Goal: Task Accomplishment & Management: Complete application form

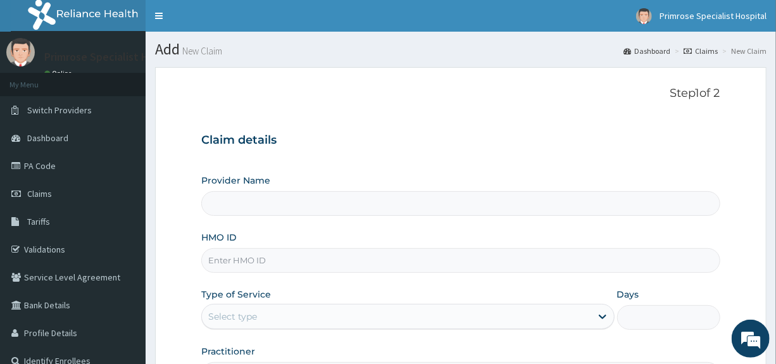
click at [261, 259] on input "HMO ID" at bounding box center [460, 260] width 518 height 25
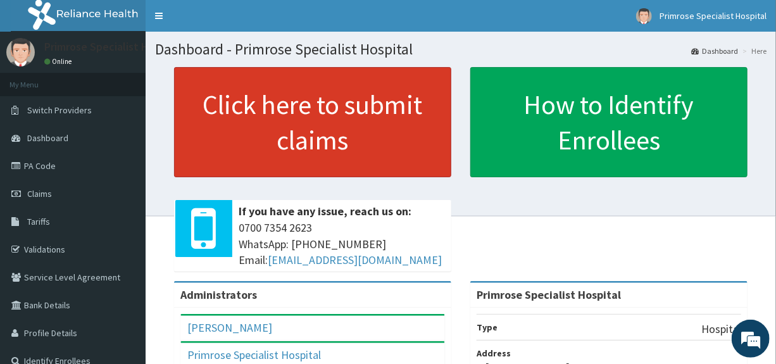
click at [335, 127] on link "Click here to submit claims" at bounding box center [312, 122] width 277 height 110
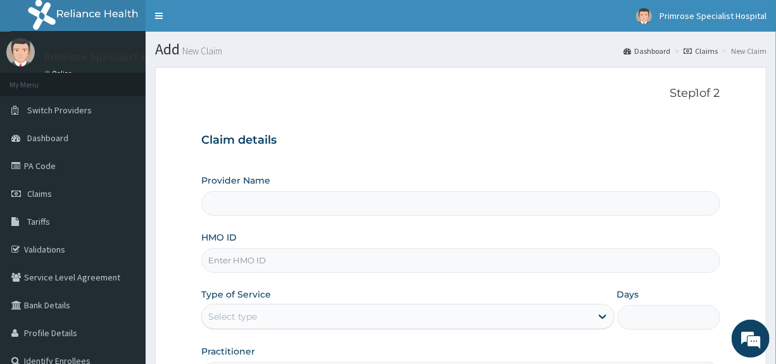
type input "Primrose Specialist Hospital"
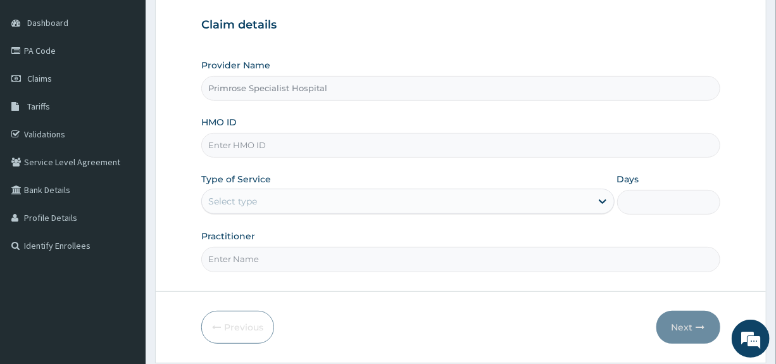
scroll to position [127, 0]
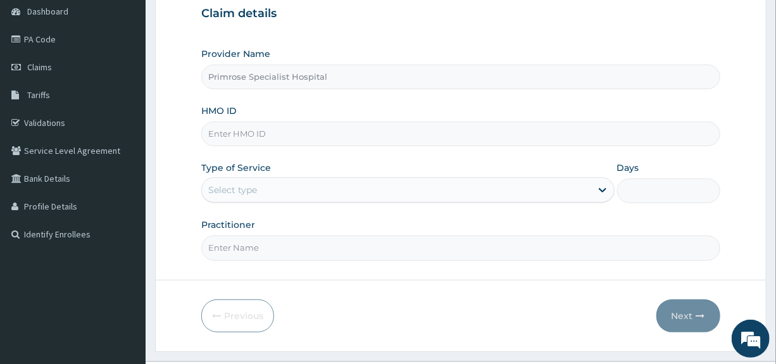
click at [270, 135] on input "HMO ID" at bounding box center [460, 133] width 518 height 25
type input "r"
type input "RMN/10047/A"
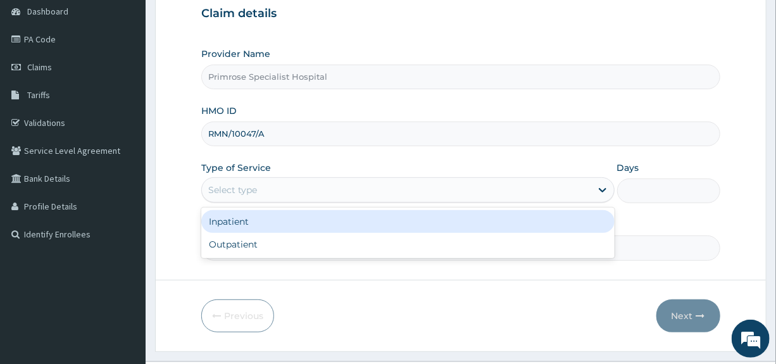
click at [249, 190] on div "Select type" at bounding box center [232, 189] width 49 height 13
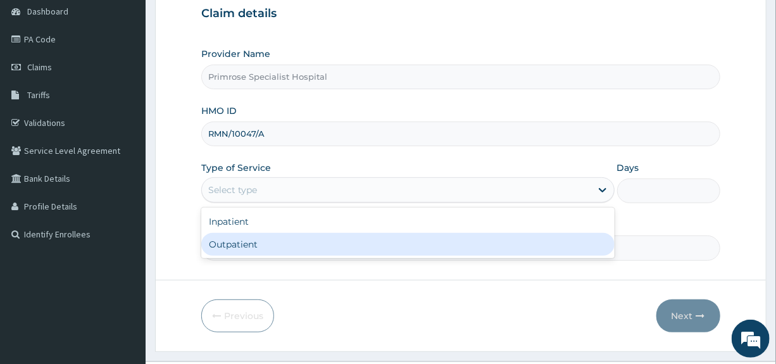
click at [228, 240] on div "Outpatient" at bounding box center [407, 244] width 413 height 23
type input "1"
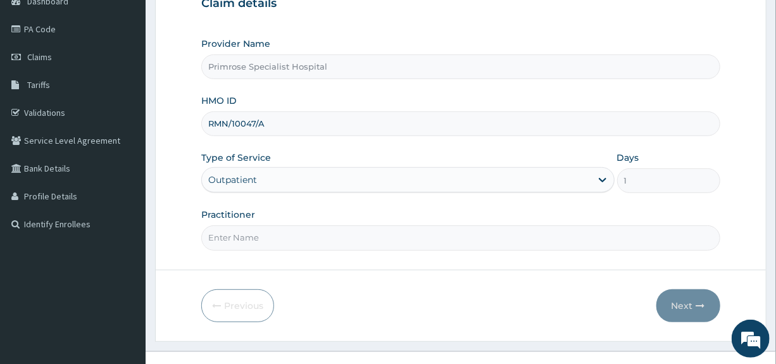
scroll to position [154, 0]
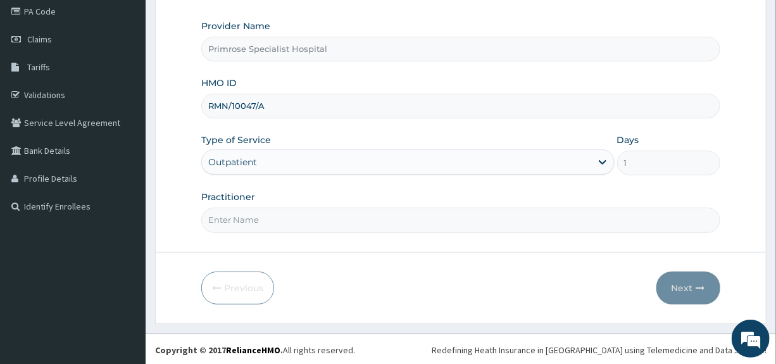
click at [253, 214] on input "Practitioner" at bounding box center [460, 220] width 518 height 25
type input "DR. IFE"
click at [683, 280] on button "Next" at bounding box center [688, 287] width 64 height 33
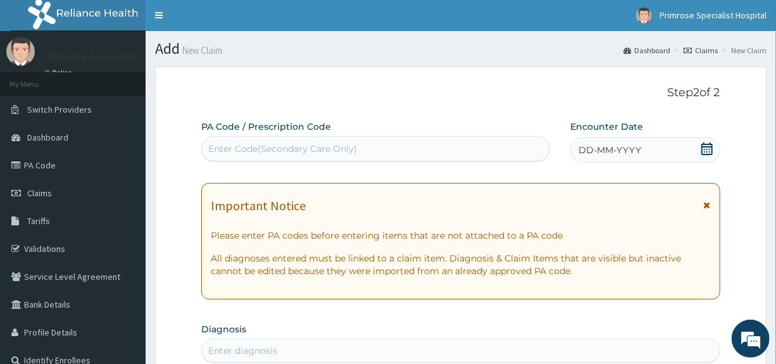
scroll to position [0, 0]
click at [709, 150] on icon at bounding box center [706, 149] width 13 height 13
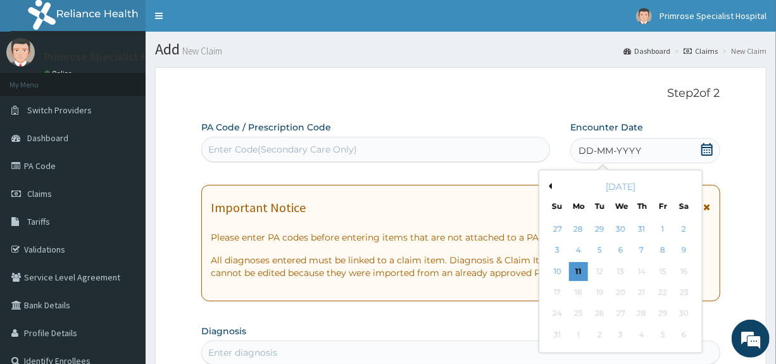
click at [550, 185] on button "Previous Month" at bounding box center [548, 186] width 6 height 6
click at [554, 251] on div "6" at bounding box center [557, 250] width 19 height 19
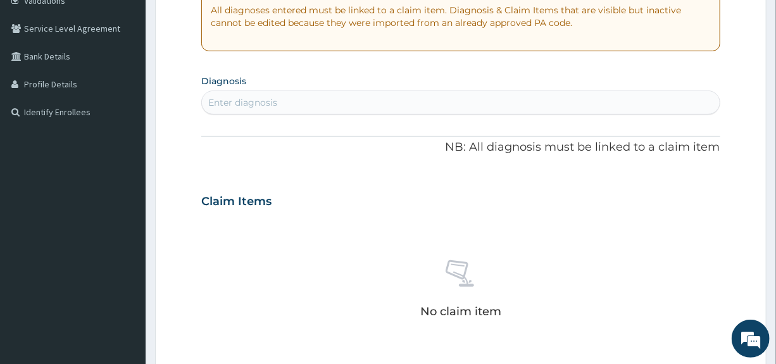
scroll to position [253, 0]
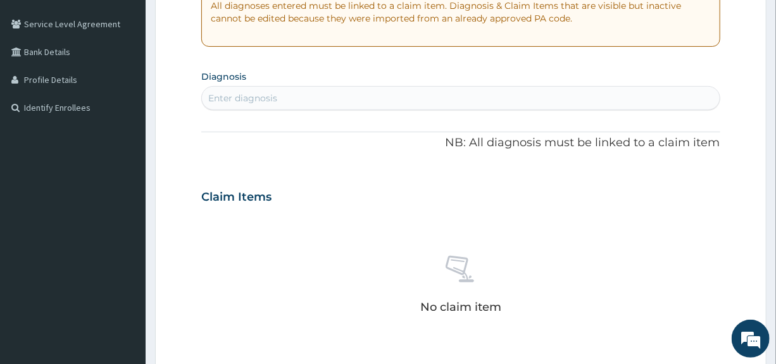
click at [301, 92] on div "Enter diagnosis" at bounding box center [460, 98] width 517 height 20
type input "MALARIA"
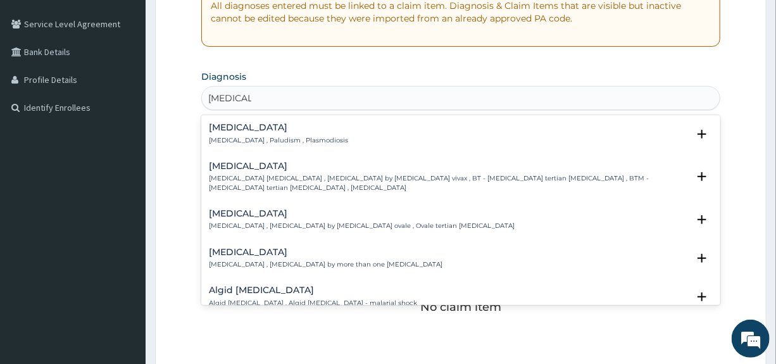
click at [239, 123] on h4 "Malaria" at bounding box center [278, 127] width 139 height 9
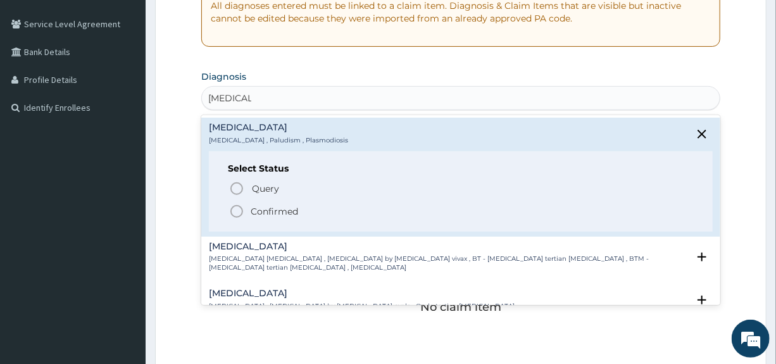
click at [263, 211] on p "Confirmed" at bounding box center [274, 211] width 47 height 13
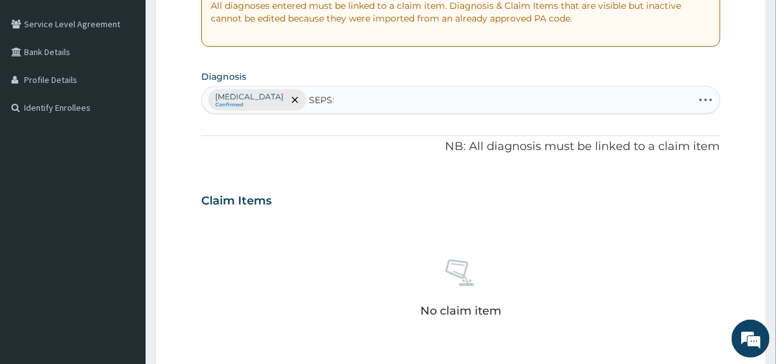
type input "SEPSIS"
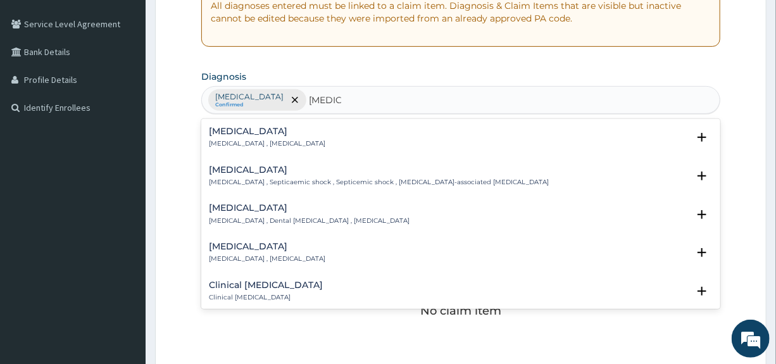
click at [241, 123] on div "Sepsis Systemic infection , Sepsis Select Status Query Query covers suspected (…" at bounding box center [460, 140] width 518 height 39
click at [228, 139] on p "Systemic infection , Sepsis" at bounding box center [267, 143] width 116 height 9
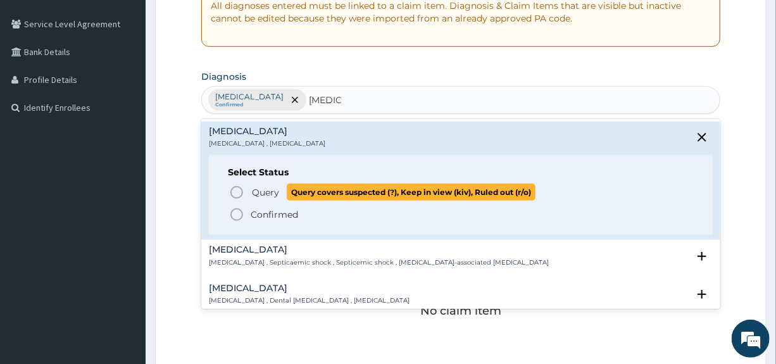
click at [251, 194] on p "Query Query covers suspected (?), Keep in view (kiv), Ruled out (r/o)" at bounding box center [393, 191] width 285 height 17
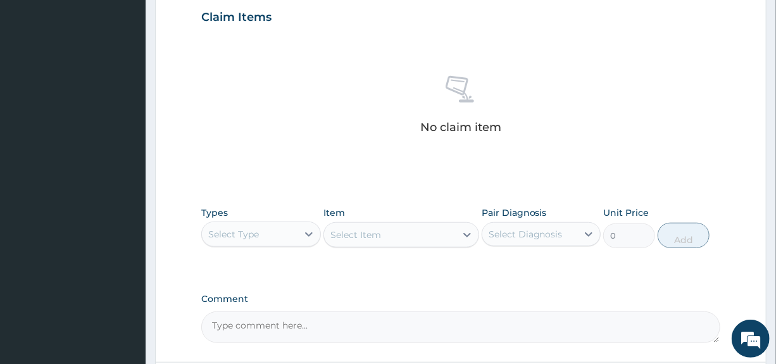
scroll to position [506, 0]
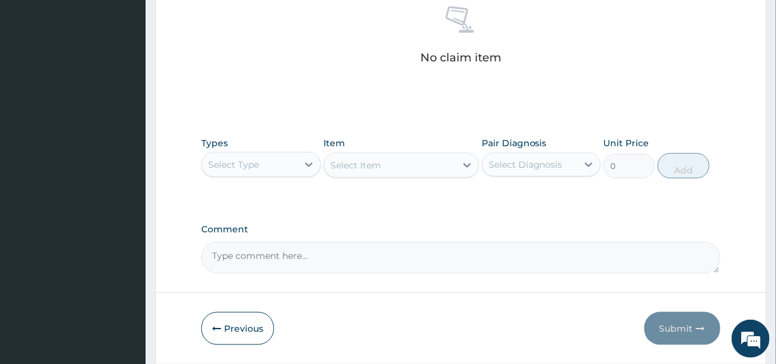
click at [280, 168] on div "Select Type" at bounding box center [249, 164] width 95 height 20
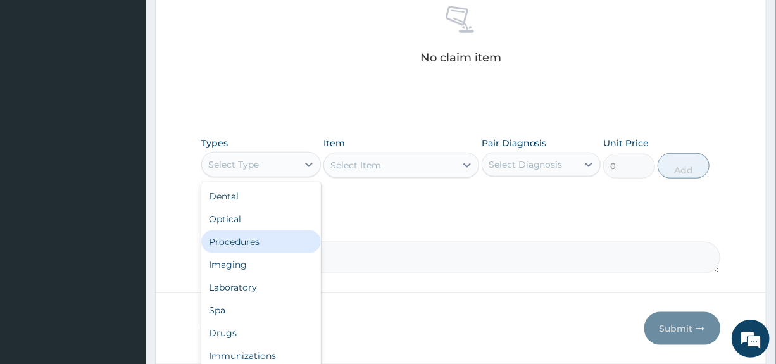
click at [261, 242] on div "Procedures" at bounding box center [260, 241] width 119 height 23
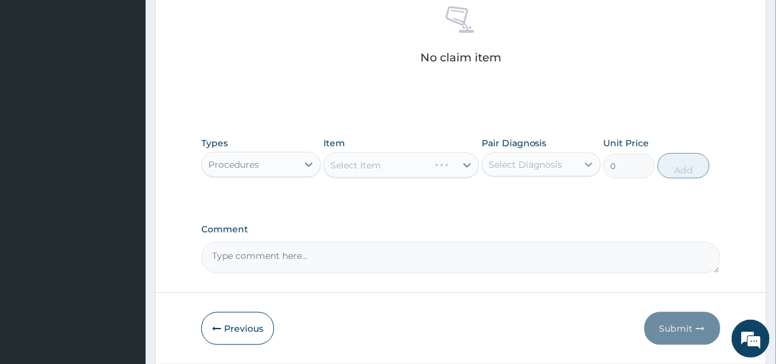
click at [577, 161] on div at bounding box center [588, 164] width 23 height 23
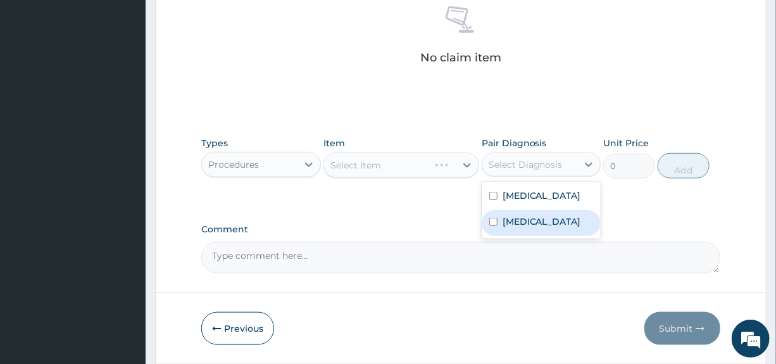
click at [525, 218] on label "Sepsis" at bounding box center [541, 221] width 78 height 13
checkbox input "true"
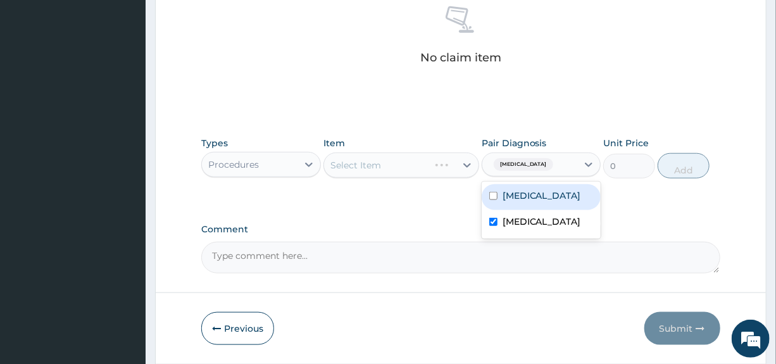
click at [522, 199] on label "Malaria" at bounding box center [541, 195] width 78 height 13
checkbox input "true"
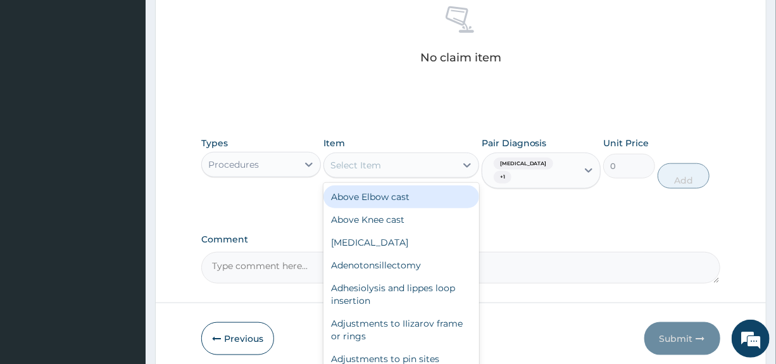
click at [403, 165] on div "Select Item" at bounding box center [390, 165] width 132 height 20
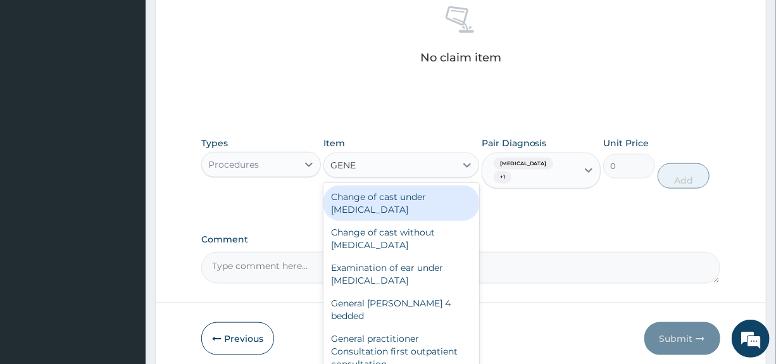
type input "GENER"
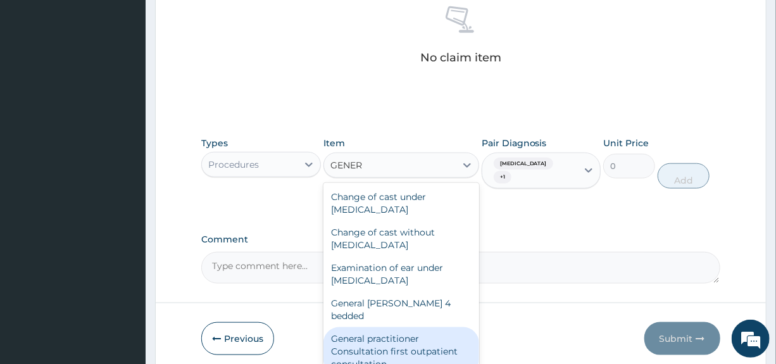
click at [350, 330] on div "General practitioner Consultation first outpatient consultation" at bounding box center [401, 351] width 156 height 48
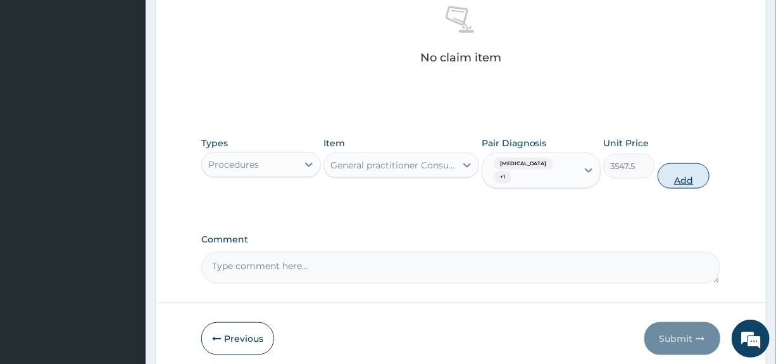
click at [683, 163] on button "Add" at bounding box center [683, 175] width 52 height 25
type input "0"
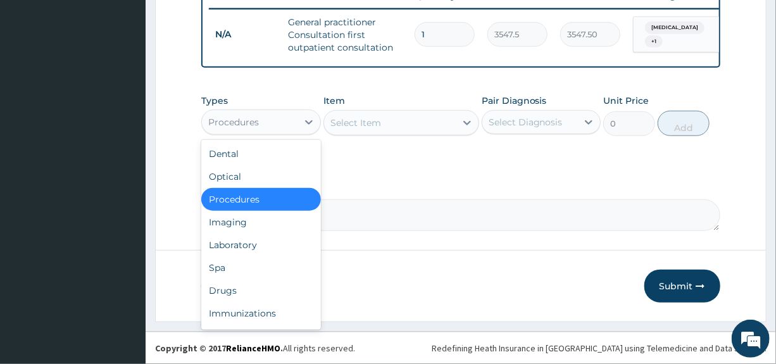
click at [283, 123] on div "Procedures" at bounding box center [249, 122] width 95 height 20
click at [239, 247] on div "Laboratory" at bounding box center [260, 244] width 119 height 23
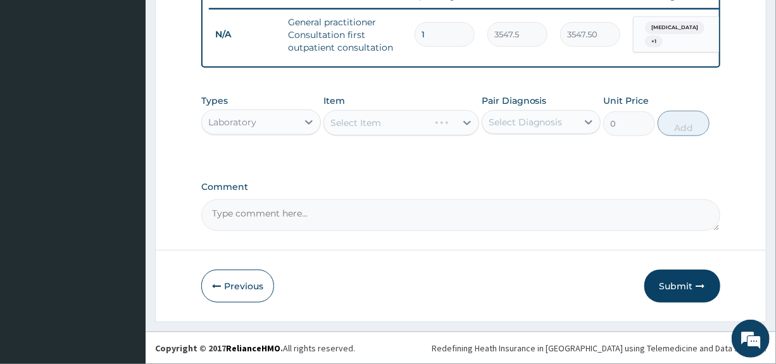
click at [566, 123] on div "Select Diagnosis" at bounding box center [529, 122] width 95 height 20
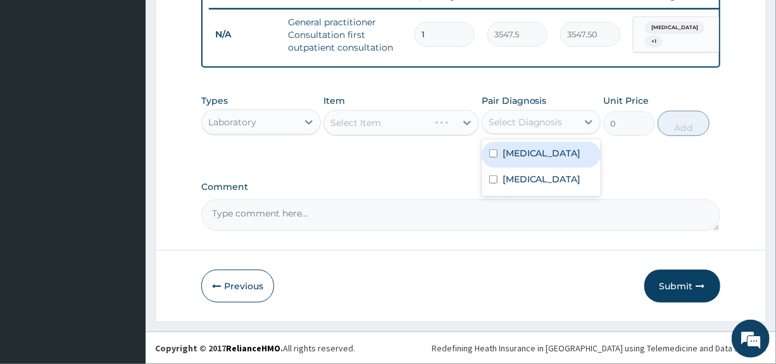
click at [525, 155] on label "Malaria" at bounding box center [541, 153] width 78 height 13
checkbox input "true"
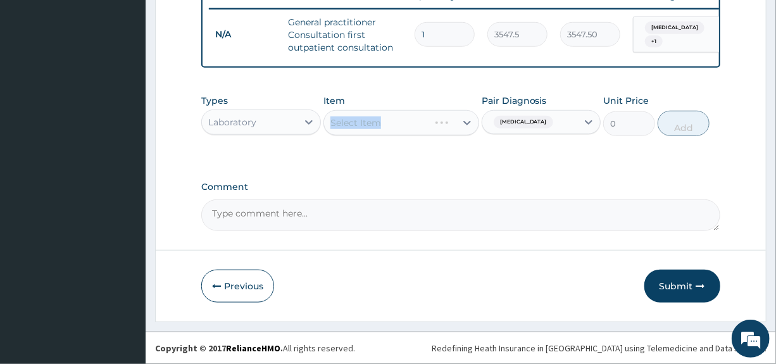
click at [412, 109] on div "Item Select Item" at bounding box center [401, 115] width 156 height 42
click at [415, 128] on div "Select Item" at bounding box center [390, 123] width 132 height 20
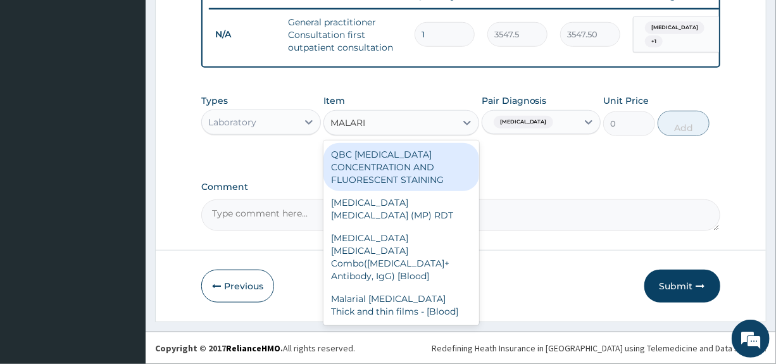
type input "MALARIA"
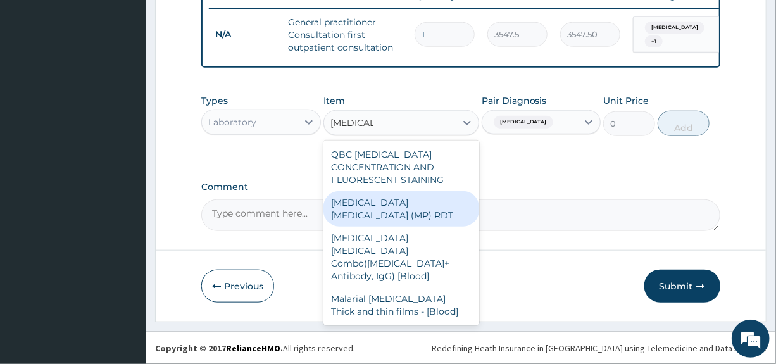
click at [399, 207] on div "MALARIA PARASITE (MP) RDT" at bounding box center [401, 208] width 156 height 35
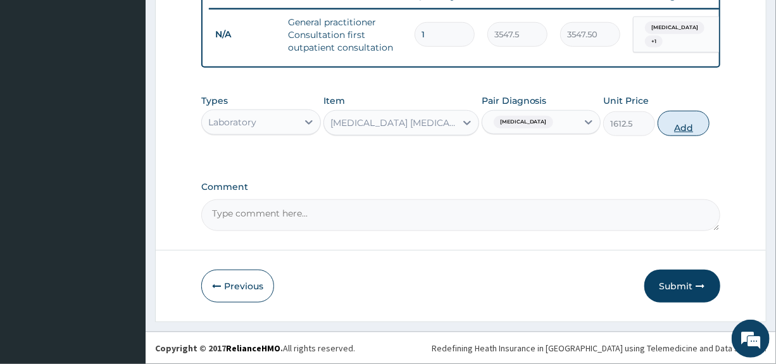
click at [686, 121] on button "Add" at bounding box center [683, 123] width 52 height 25
type input "0"
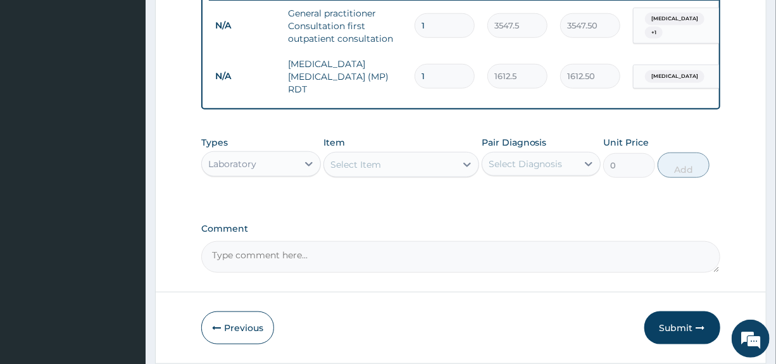
scroll to position [548, 0]
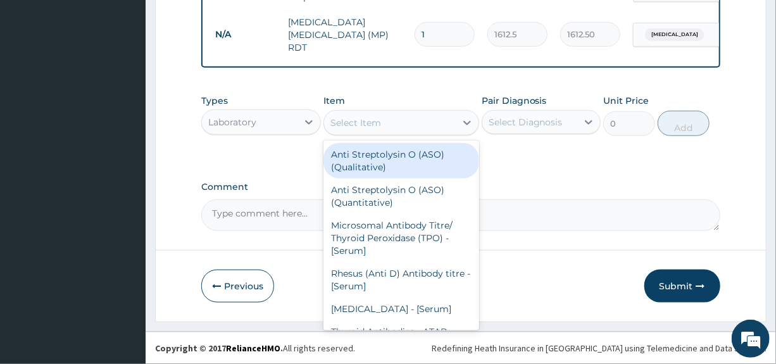
click at [423, 125] on div "Select Item" at bounding box center [390, 123] width 132 height 20
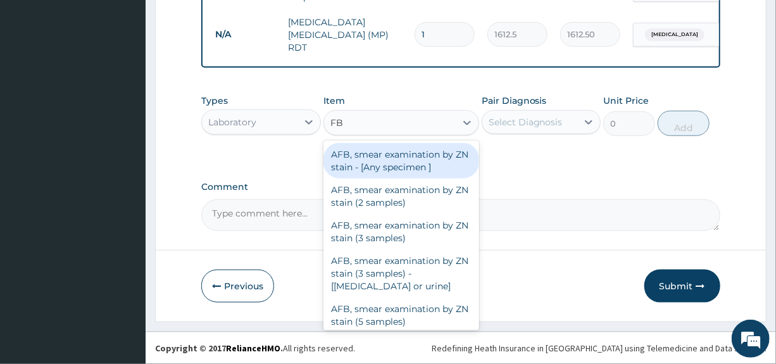
type input "FBC"
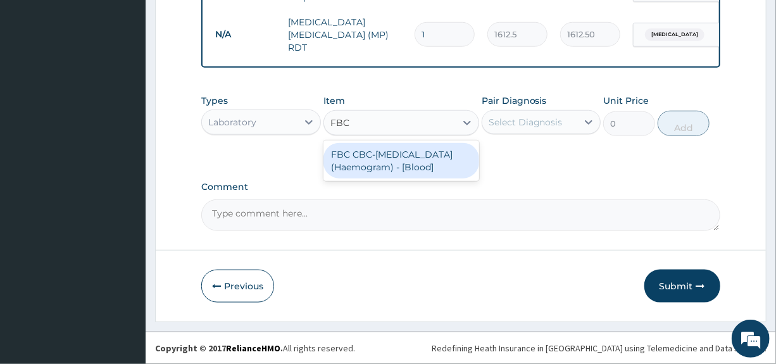
click at [394, 154] on div "FBC CBC-Complete Blood Count (Haemogram) - [Blood]" at bounding box center [401, 160] width 156 height 35
type input "4300"
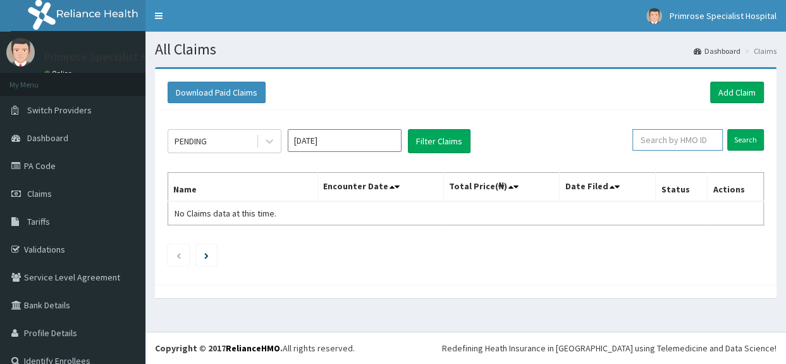
click at [690, 140] on input "text" at bounding box center [678, 140] width 90 height 22
paste input "RMN/10047/A"
type input "RMN/10047/A"
click at [735, 137] on input "Search" at bounding box center [746, 140] width 37 height 22
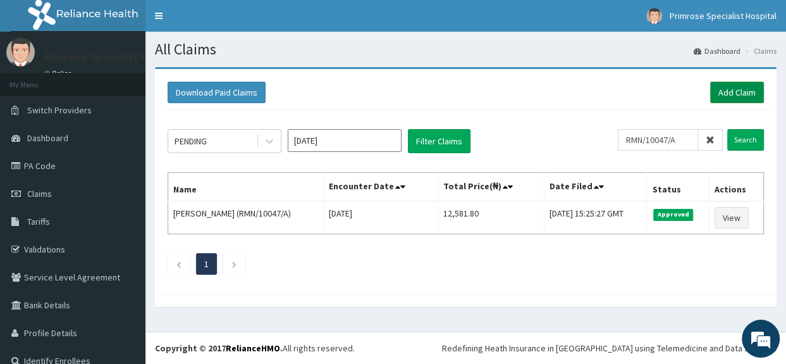
click at [726, 90] on link "Add Claim" at bounding box center [738, 93] width 54 height 22
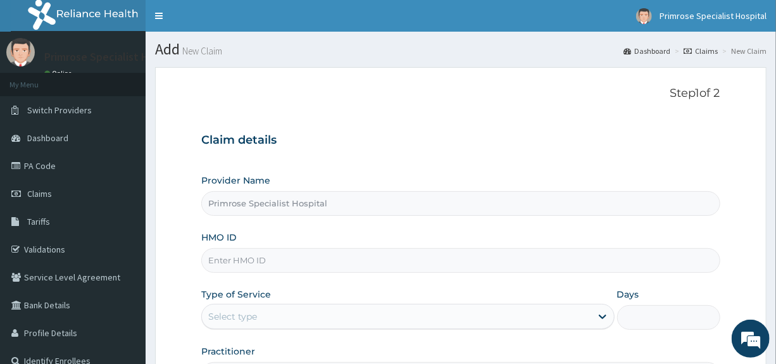
click at [340, 259] on input "HMO ID" at bounding box center [460, 260] width 518 height 25
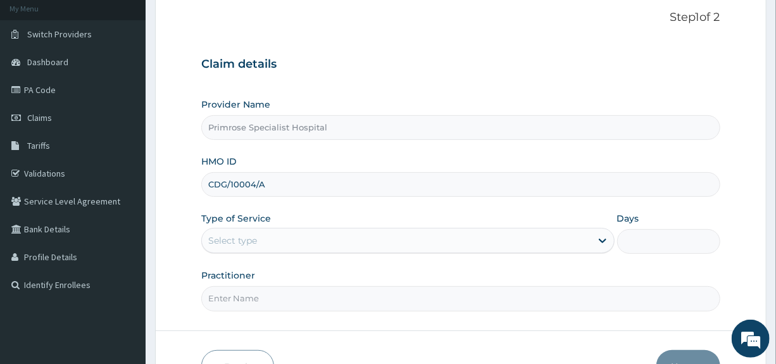
scroll to position [154, 0]
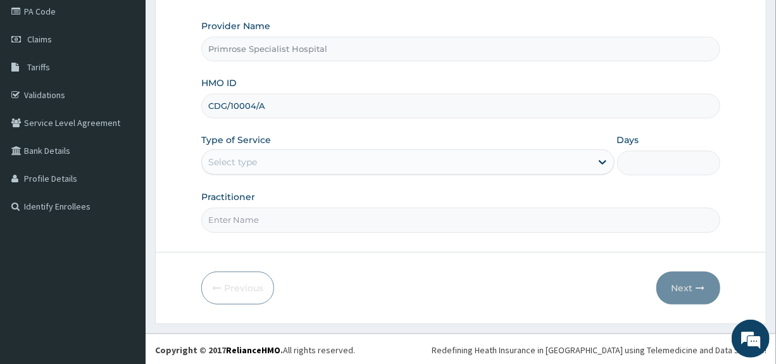
type input "CDG/10004/A"
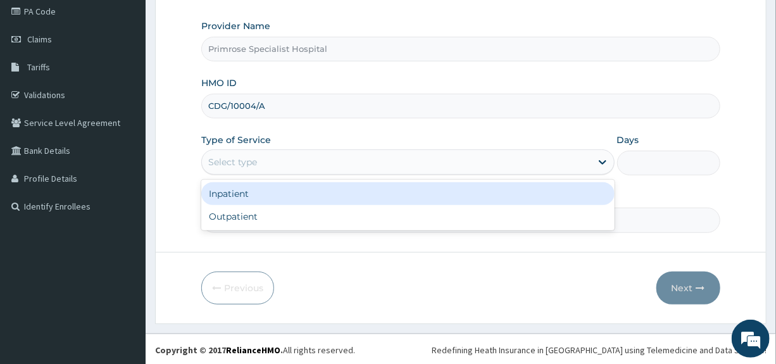
click at [278, 161] on div "Select type" at bounding box center [396, 162] width 388 height 20
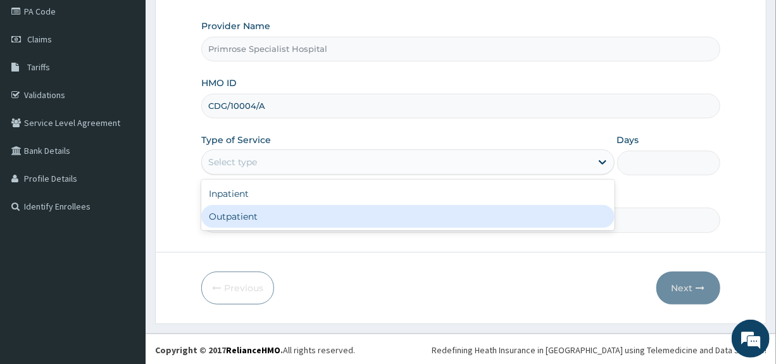
click at [235, 216] on div "Outpatient" at bounding box center [407, 216] width 413 height 23
type input "1"
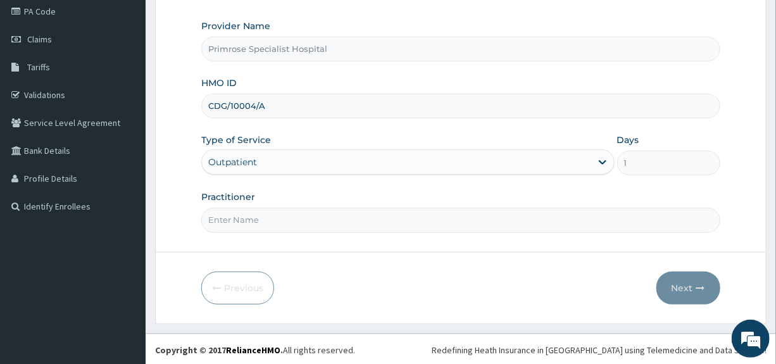
click at [259, 220] on input "Practitioner" at bounding box center [460, 220] width 518 height 25
type input "DR. IFE"
click at [675, 282] on button "Next" at bounding box center [688, 287] width 64 height 33
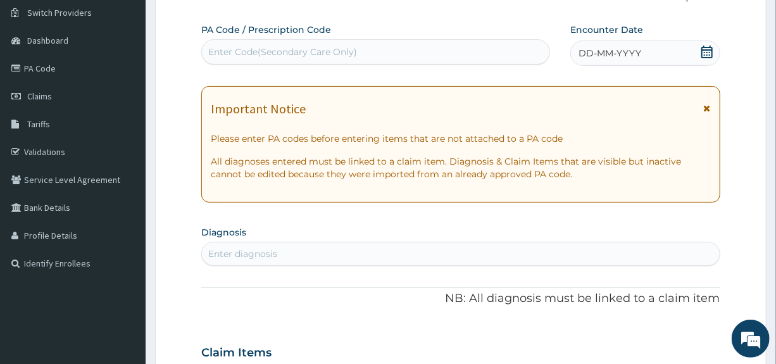
scroll to position [0, 0]
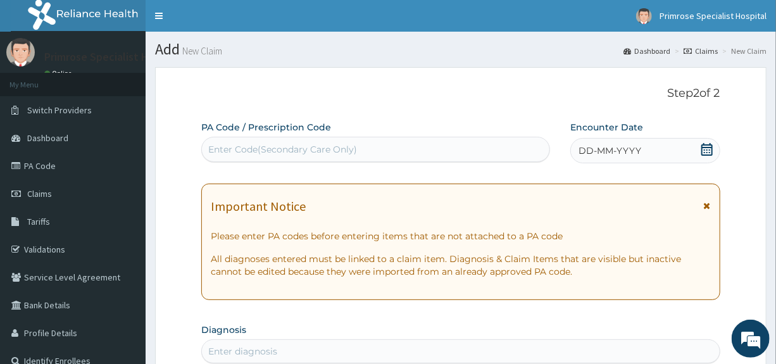
click at [709, 146] on icon at bounding box center [706, 149] width 13 height 13
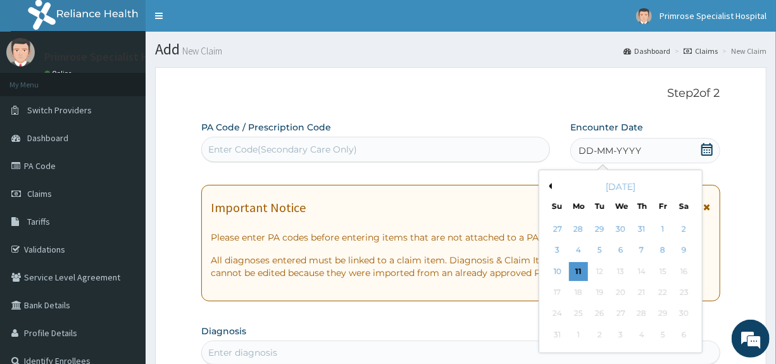
click at [550, 181] on div "[DATE]" at bounding box center [620, 186] width 152 height 13
click at [549, 186] on button "Previous Month" at bounding box center [548, 186] width 6 height 6
click at [557, 248] on div "6" at bounding box center [557, 250] width 19 height 19
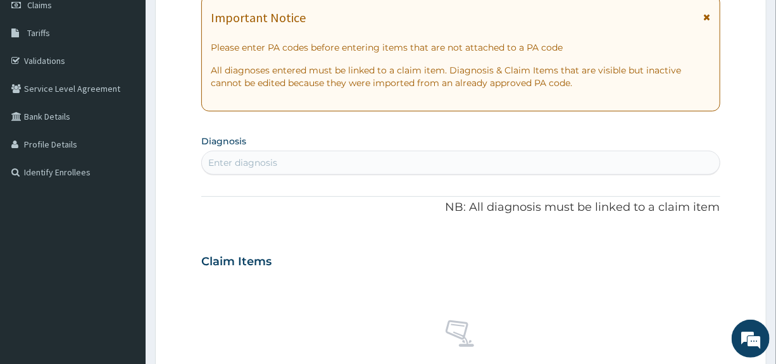
scroll to position [253, 0]
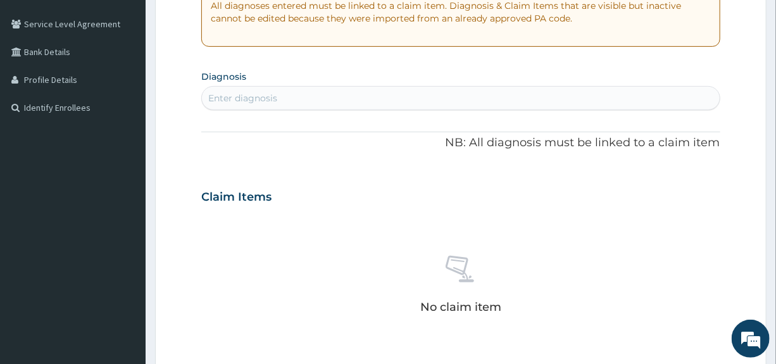
click at [379, 99] on div "Enter diagnosis" at bounding box center [460, 98] width 517 height 20
click at [261, 96] on div "Enter diagnosis" at bounding box center [242, 98] width 69 height 13
type input "TONS"
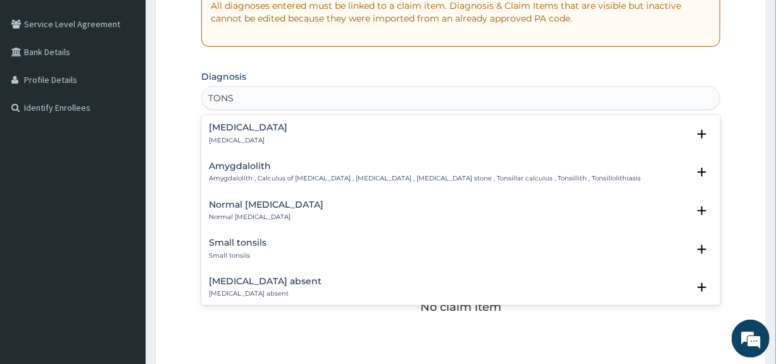
click at [245, 133] on div "Tonsillitis Tonsillitis" at bounding box center [248, 134] width 78 height 22
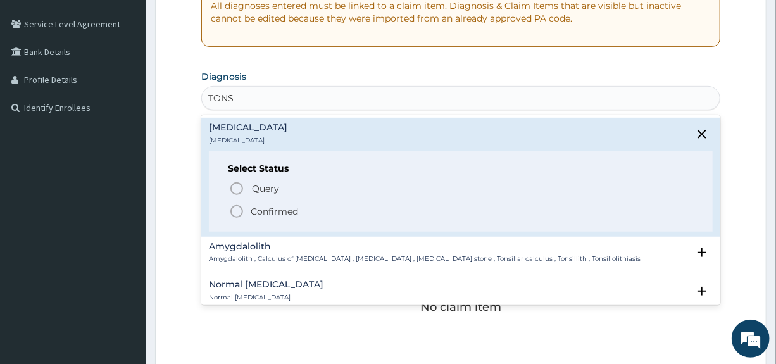
click at [256, 212] on p "Confirmed" at bounding box center [274, 211] width 47 height 13
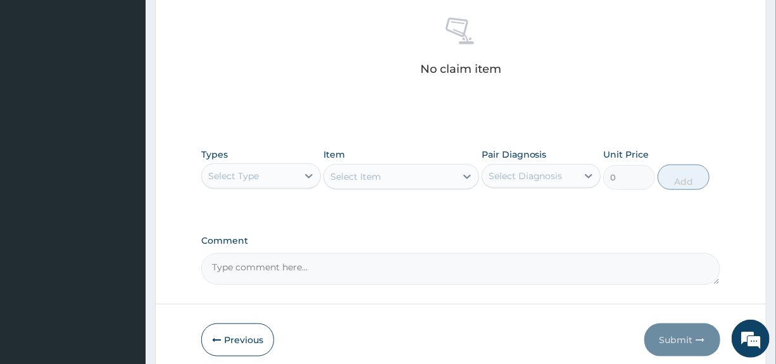
scroll to position [506, 0]
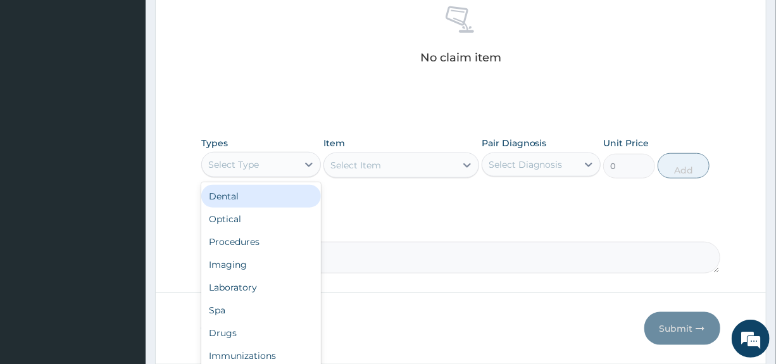
click at [274, 165] on div "Select Type" at bounding box center [249, 164] width 95 height 20
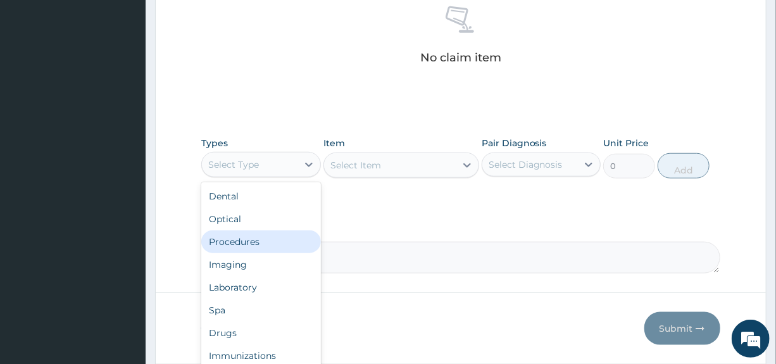
click at [253, 237] on div "Procedures" at bounding box center [260, 241] width 119 height 23
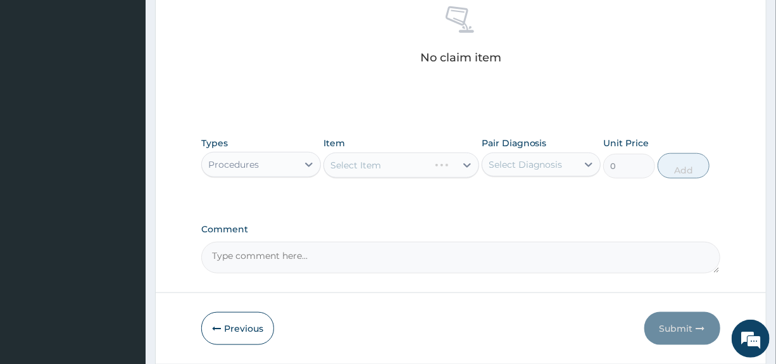
click at [544, 162] on div "Select Diagnosis" at bounding box center [525, 164] width 74 height 13
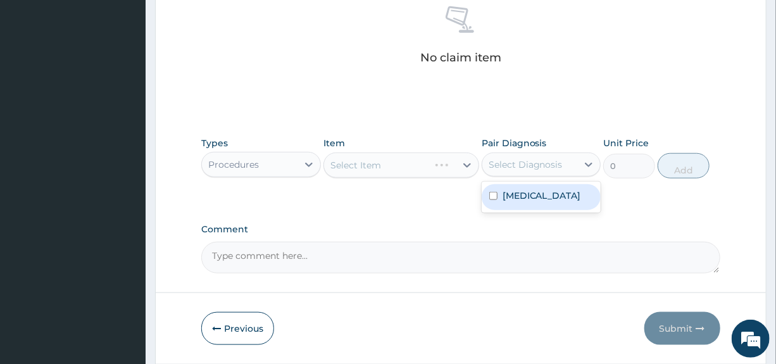
drag, startPoint x: 531, startPoint y: 190, endPoint x: 433, endPoint y: 212, distance: 101.2
click at [529, 192] on label "Tonsillitis" at bounding box center [541, 195] width 78 height 13
checkbox input "true"
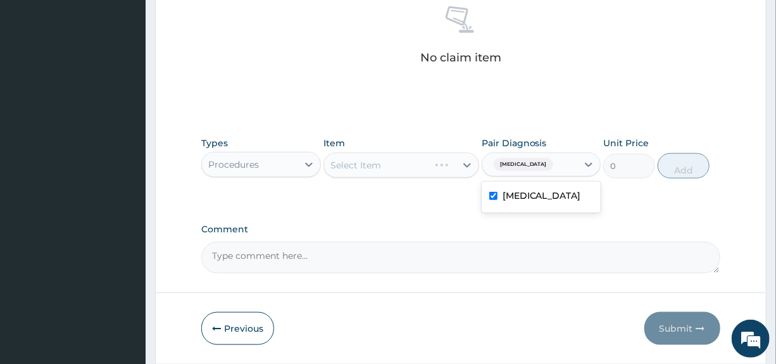
click at [468, 161] on icon at bounding box center [467, 165] width 13 height 13
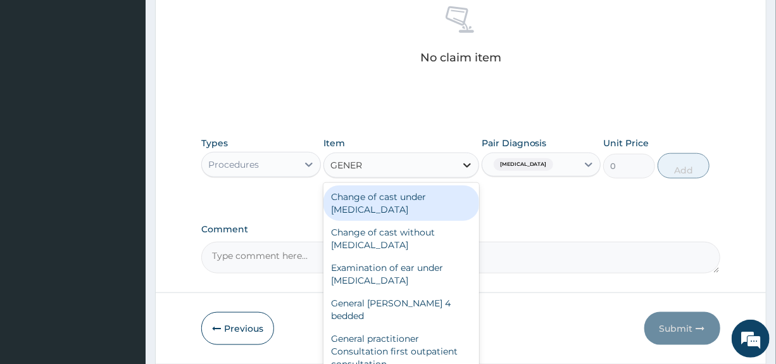
type input "GENERA"
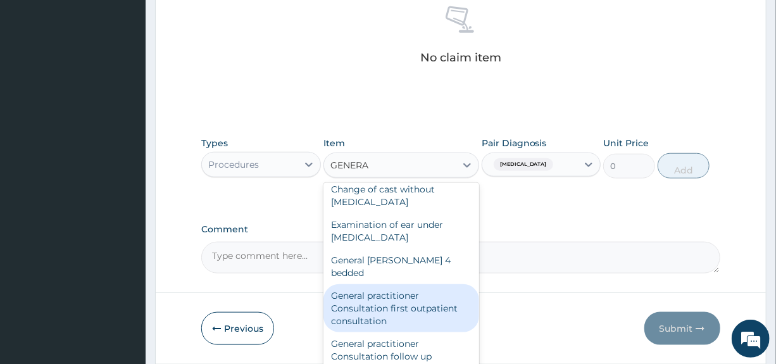
scroll to position [63, 0]
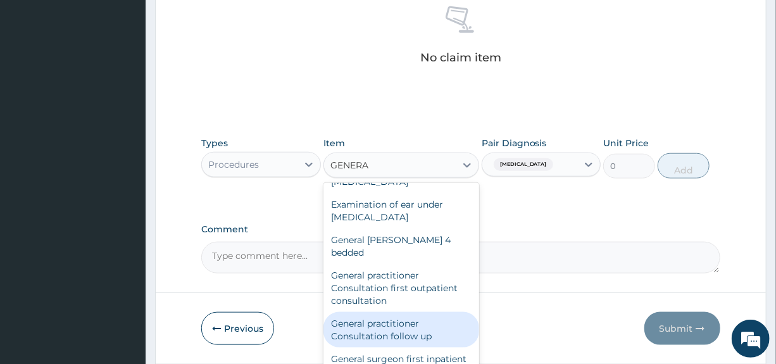
click at [387, 314] on div "General practitioner Consultation follow up" at bounding box center [401, 329] width 156 height 35
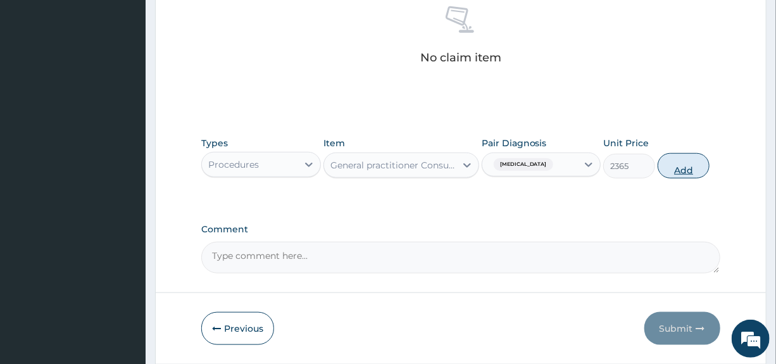
click at [690, 167] on button "Add" at bounding box center [683, 165] width 52 height 25
type input "0"
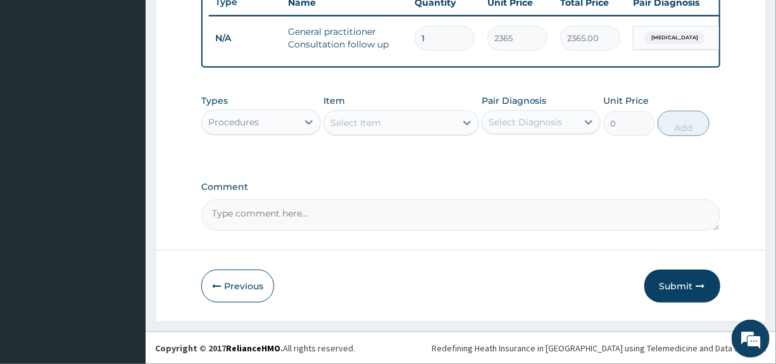
scroll to position [497, 0]
click at [680, 289] on button "Submit" at bounding box center [682, 286] width 76 height 33
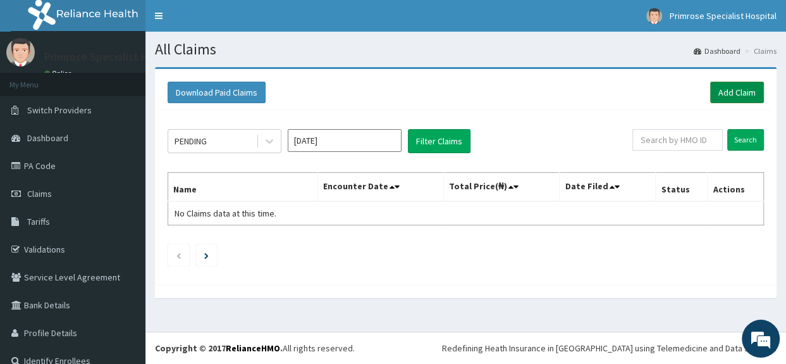
click at [734, 89] on link "Add Claim" at bounding box center [738, 93] width 54 height 22
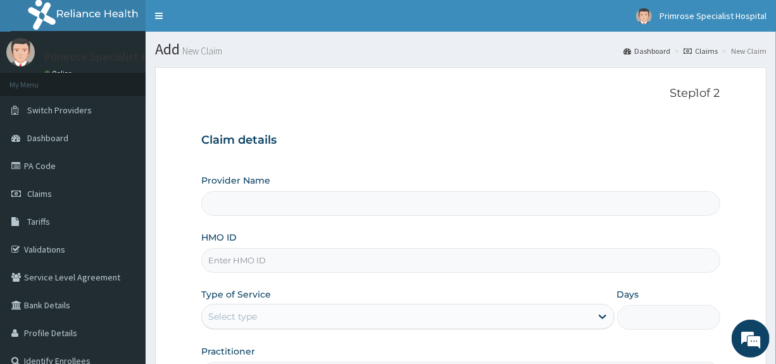
type input "Primrose Specialist Hospital"
click at [247, 267] on input "HMO ID" at bounding box center [460, 260] width 518 height 25
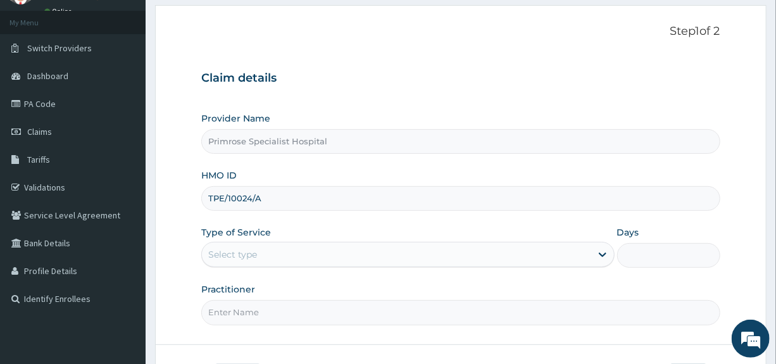
scroll to position [127, 0]
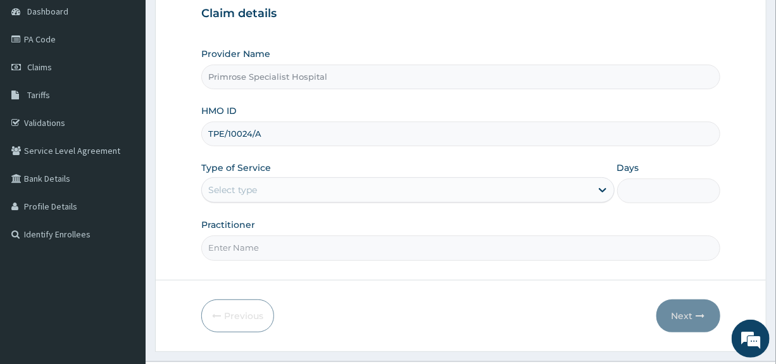
type input "TPE/10024/A"
click at [278, 178] on div "Select type" at bounding box center [407, 189] width 413 height 25
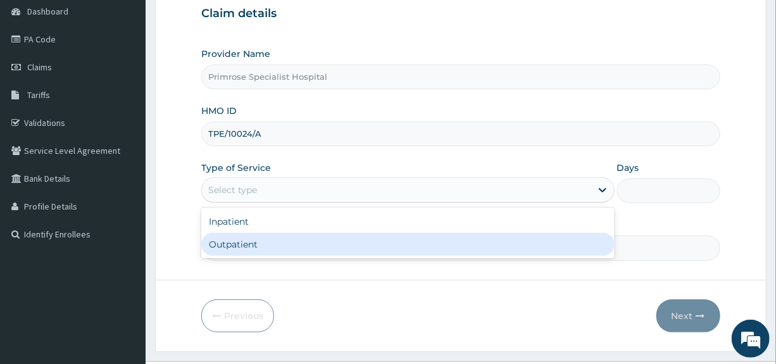
click at [219, 248] on div "Outpatient" at bounding box center [407, 244] width 413 height 23
type input "1"
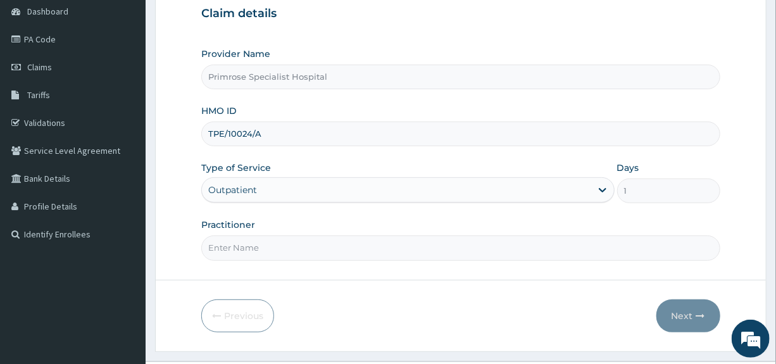
drag, startPoint x: 227, startPoint y: 247, endPoint x: 251, endPoint y: 256, distance: 25.6
click at [227, 247] on input "Practitioner" at bounding box center [460, 247] width 518 height 25
type input "DR. IFE"
click at [674, 307] on button "Next" at bounding box center [688, 315] width 64 height 33
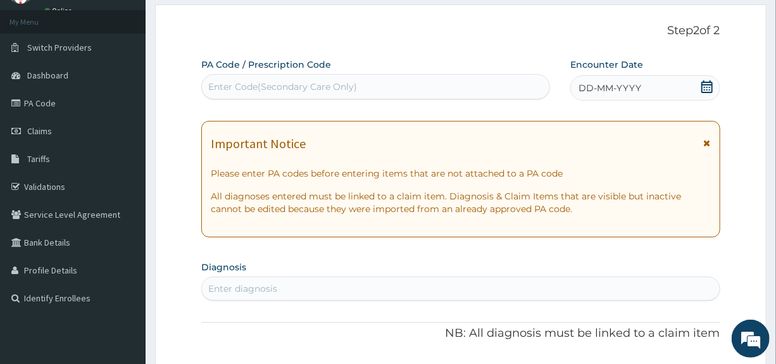
scroll to position [0, 0]
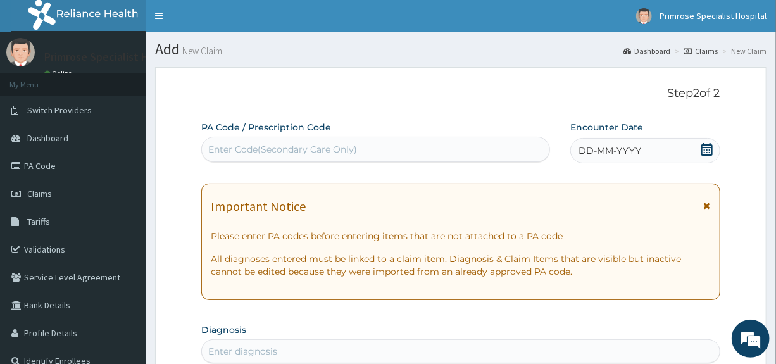
click at [711, 149] on icon at bounding box center [706, 149] width 11 height 13
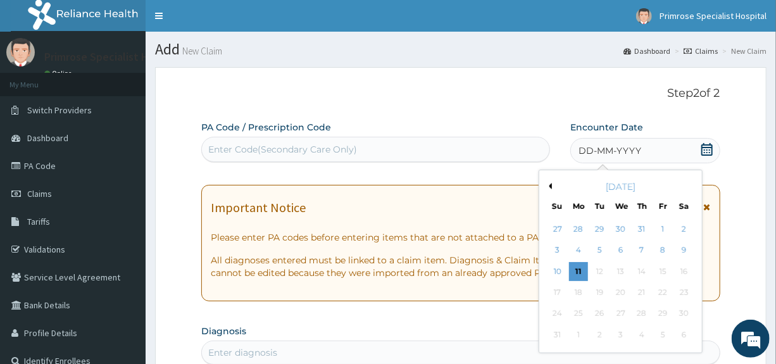
click at [549, 183] on button "Previous Month" at bounding box center [548, 186] width 6 height 6
click at [553, 248] on div "6" at bounding box center [557, 250] width 19 height 19
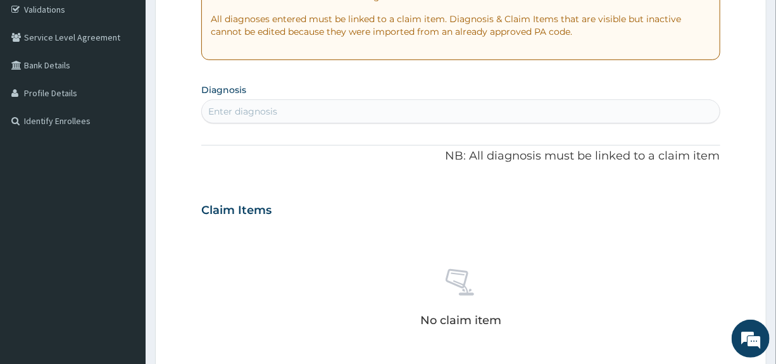
scroll to position [253, 0]
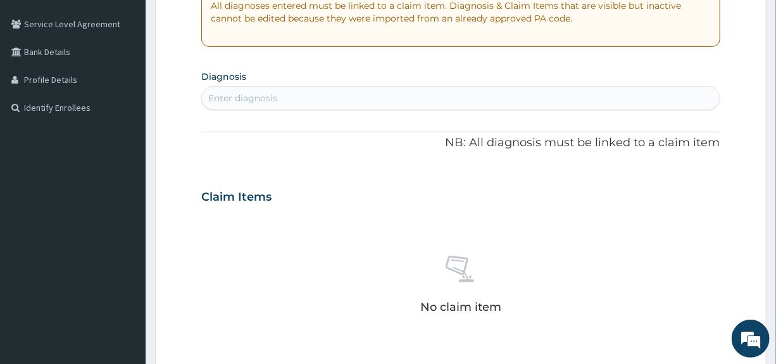
click at [307, 98] on div "Enter diagnosis" at bounding box center [460, 98] width 517 height 20
type input "MALARIA"
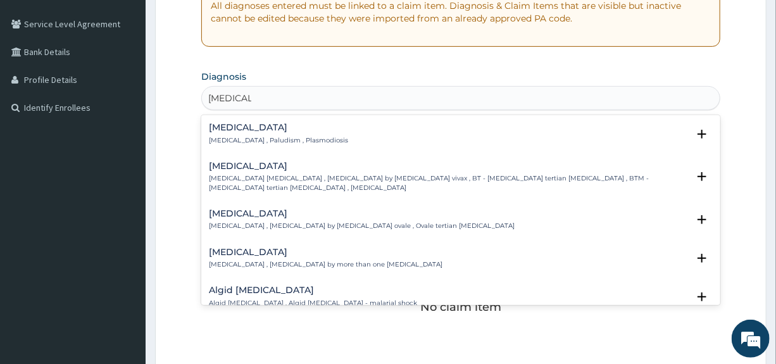
click at [216, 132] on h4 "Malaria" at bounding box center [278, 127] width 139 height 9
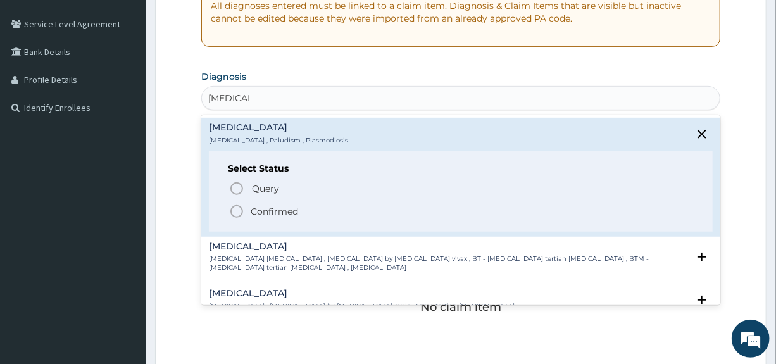
click at [268, 210] on p "Confirmed" at bounding box center [274, 211] width 47 height 13
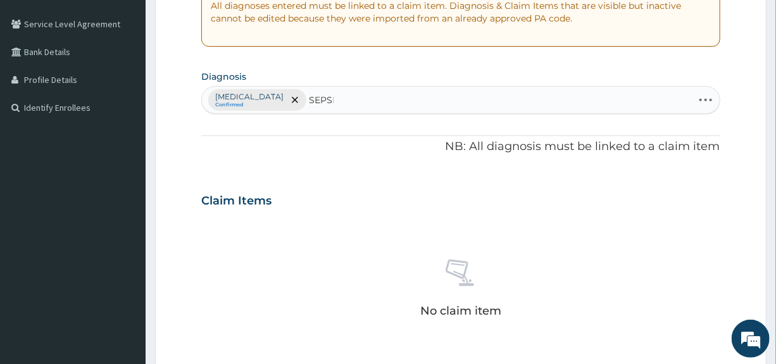
type input "SEPSIS"
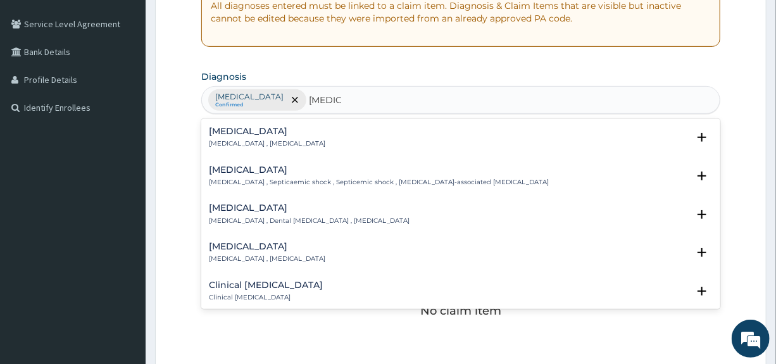
click at [259, 125] on div "Sepsis Systemic infection , Sepsis Select Status Query Query covers suspected (…" at bounding box center [460, 140] width 518 height 39
click at [252, 137] on div "Sepsis Systemic infection , Sepsis" at bounding box center [267, 138] width 116 height 22
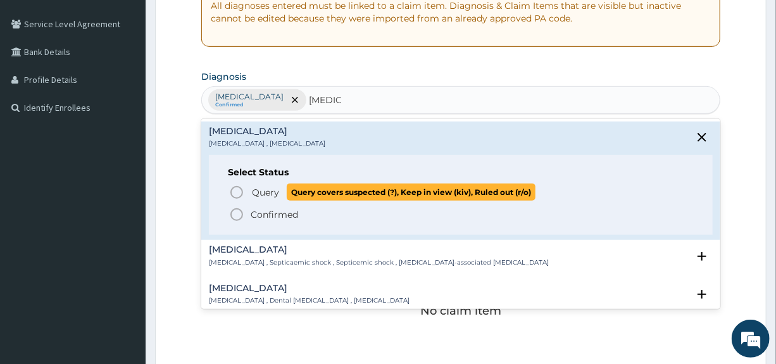
click at [254, 193] on span "Query" at bounding box center [265, 192] width 27 height 13
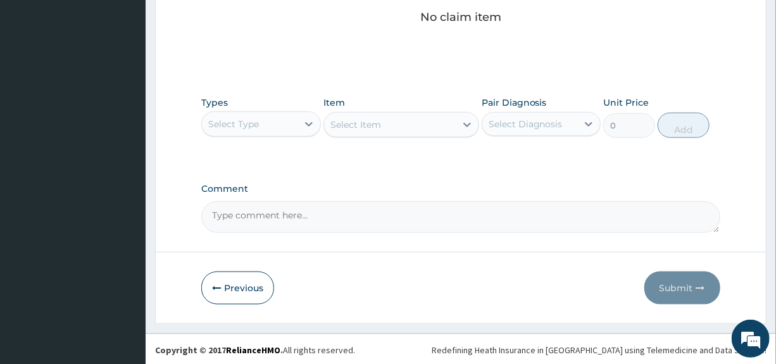
scroll to position [547, 0]
click at [285, 123] on div "Select Type" at bounding box center [249, 123] width 95 height 20
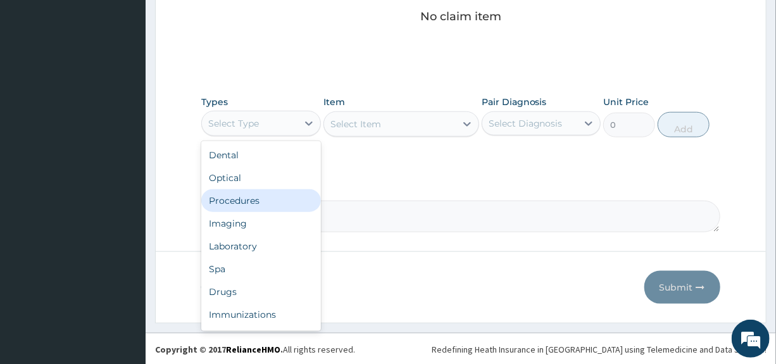
click at [243, 198] on div "Procedures" at bounding box center [260, 200] width 119 height 23
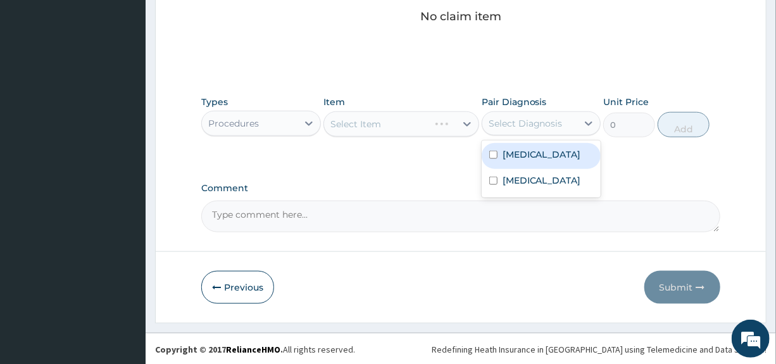
click at [533, 111] on div "Select Diagnosis" at bounding box center [540, 123] width 119 height 24
click at [525, 154] on label "Malaria" at bounding box center [541, 154] width 78 height 13
checkbox input "true"
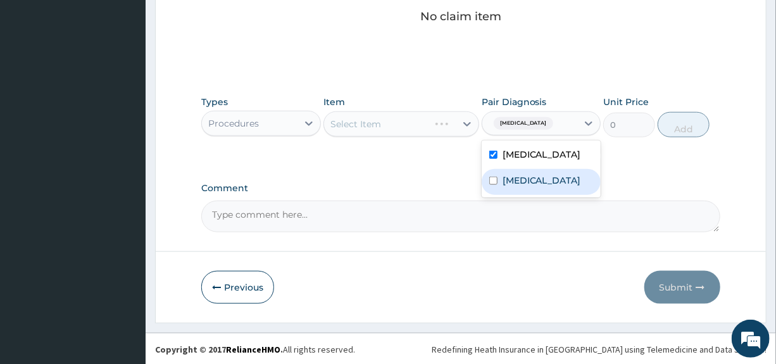
drag, startPoint x: 516, startPoint y: 180, endPoint x: 449, endPoint y: 154, distance: 72.5
click at [516, 180] on label "Sepsis" at bounding box center [541, 180] width 78 height 13
checkbox input "true"
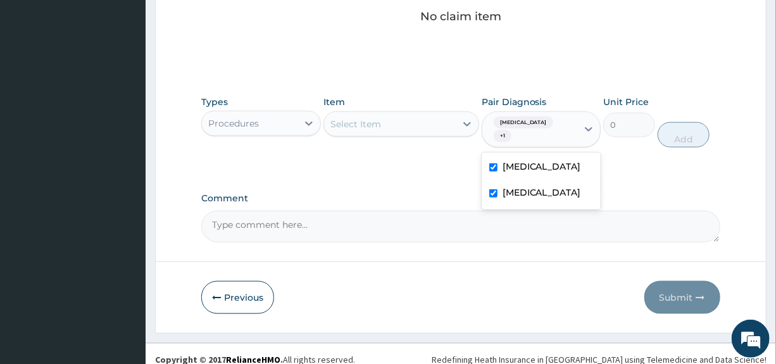
click at [437, 122] on div "Select Item" at bounding box center [390, 124] width 132 height 20
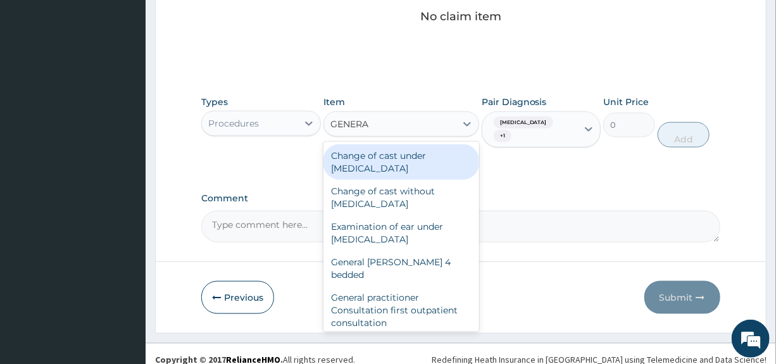
type input "GENERAL"
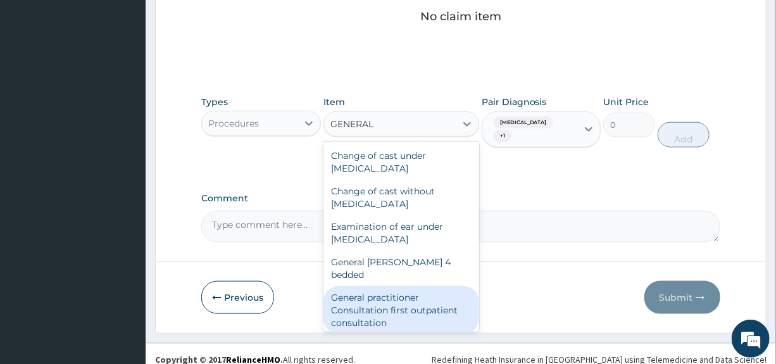
click at [363, 291] on div "General practitioner Consultation first outpatient consultation" at bounding box center [401, 310] width 156 height 48
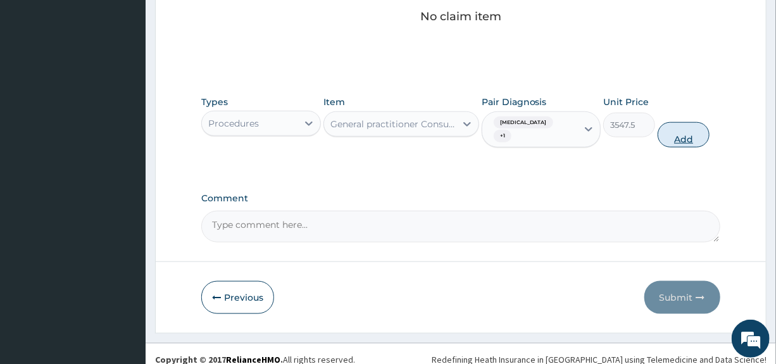
click at [694, 124] on button "Add" at bounding box center [683, 134] width 52 height 25
type input "0"
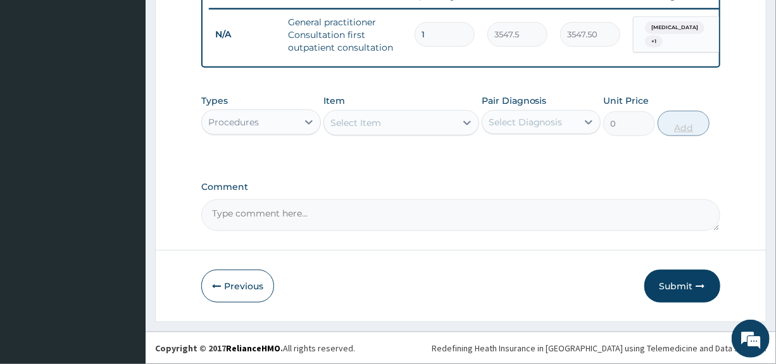
scroll to position [504, 0]
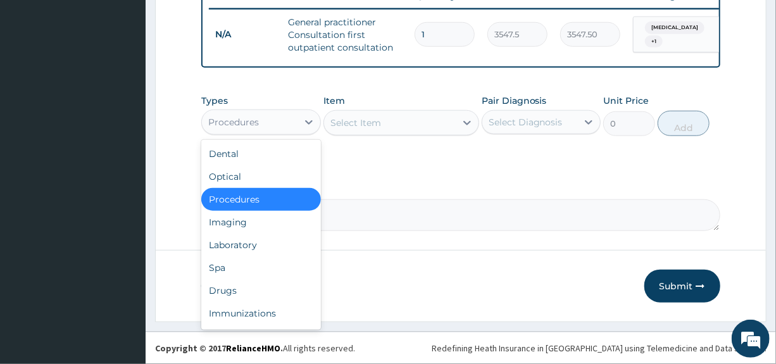
click at [268, 121] on div "Procedures" at bounding box center [249, 122] width 95 height 20
click at [231, 238] on div "Laboratory" at bounding box center [260, 244] width 119 height 23
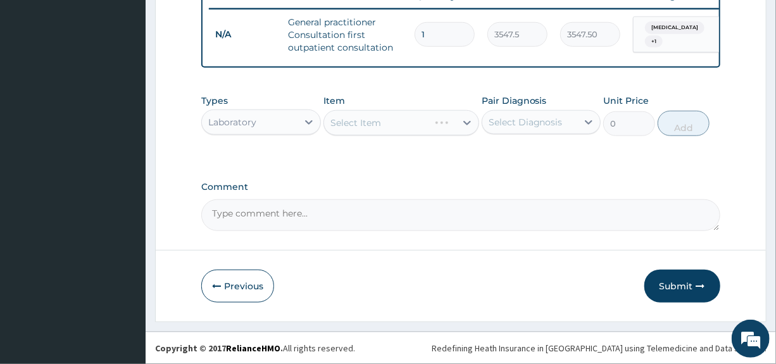
click at [524, 122] on div "Select Diagnosis" at bounding box center [525, 122] width 74 height 13
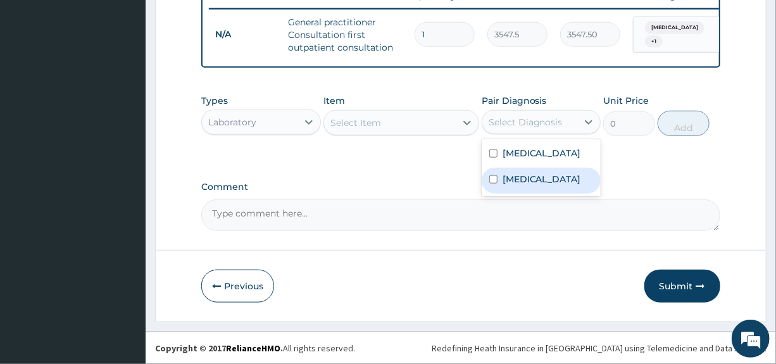
drag, startPoint x: 510, startPoint y: 174, endPoint x: 498, endPoint y: 173, distance: 12.1
click at [509, 175] on label "Sepsis" at bounding box center [541, 179] width 78 height 13
checkbox input "true"
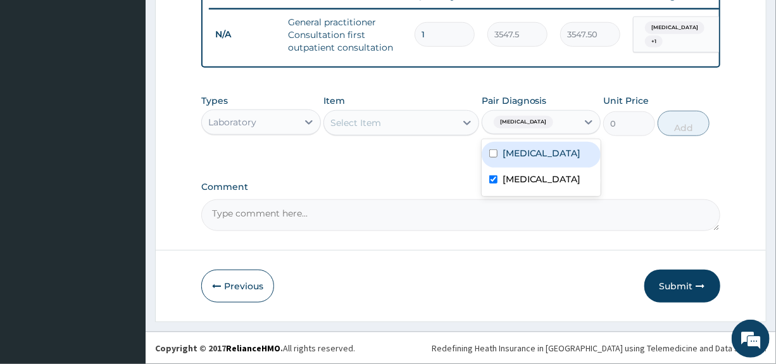
click at [414, 115] on div "Select Item" at bounding box center [390, 123] width 132 height 20
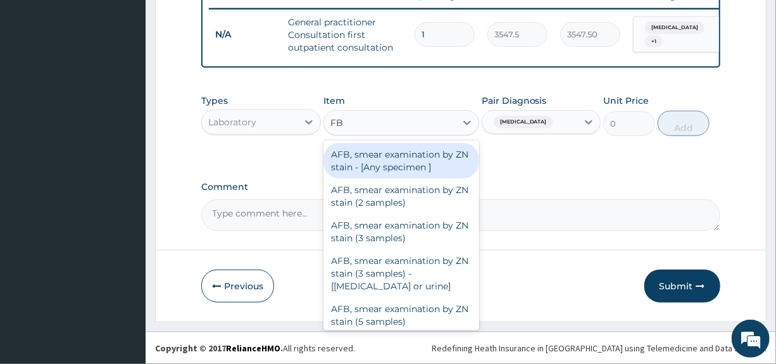
type input "FBC"
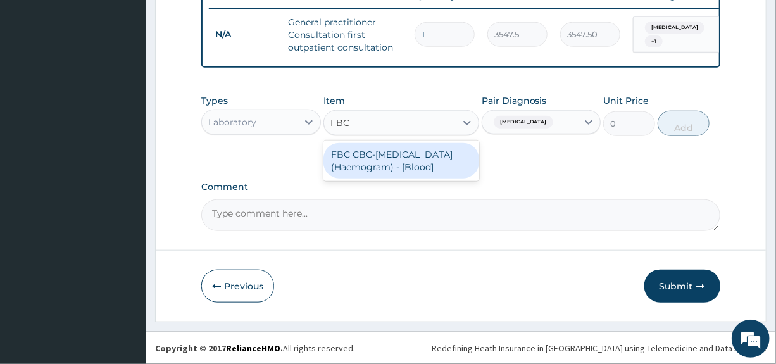
click at [399, 161] on div "FBC CBC-Complete Blood Count (Haemogram) - [Blood]" at bounding box center [401, 160] width 156 height 35
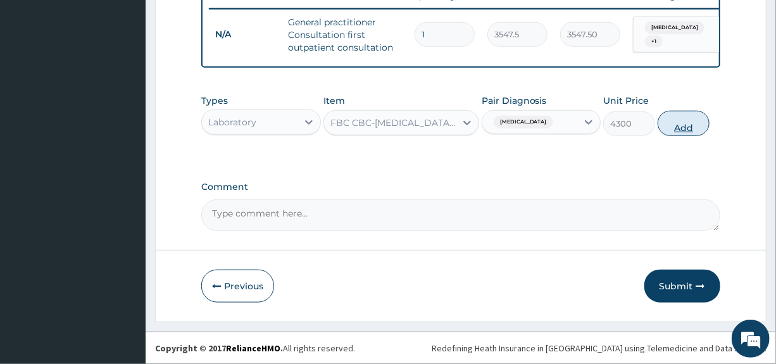
click at [678, 127] on button "Add" at bounding box center [683, 123] width 52 height 25
type input "0"
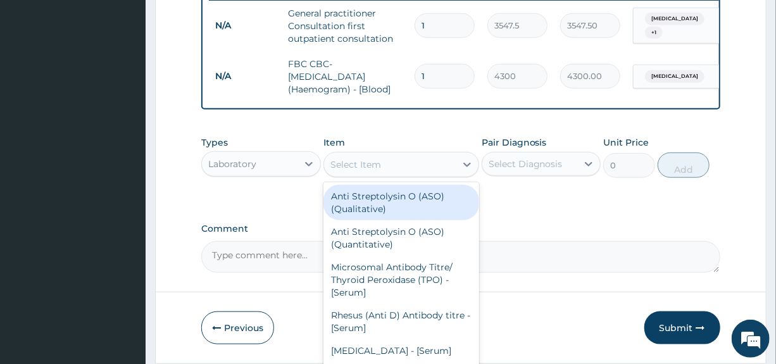
click at [402, 168] on div "Select Item" at bounding box center [390, 164] width 132 height 20
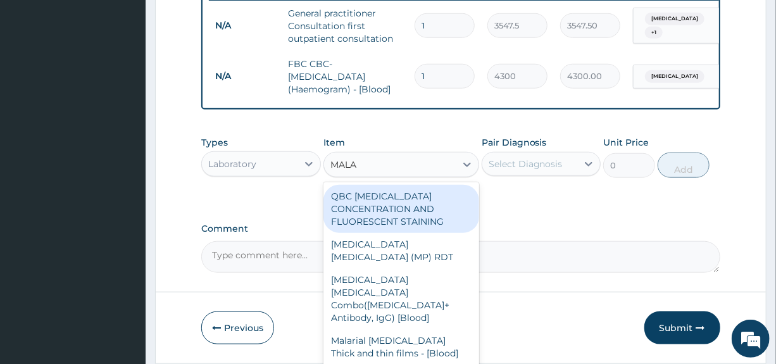
type input "MALAR"
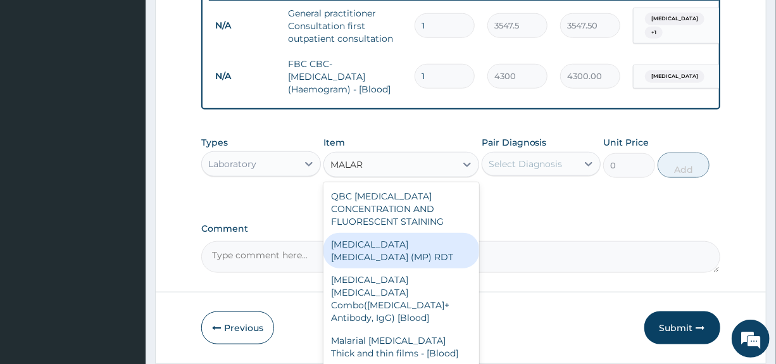
click at [398, 261] on div "MALARIA PARASITE (MP) RDT" at bounding box center [401, 250] width 156 height 35
type input "1612.5"
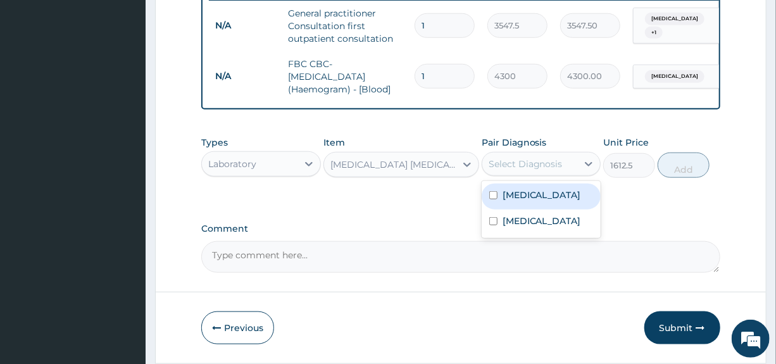
click at [552, 170] on div "Select Diagnosis" at bounding box center [525, 164] width 74 height 13
click at [523, 201] on label "Malaria" at bounding box center [541, 195] width 78 height 13
checkbox input "true"
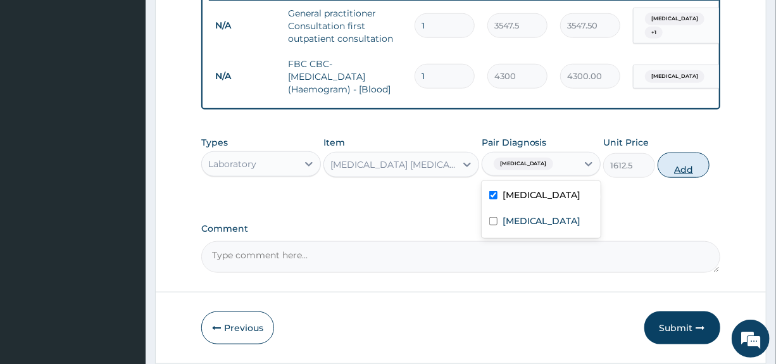
click at [676, 173] on button "Add" at bounding box center [683, 164] width 52 height 25
type input "0"
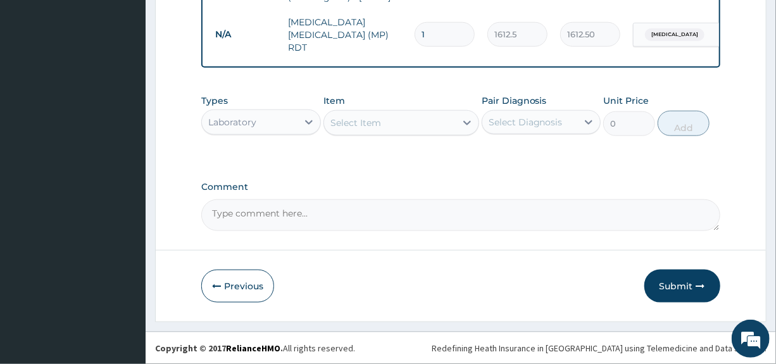
scroll to position [599, 0]
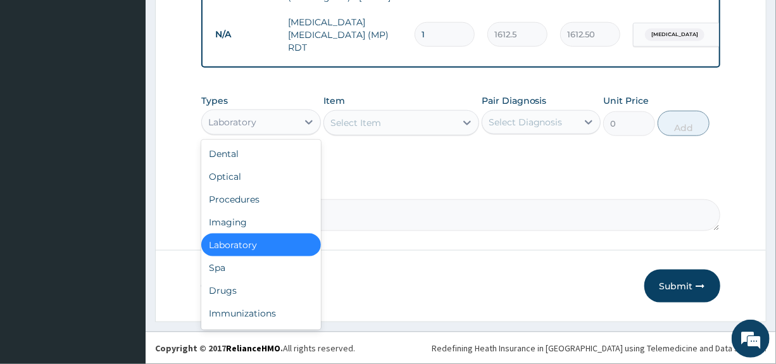
click at [293, 118] on div "Laboratory" at bounding box center [249, 122] width 95 height 20
drag, startPoint x: 223, startPoint y: 293, endPoint x: 245, endPoint y: 272, distance: 30.4
click at [222, 294] on div "Drugs" at bounding box center [260, 290] width 119 height 23
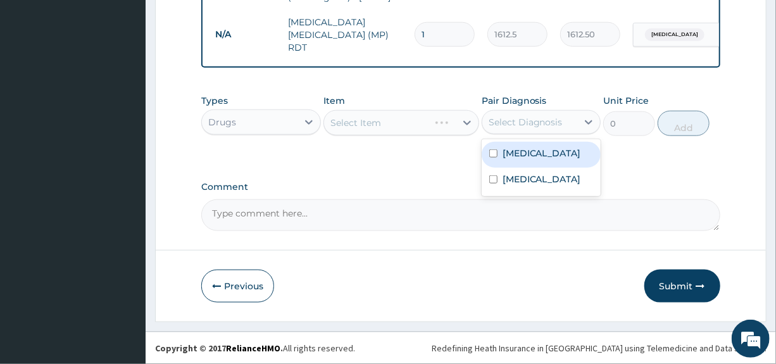
click at [533, 123] on div "Select Diagnosis" at bounding box center [525, 122] width 74 height 13
click at [533, 149] on label "Malaria" at bounding box center [541, 153] width 78 height 13
checkbox input "true"
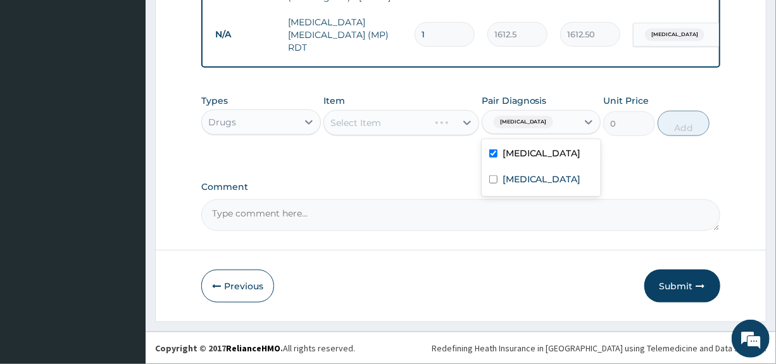
click at [403, 114] on div "Select Item" at bounding box center [401, 122] width 156 height 25
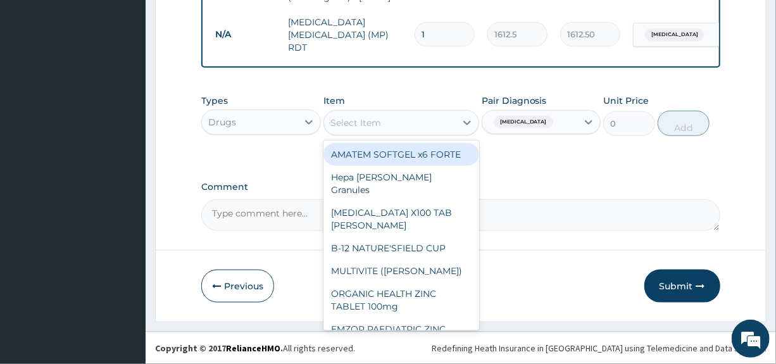
click at [395, 121] on div "Select Item" at bounding box center [390, 123] width 132 height 20
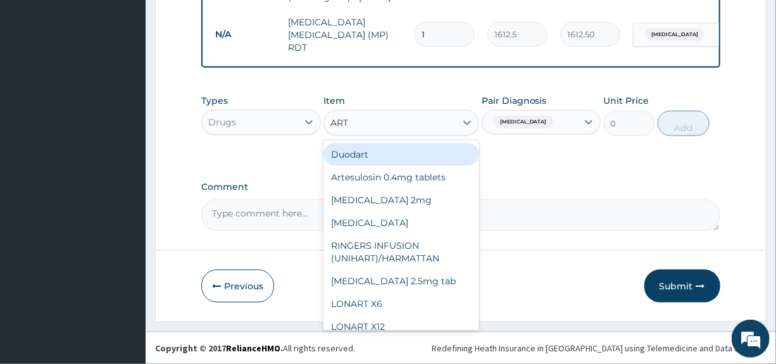
type input "ARTE"
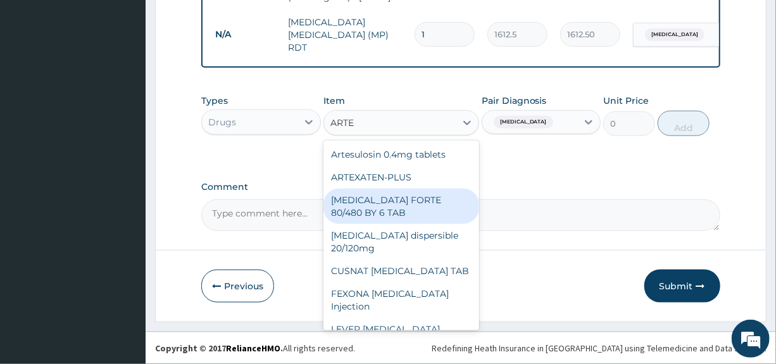
click at [415, 200] on div "COARTEM FORTE 80/480 BY 6 TAB" at bounding box center [401, 206] width 156 height 35
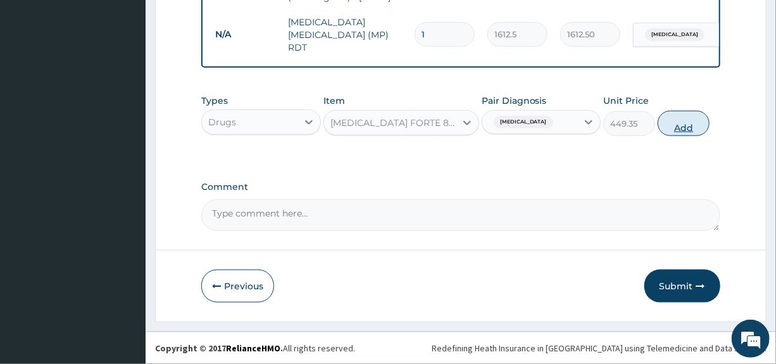
click at [691, 124] on button "Add" at bounding box center [683, 123] width 52 height 25
type input "0"
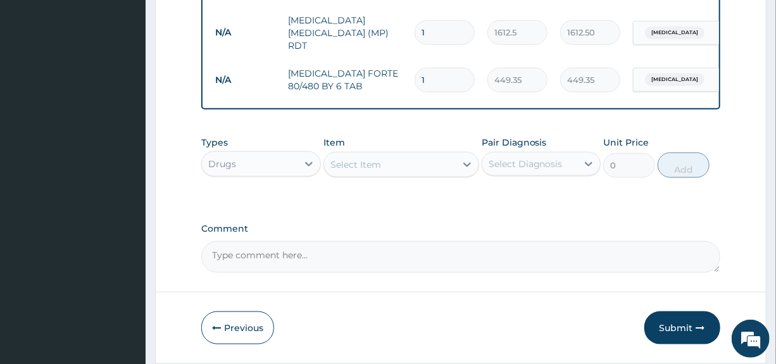
click at [399, 173] on div "Select Item" at bounding box center [390, 164] width 132 height 20
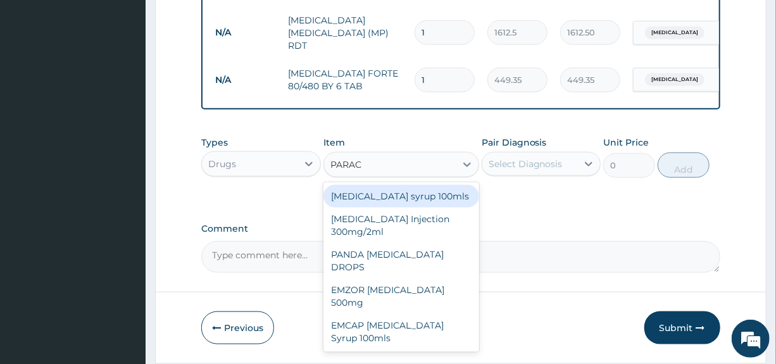
type input "PARACE"
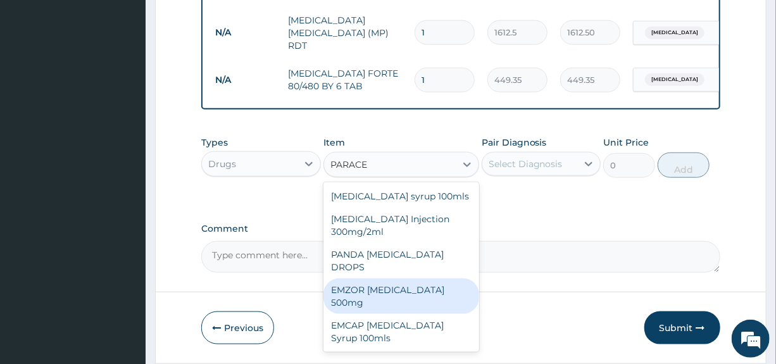
click at [411, 278] on div "EMZOR PARACETAMOL 500mg" at bounding box center [401, 295] width 156 height 35
type input "23.65"
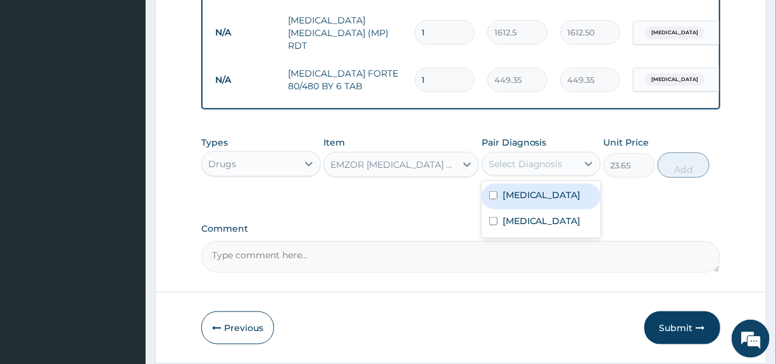
click at [518, 170] on div "Select Diagnosis" at bounding box center [525, 164] width 74 height 13
click at [507, 204] on div "[MEDICAL_DATA]" at bounding box center [540, 196] width 119 height 26
checkbox input "true"
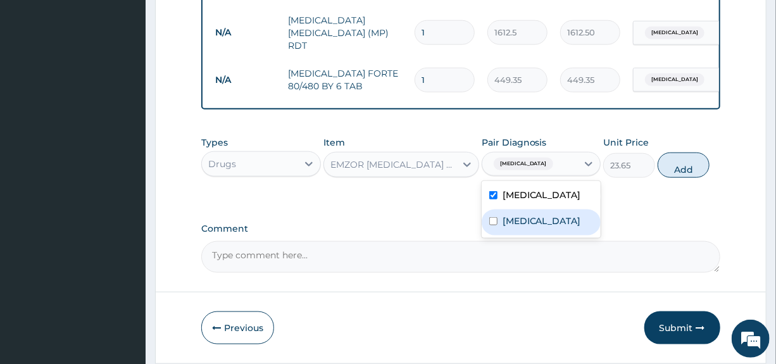
click at [507, 232] on div "[MEDICAL_DATA]" at bounding box center [540, 222] width 119 height 26
checkbox input "true"
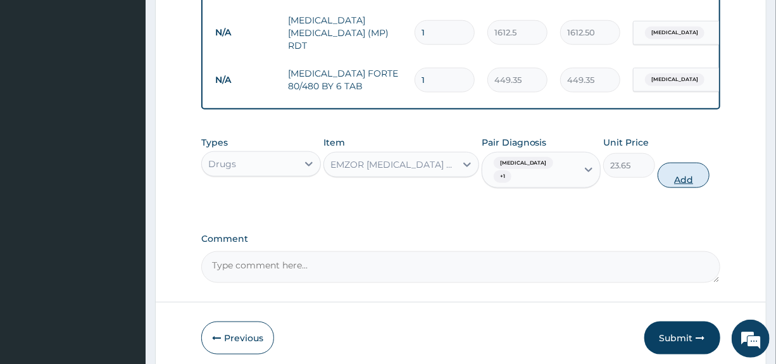
click at [677, 164] on button "Add" at bounding box center [683, 175] width 52 height 25
type input "0"
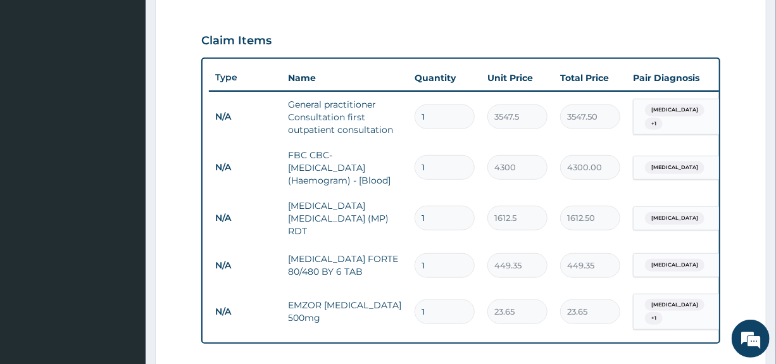
scroll to position [409, 0]
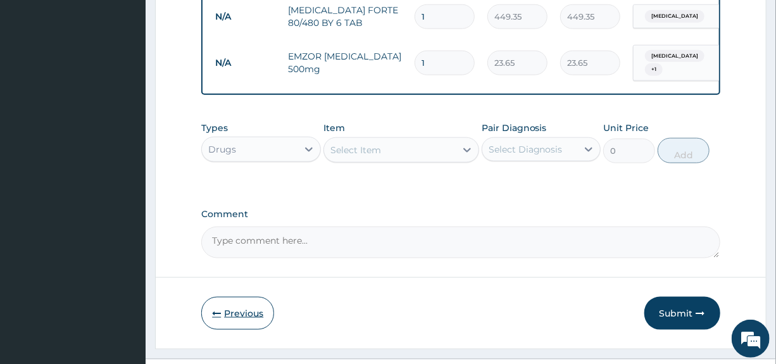
click at [234, 309] on button "Previous" at bounding box center [237, 313] width 73 height 33
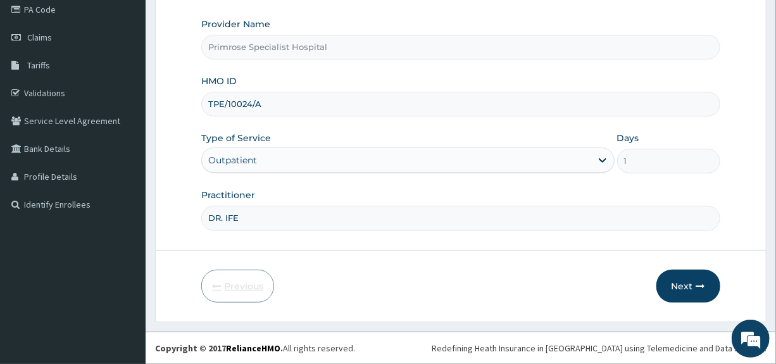
scroll to position [154, 0]
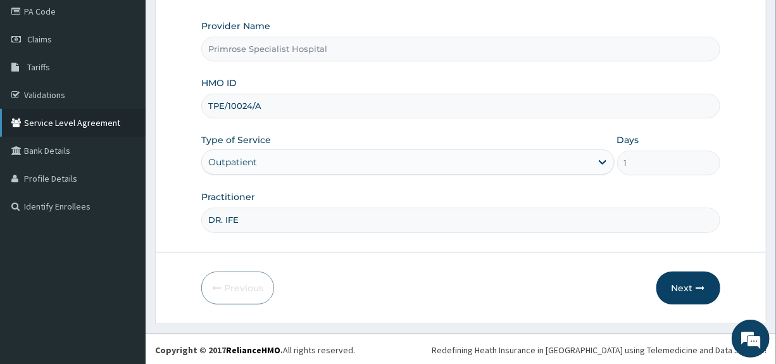
drag, startPoint x: 292, startPoint y: 104, endPoint x: 82, endPoint y: 112, distance: 209.6
click at [82, 112] on div "R EL Toggle navigation Primrose Specialist Hospital Primrose Specialist Hospita…" at bounding box center [388, 106] width 776 height 520
click at [681, 282] on button "Next" at bounding box center [688, 287] width 64 height 33
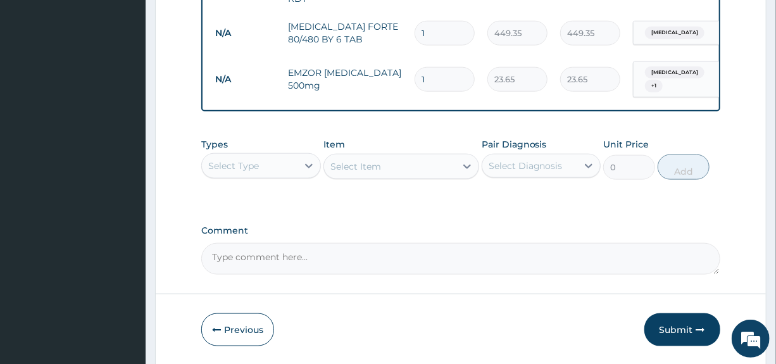
scroll to position [686, 0]
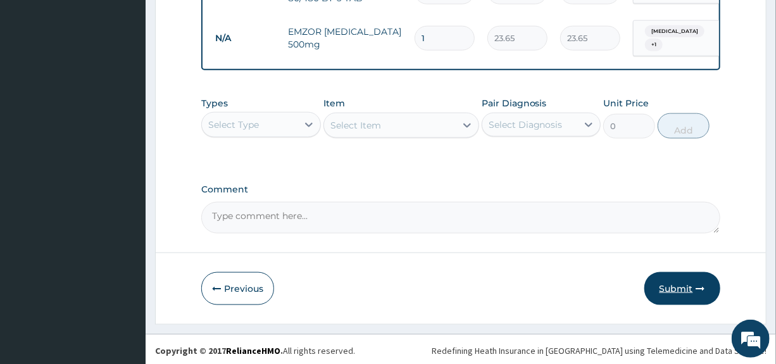
click at [678, 278] on button "Submit" at bounding box center [682, 288] width 76 height 33
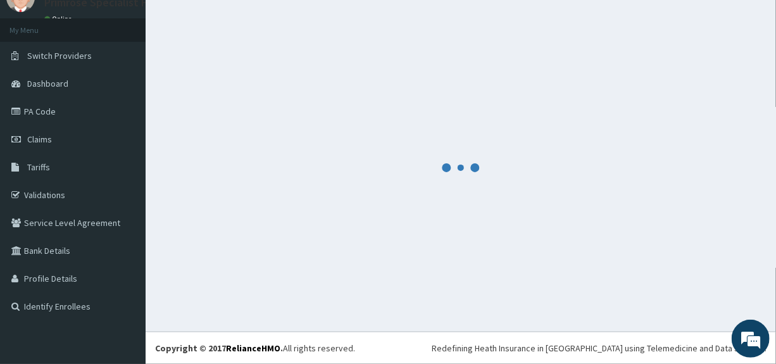
scroll to position [54, 0]
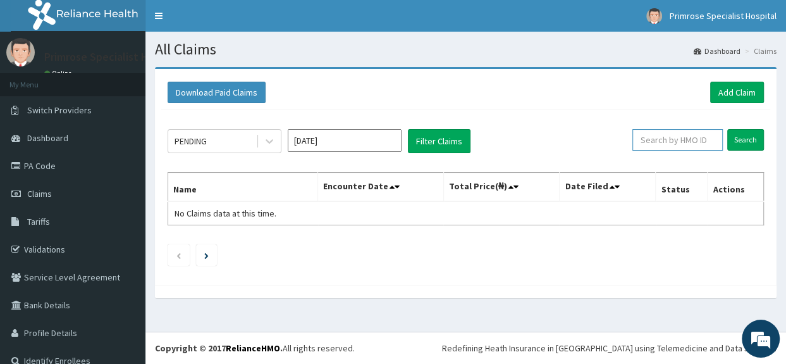
click at [678, 144] on input "text" at bounding box center [678, 140] width 90 height 22
paste input "TPE/10024/A"
type input "TPE/10024/A"
click at [735, 135] on input "Search" at bounding box center [746, 140] width 37 height 22
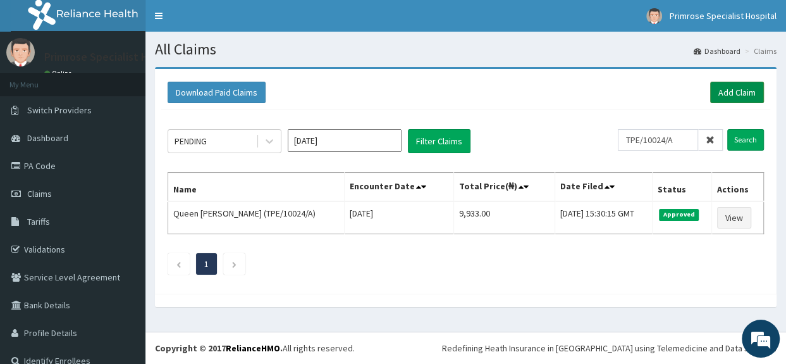
click at [735, 96] on link "Add Claim" at bounding box center [738, 93] width 54 height 22
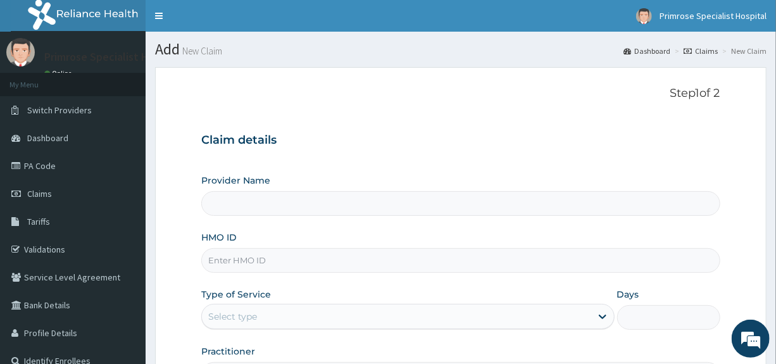
type input "Primrose Specialist Hospital"
click at [276, 261] on input "HMO ID" at bounding box center [460, 260] width 518 height 25
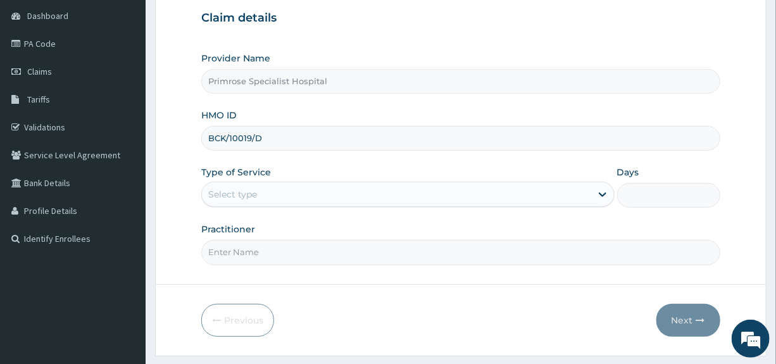
scroll to position [127, 0]
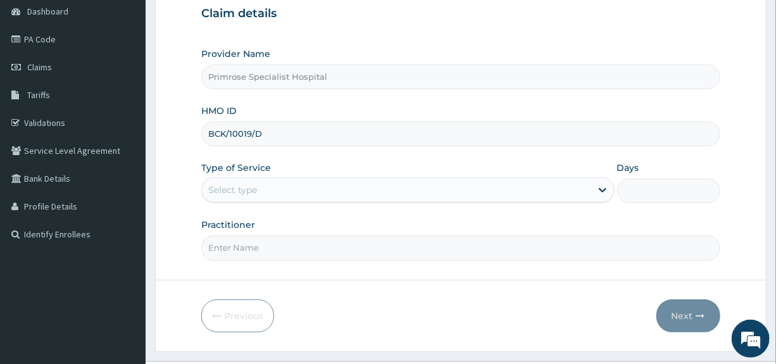
type input "BCK/10019/D"
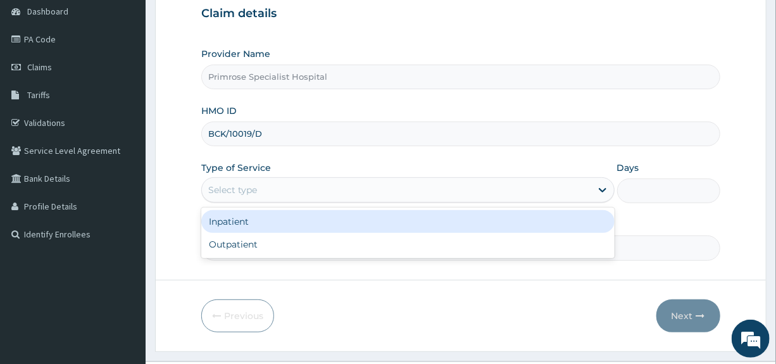
click at [279, 189] on div "Select type" at bounding box center [396, 190] width 388 height 20
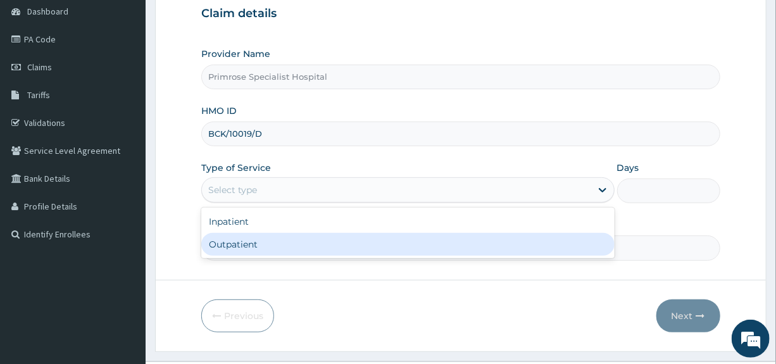
click at [237, 242] on div "Outpatient" at bounding box center [407, 244] width 413 height 23
type input "1"
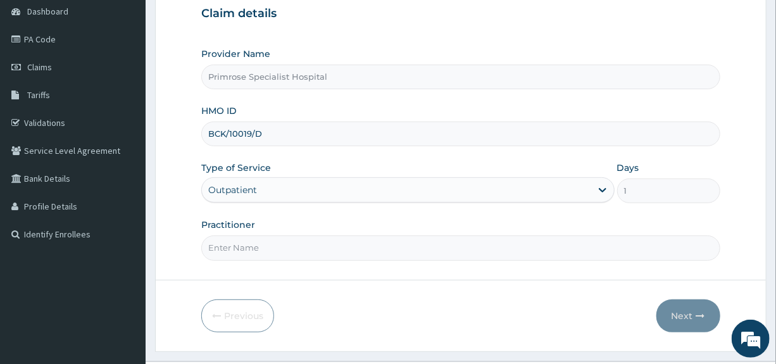
click at [247, 239] on input "Practitioner" at bounding box center [460, 247] width 518 height 25
type input "DR. IFE"
click at [683, 311] on button "Next" at bounding box center [688, 315] width 64 height 33
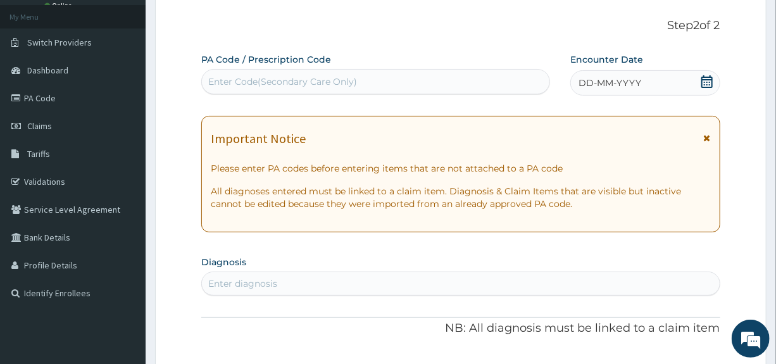
scroll to position [0, 0]
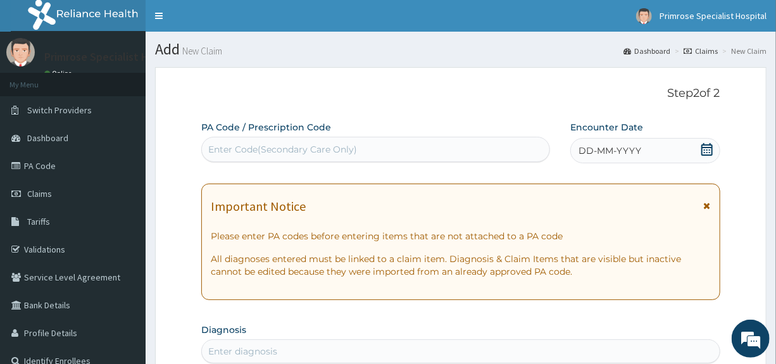
click at [703, 152] on icon at bounding box center [706, 149] width 13 height 13
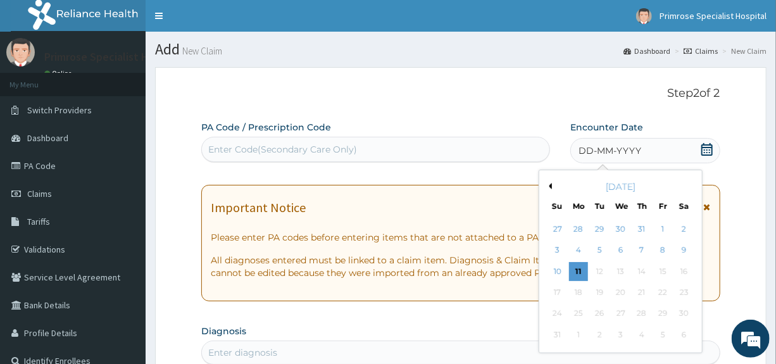
click at [547, 188] on button "Previous Month" at bounding box center [548, 186] width 6 height 6
click at [559, 247] on div "6" at bounding box center [557, 250] width 19 height 19
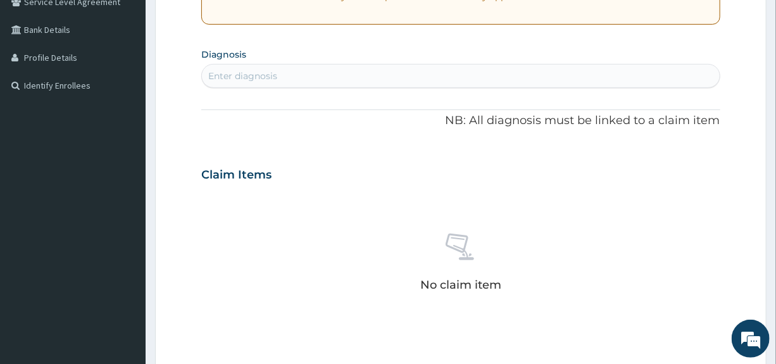
scroll to position [316, 0]
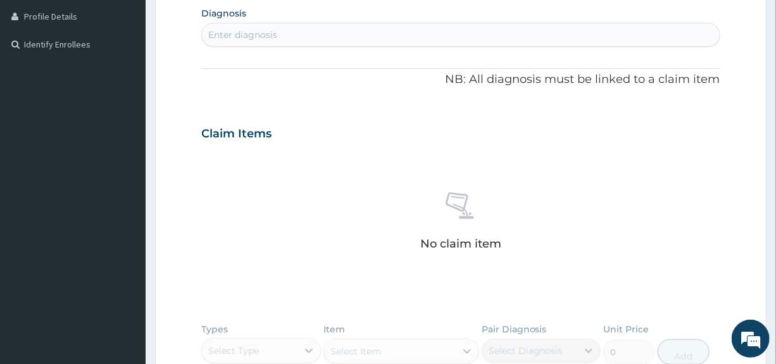
click at [316, 27] on div "Enter diagnosis" at bounding box center [460, 35] width 517 height 20
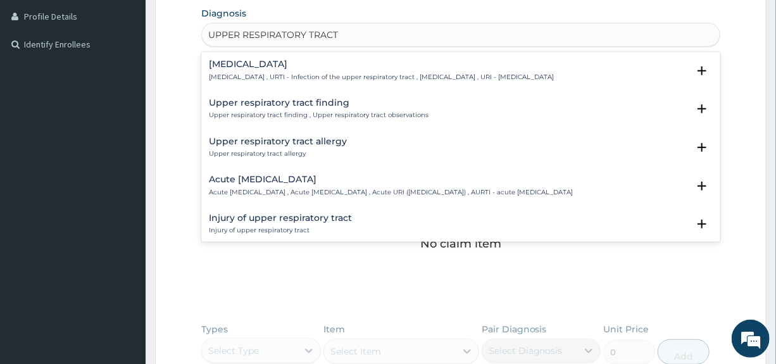
type input "UPPER RESPIRATORY TRACT"
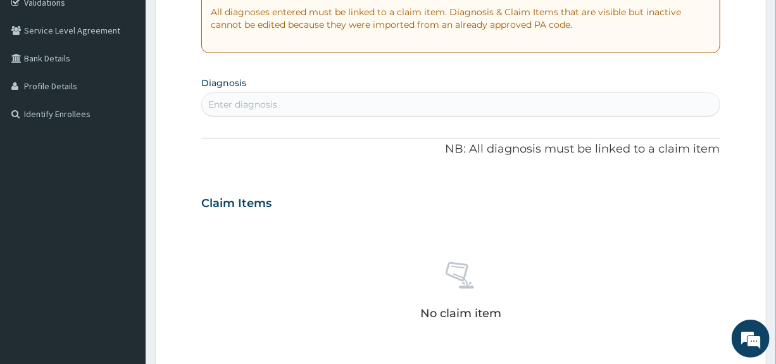
scroll to position [253, 0]
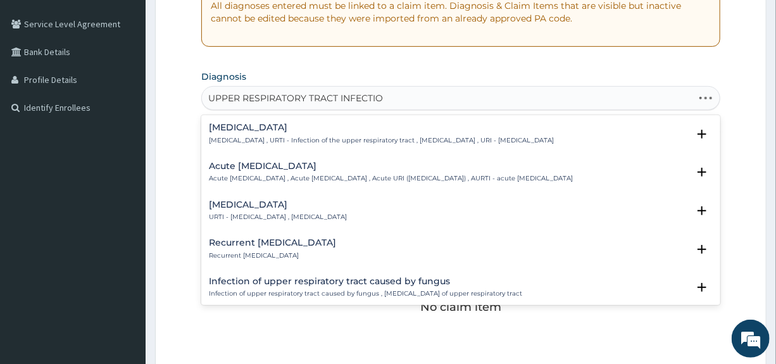
type input "UPPER RESPIRATORY TRACT INFECTION"
click at [252, 209] on h4 "Viral upper respiratory tract infection" at bounding box center [278, 204] width 138 height 9
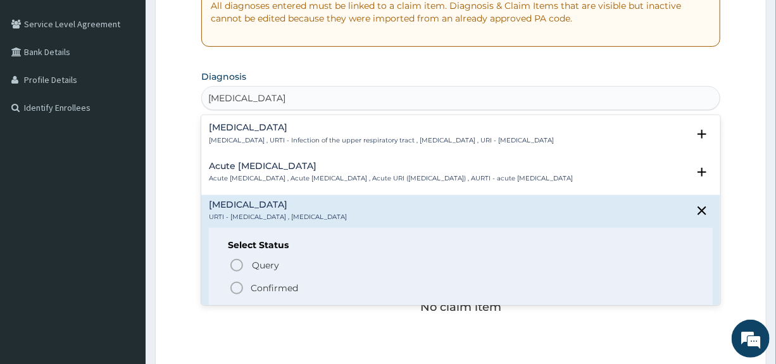
click at [261, 294] on p "Confirmed" at bounding box center [274, 288] width 47 height 13
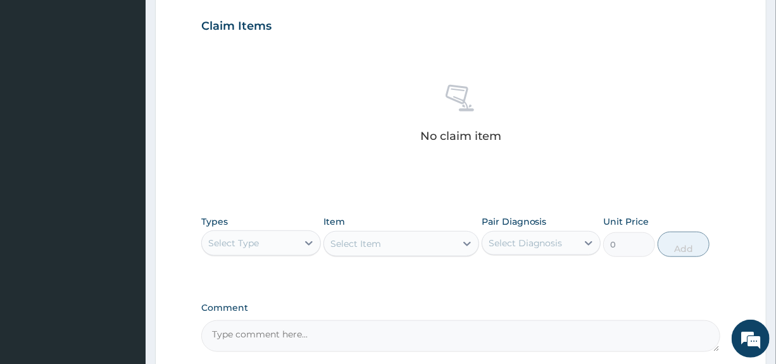
scroll to position [443, 0]
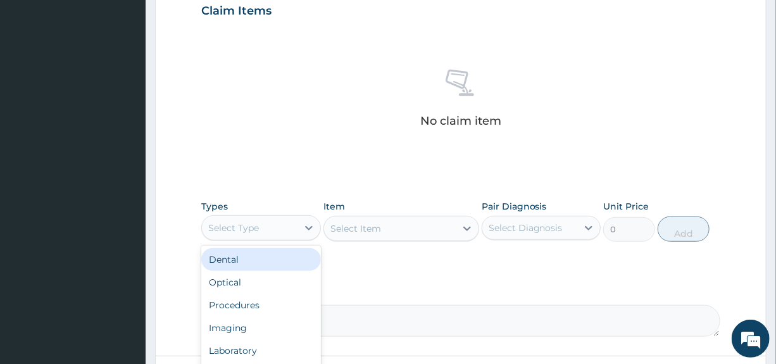
click at [268, 221] on div "Select Type" at bounding box center [249, 228] width 95 height 20
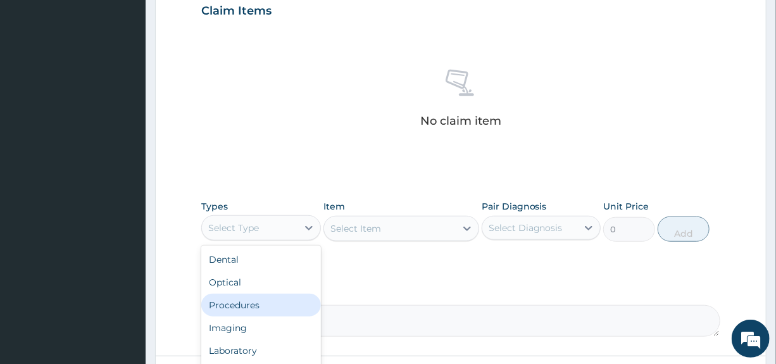
click at [220, 294] on div "Procedures" at bounding box center [260, 305] width 119 height 23
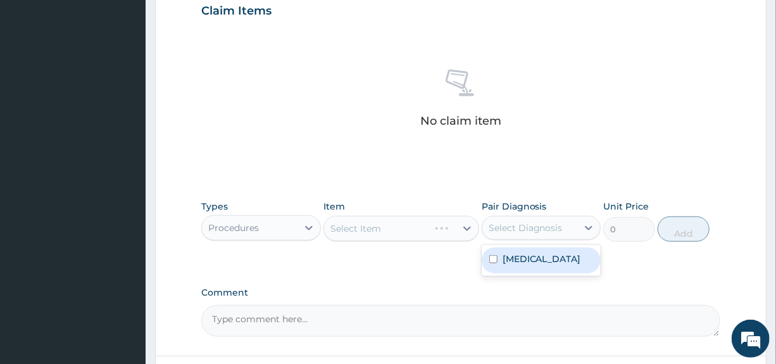
click at [544, 227] on div "Select Diagnosis" at bounding box center [525, 227] width 74 height 13
drag, startPoint x: 536, startPoint y: 264, endPoint x: 511, endPoint y: 265, distance: 25.3
click at [536, 264] on label "Viral upper respiratory tract infection" at bounding box center [541, 258] width 78 height 13
checkbox input "true"
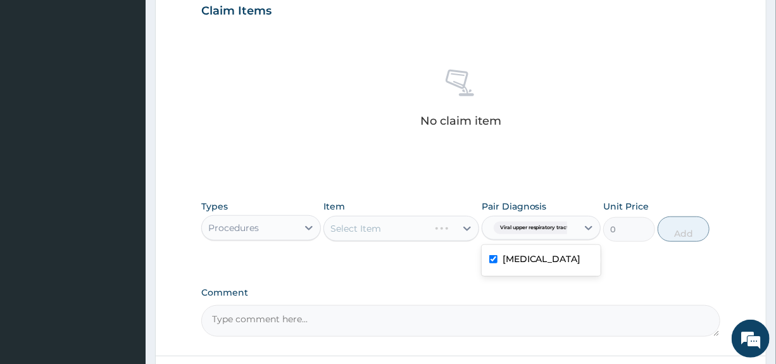
click at [442, 231] on div "Select Item" at bounding box center [401, 228] width 156 height 25
click at [465, 226] on div "Select Item" at bounding box center [401, 228] width 156 height 25
click at [456, 228] on div "Select Item" at bounding box center [401, 228] width 156 height 25
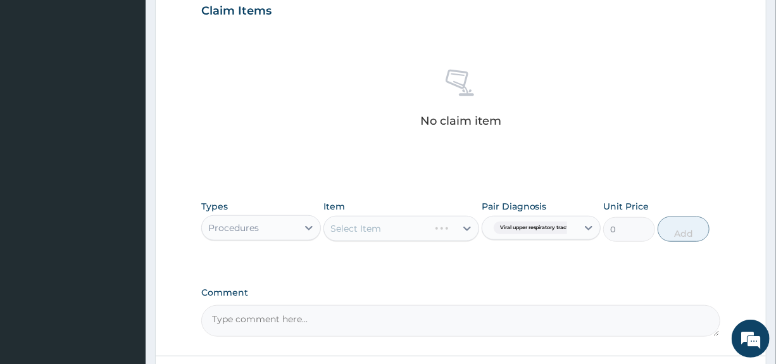
click at [462, 227] on div "Select Item" at bounding box center [401, 228] width 156 height 25
click at [465, 227] on div "Select Item" at bounding box center [401, 228] width 156 height 25
click at [463, 229] on icon at bounding box center [467, 228] width 13 height 13
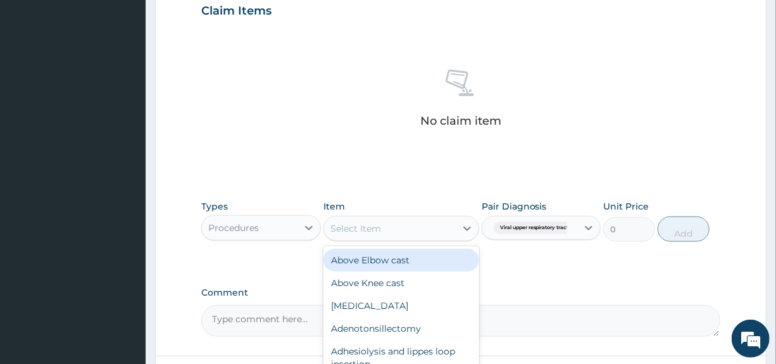
type input "H"
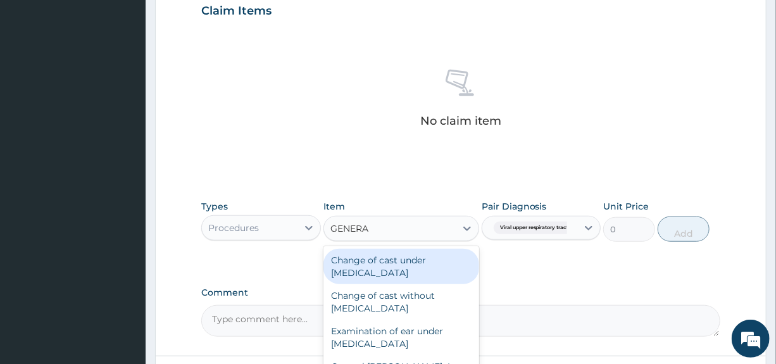
type input "GENERAL"
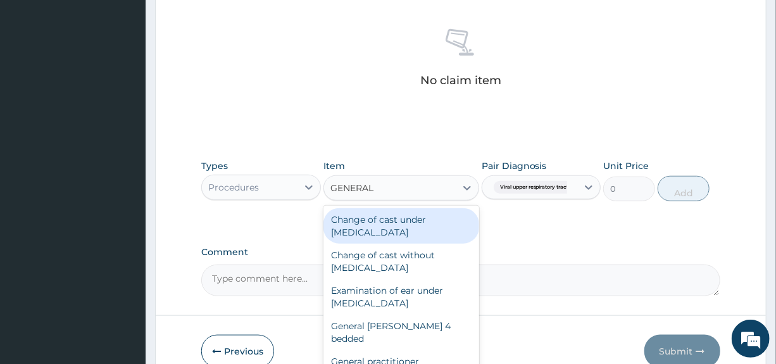
scroll to position [506, 0]
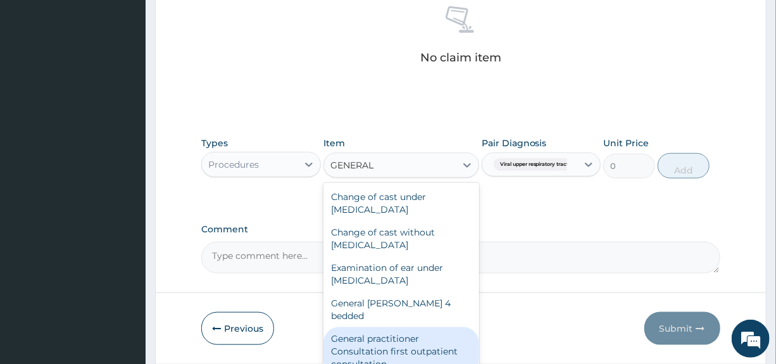
click at [364, 338] on div "General practitioner Consultation first outpatient consultation" at bounding box center [401, 351] width 156 height 48
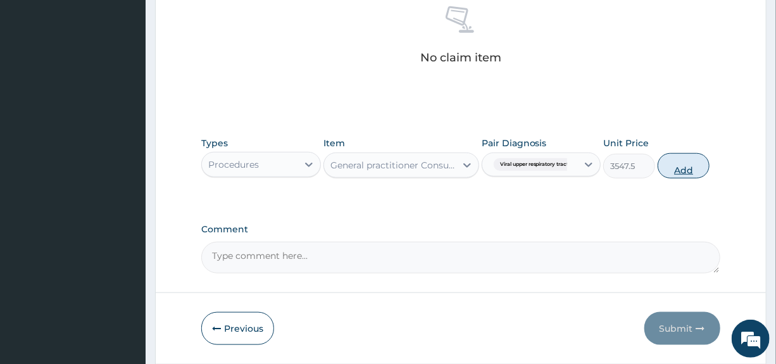
click at [683, 165] on button "Add" at bounding box center [683, 165] width 52 height 25
type input "0"
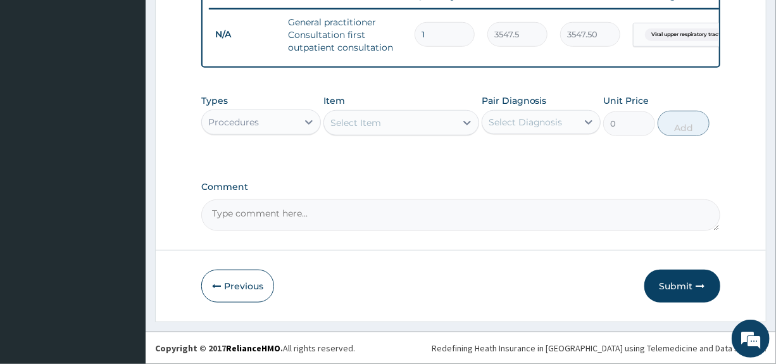
click at [267, 125] on div "Procedures" at bounding box center [249, 122] width 95 height 20
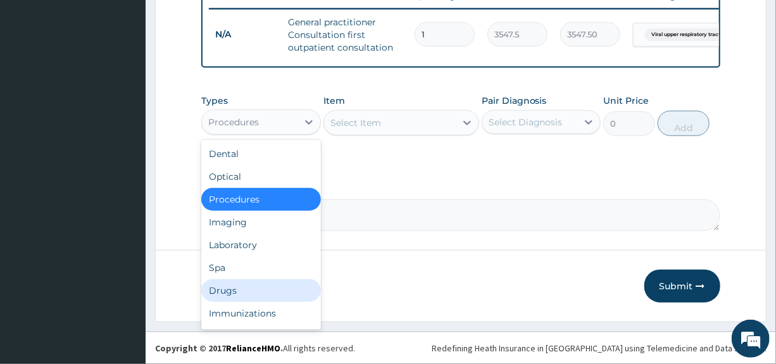
drag, startPoint x: 216, startPoint y: 289, endPoint x: 230, endPoint y: 282, distance: 16.1
click at [216, 290] on div "Drugs" at bounding box center [260, 290] width 119 height 23
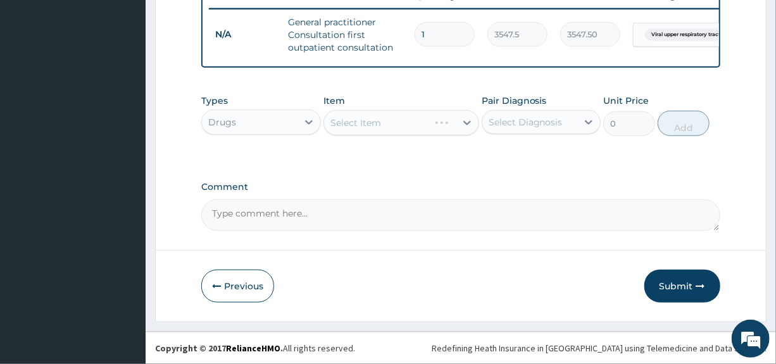
click at [554, 128] on div "Select Diagnosis" at bounding box center [525, 122] width 74 height 13
click at [515, 159] on label "Viral upper respiratory tract infection" at bounding box center [541, 153] width 78 height 13
checkbox input "true"
click at [459, 122] on div "Select Item" at bounding box center [401, 122] width 156 height 25
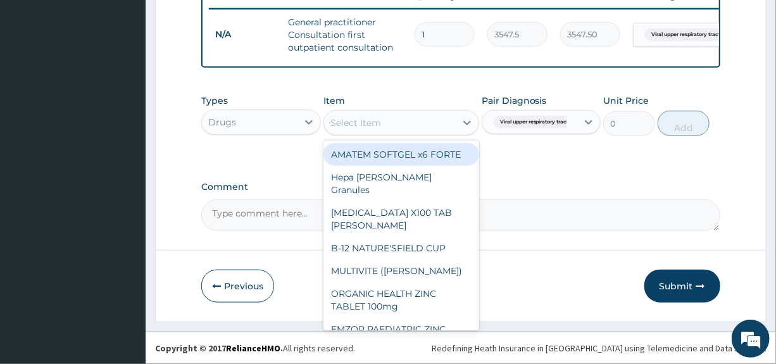
click at [459, 122] on div at bounding box center [467, 122] width 23 height 23
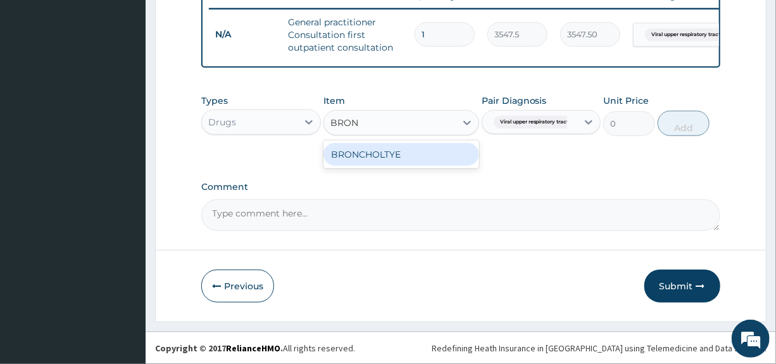
type input "BRONC"
click at [383, 158] on div "BRONCHOLTYE" at bounding box center [401, 154] width 156 height 23
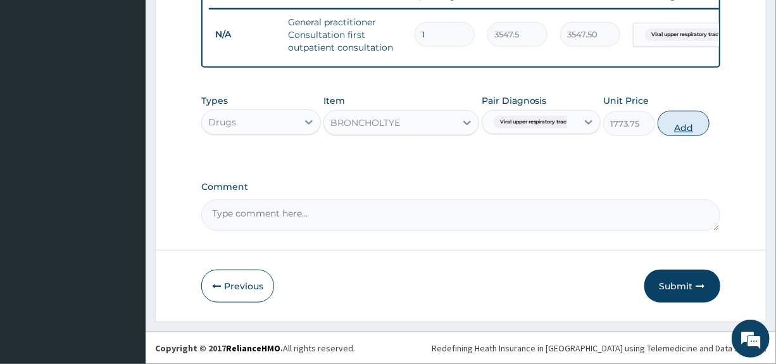
click at [683, 116] on button "Add" at bounding box center [683, 123] width 52 height 25
type input "0"
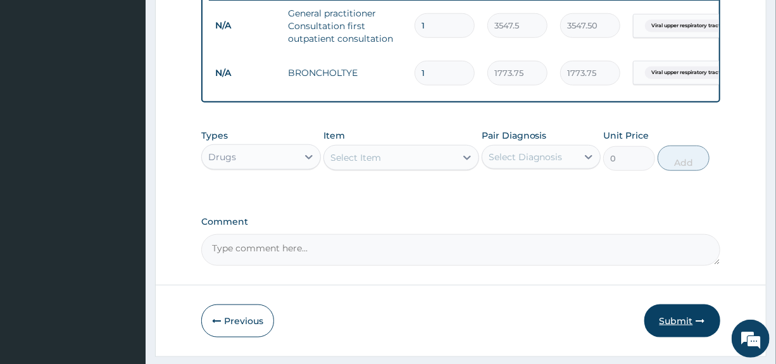
click at [657, 327] on button "Submit" at bounding box center [682, 320] width 76 height 33
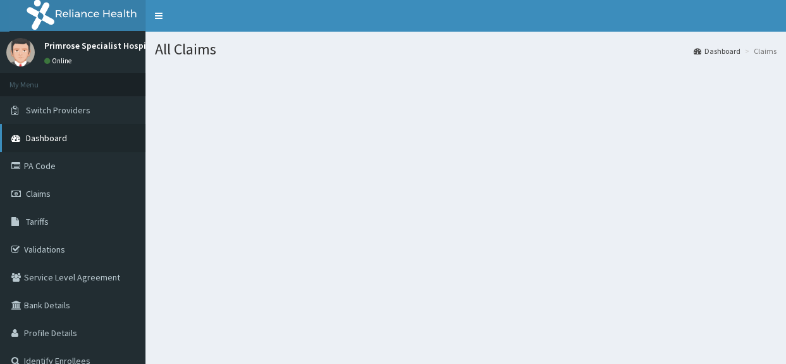
click at [56, 133] on span "Dashboard" at bounding box center [46, 137] width 41 height 11
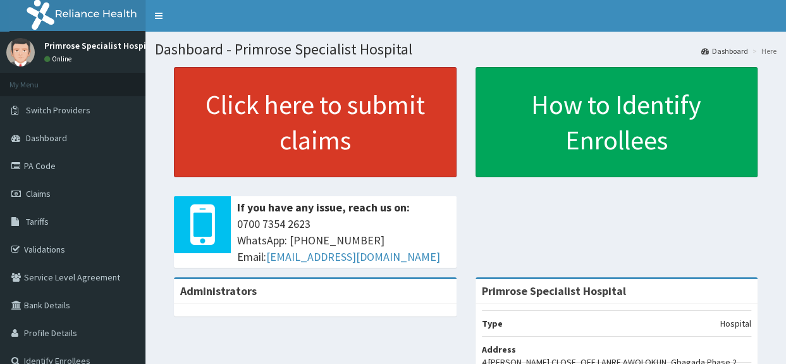
click at [329, 108] on link "Click here to submit claims" at bounding box center [315, 122] width 283 height 110
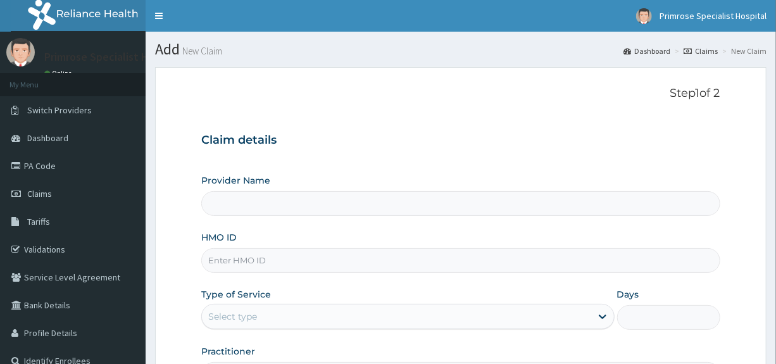
type input "Primrose Specialist Hospital"
click at [261, 264] on input "HMO ID" at bounding box center [460, 260] width 518 height 25
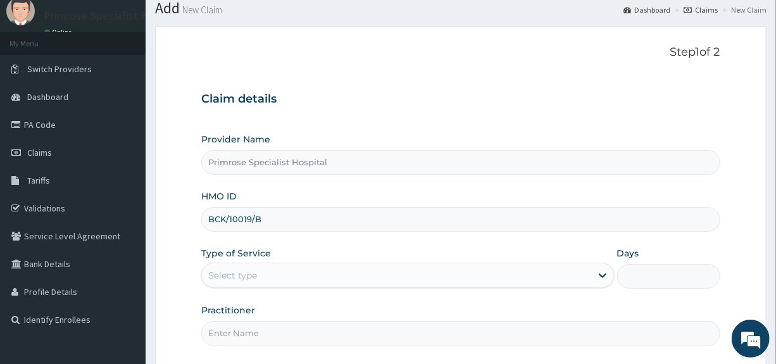
scroll to position [63, 0]
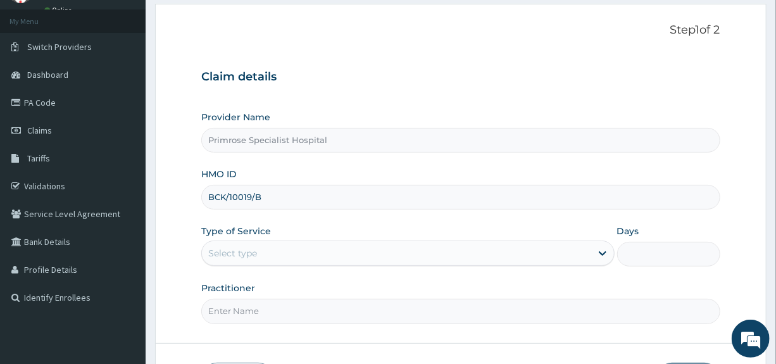
type input "BCK/10019/B"
click at [247, 254] on div "Select type" at bounding box center [232, 253] width 49 height 13
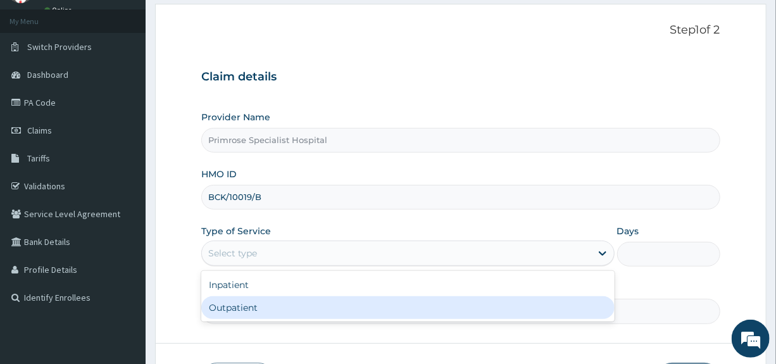
click at [233, 308] on div "Outpatient" at bounding box center [407, 307] width 413 height 23
type input "1"
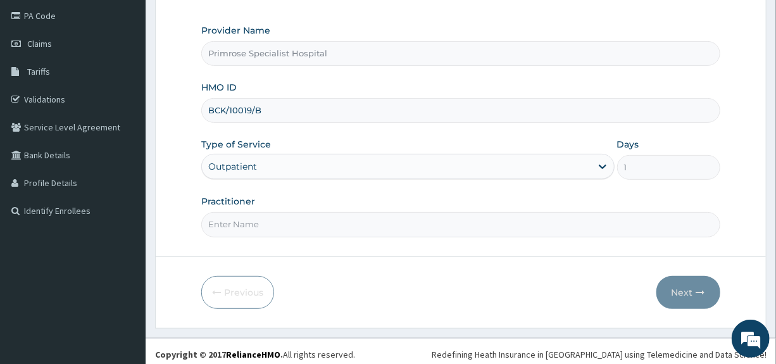
scroll to position [154, 0]
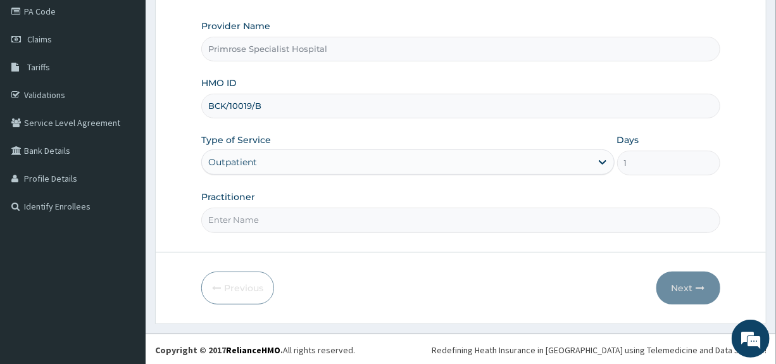
click at [254, 216] on input "Practitioner" at bounding box center [460, 220] width 518 height 25
type input "DR. IFE"
click at [675, 287] on button "Next" at bounding box center [688, 287] width 64 height 33
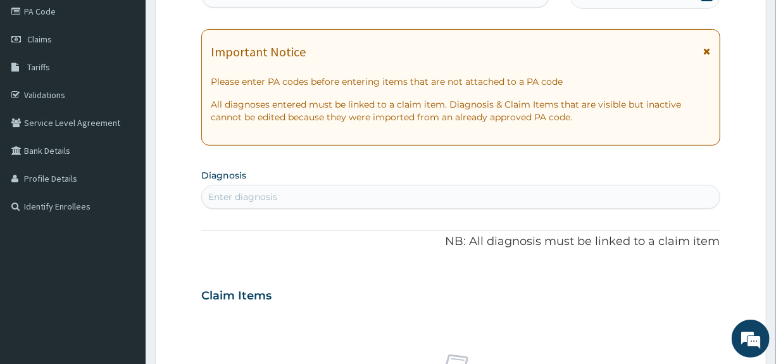
scroll to position [0, 0]
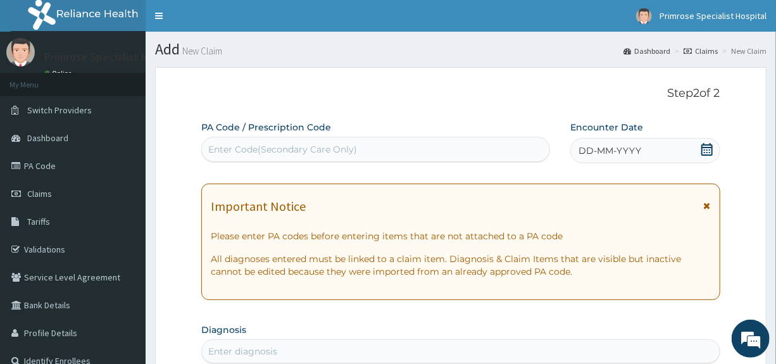
click at [708, 147] on icon at bounding box center [706, 149] width 13 height 13
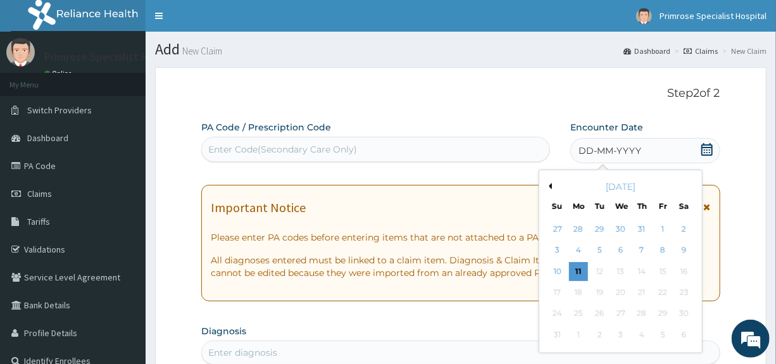
click at [550, 185] on button "Previous Month" at bounding box center [548, 186] width 6 height 6
click at [558, 247] on div "6" at bounding box center [557, 250] width 19 height 19
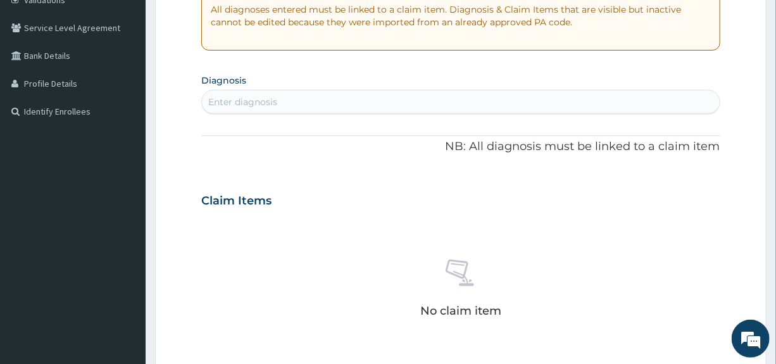
scroll to position [253, 0]
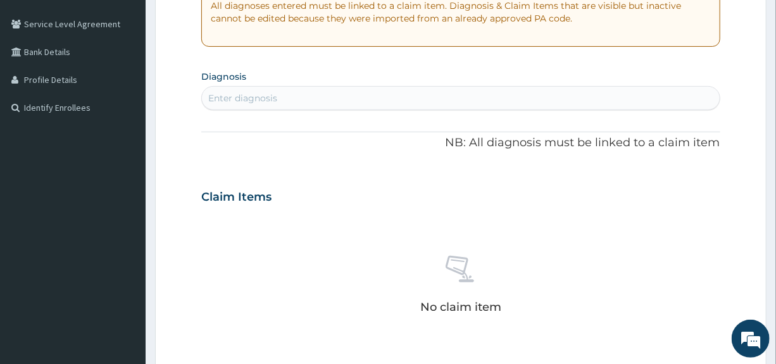
click at [264, 94] on div "Enter diagnosis" at bounding box center [242, 98] width 69 height 13
type input "MALARIA"
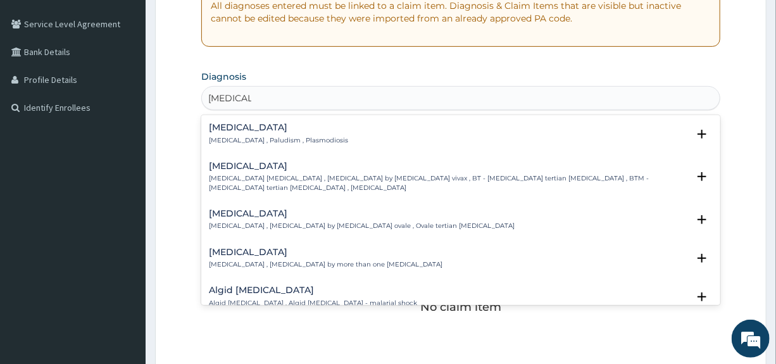
click at [230, 131] on h4 "Malaria" at bounding box center [278, 127] width 139 height 9
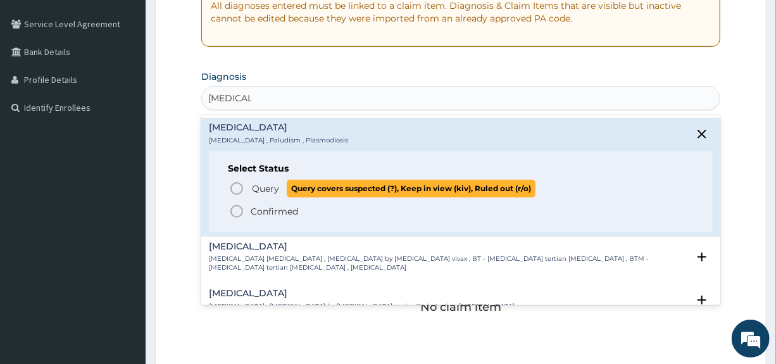
click at [278, 186] on span "Query" at bounding box center [265, 188] width 27 height 13
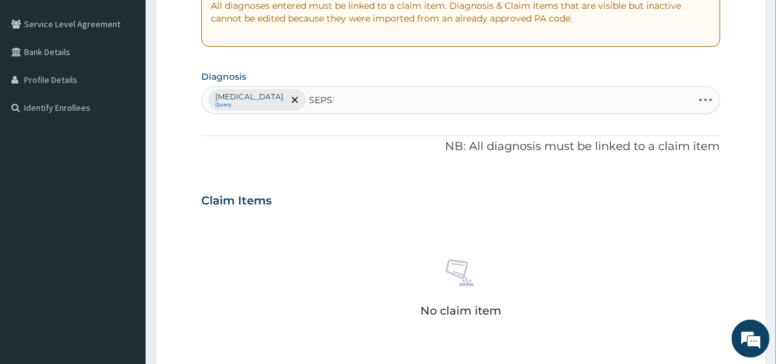
type input "SEPSIS"
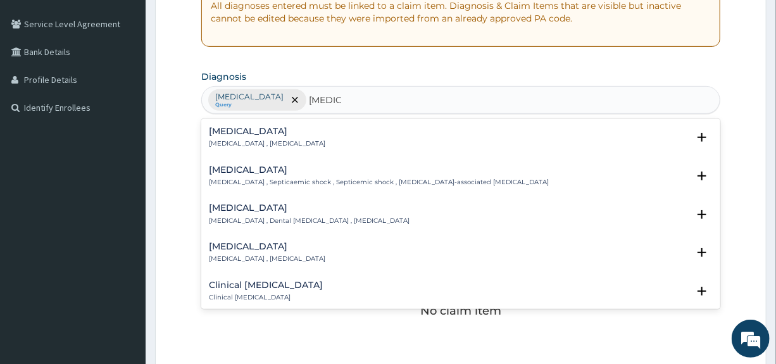
click at [228, 129] on h4 "Sepsis" at bounding box center [267, 131] width 116 height 9
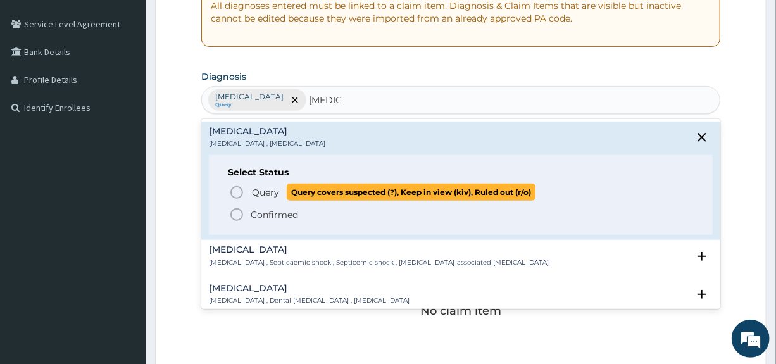
click at [267, 197] on span "Query" at bounding box center [265, 192] width 27 height 13
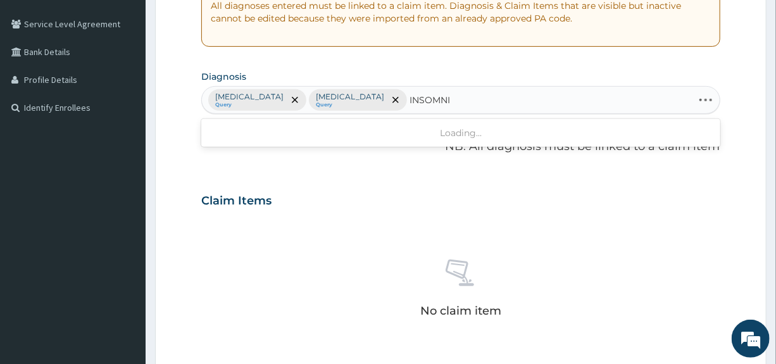
type input "INSOMNIA"
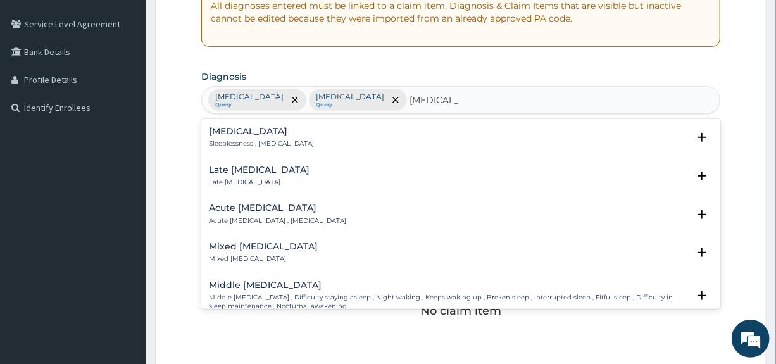
click at [240, 131] on h4 "Insomnia" at bounding box center [261, 131] width 105 height 9
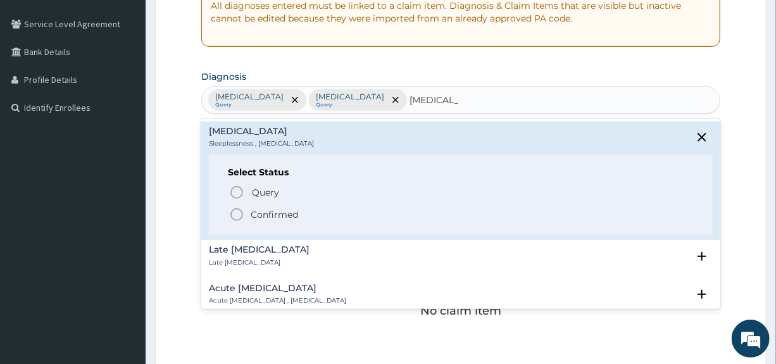
click at [271, 214] on p "Confirmed" at bounding box center [274, 214] width 47 height 13
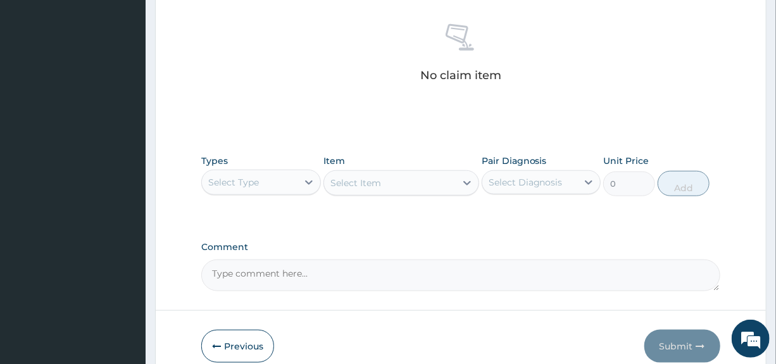
scroll to position [490, 0]
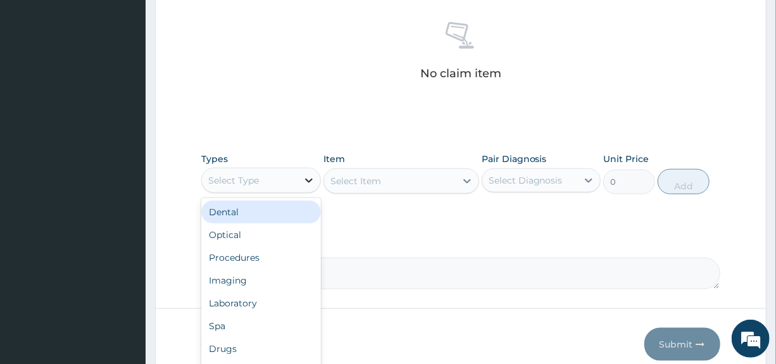
click at [304, 179] on icon at bounding box center [308, 180] width 13 height 13
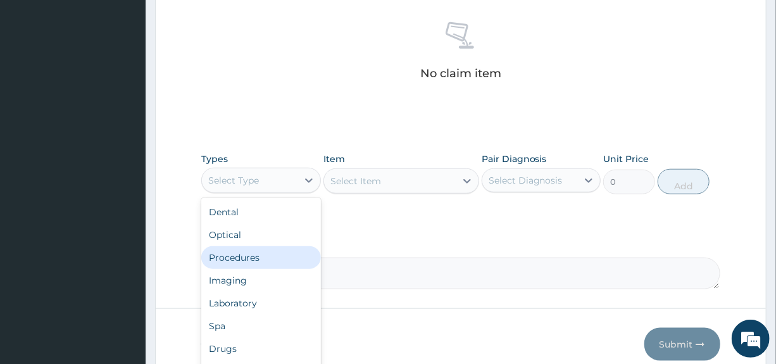
click at [253, 256] on div "Procedures" at bounding box center [260, 257] width 119 height 23
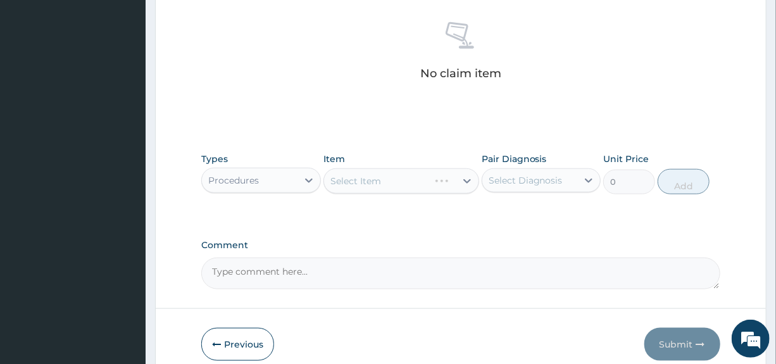
click at [562, 172] on div "Select Diagnosis" at bounding box center [529, 180] width 95 height 20
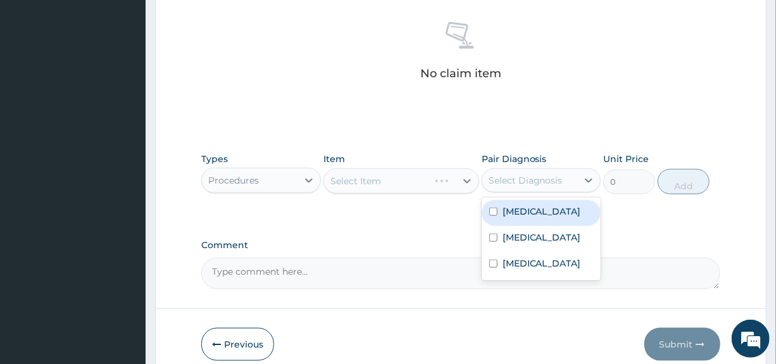
click at [527, 211] on label "Malaria" at bounding box center [541, 211] width 78 height 13
checkbox input "true"
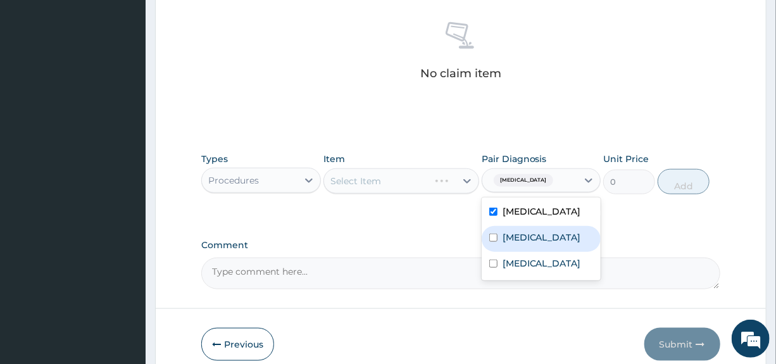
click at [519, 233] on label "Sepsis" at bounding box center [541, 237] width 78 height 13
checkbox input "true"
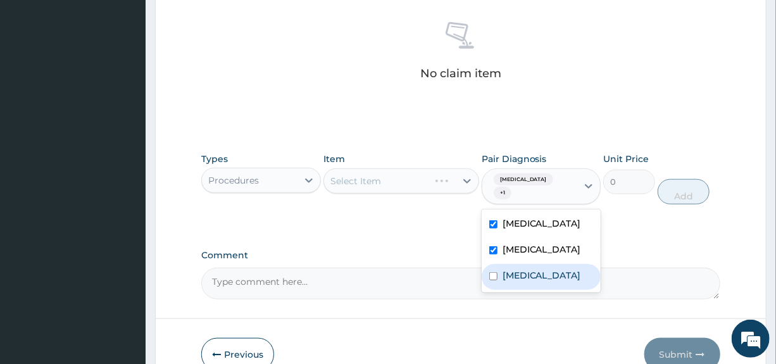
click at [526, 269] on label "Insomnia" at bounding box center [541, 275] width 78 height 13
checkbox input "true"
click at [414, 177] on div "Select Item" at bounding box center [401, 180] width 156 height 25
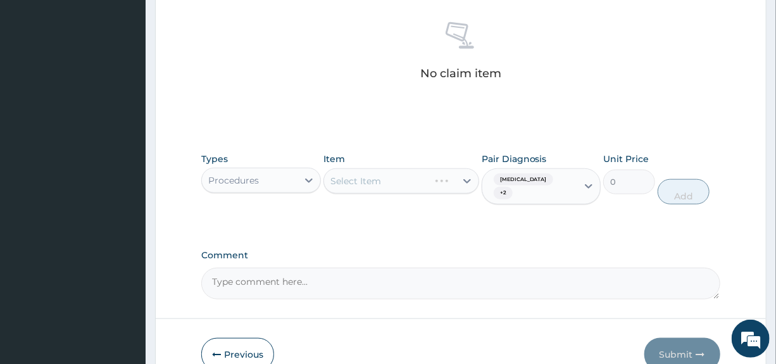
click at [414, 177] on div "Select Item" at bounding box center [401, 180] width 156 height 25
click at [462, 177] on div "Select Item" at bounding box center [401, 180] width 156 height 25
click at [464, 177] on div "Select Item" at bounding box center [401, 180] width 156 height 25
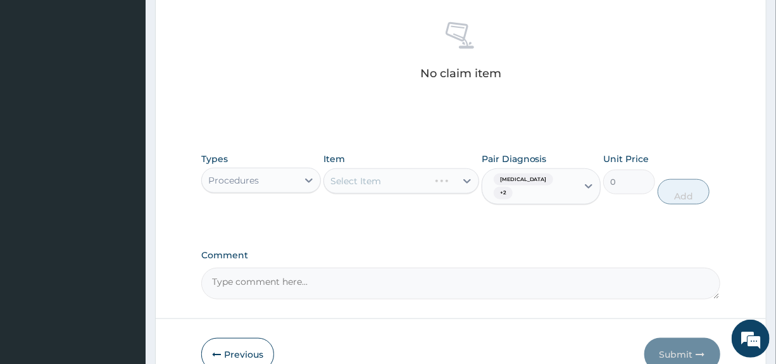
click at [464, 177] on div "Select Item" at bounding box center [401, 180] width 156 height 25
click at [463, 179] on div "Select Item" at bounding box center [401, 180] width 156 height 25
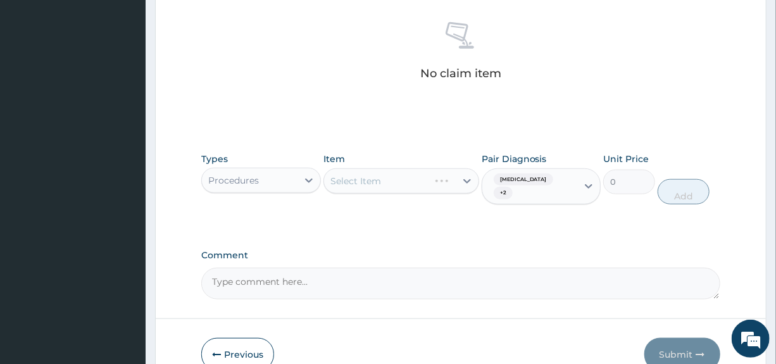
click at [463, 179] on div "Select Item" at bounding box center [401, 180] width 156 height 25
click at [439, 178] on div "Select Item" at bounding box center [401, 180] width 156 height 25
click at [438, 182] on div "Select Item" at bounding box center [401, 180] width 156 height 25
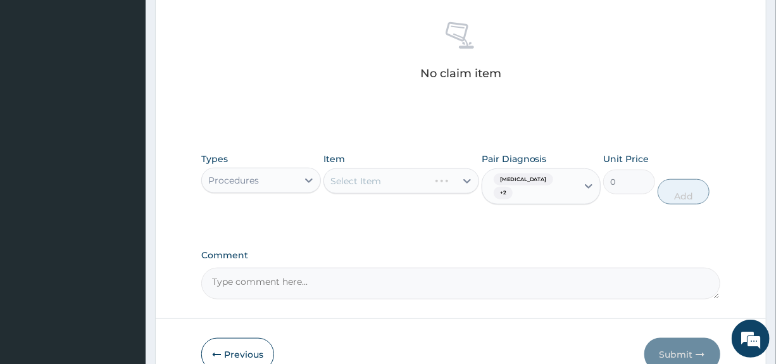
click at [467, 182] on div "Select Item" at bounding box center [401, 180] width 156 height 25
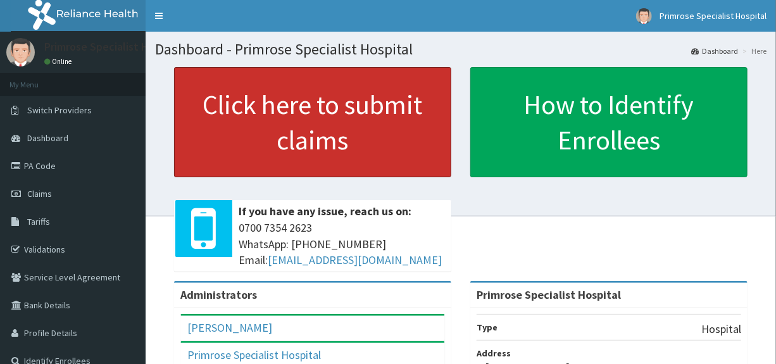
click at [322, 122] on link "Click here to submit claims" at bounding box center [312, 122] width 277 height 110
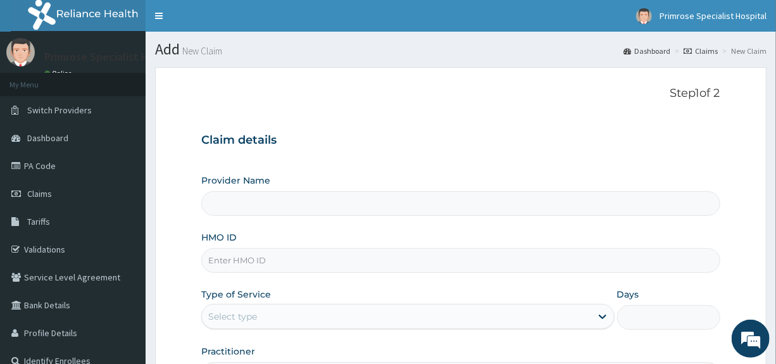
type input "Primrose Specialist Hospital"
click at [226, 260] on input "HMO ID" at bounding box center [460, 260] width 518 height 25
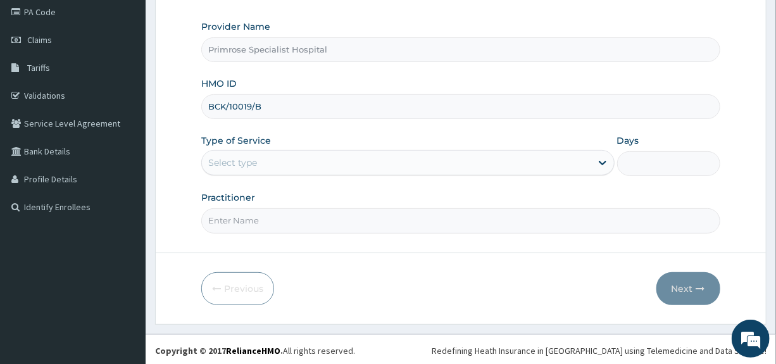
scroll to position [154, 0]
type input "BCK/10019/B"
click at [235, 157] on div "Select type" at bounding box center [232, 162] width 49 height 13
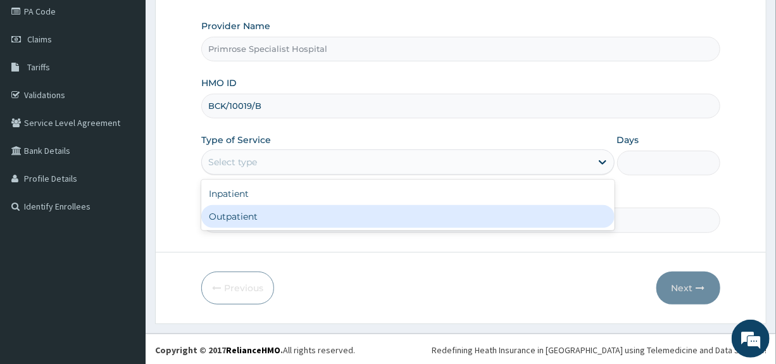
click at [232, 213] on div "Outpatient" at bounding box center [407, 216] width 413 height 23
type input "1"
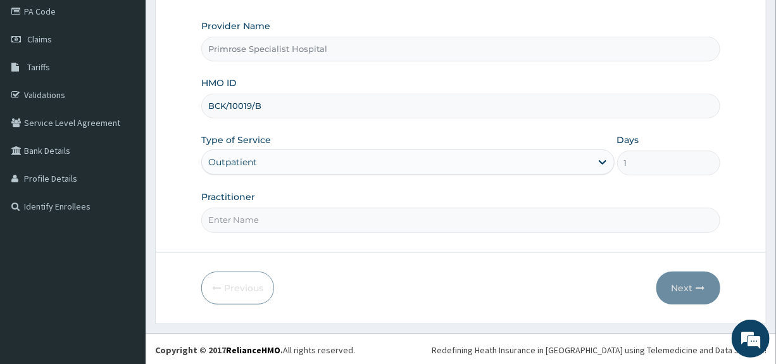
click at [232, 214] on input "Practitioner" at bounding box center [460, 220] width 518 height 25
type input "DR. IFE"
click at [690, 280] on button "Next" at bounding box center [688, 287] width 64 height 33
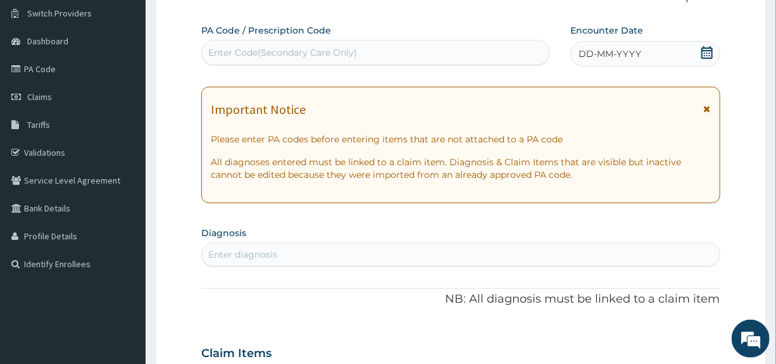
scroll to position [0, 0]
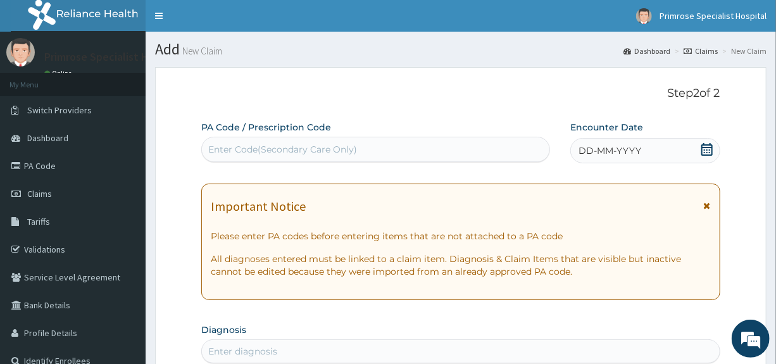
click at [712, 146] on icon at bounding box center [706, 149] width 11 height 13
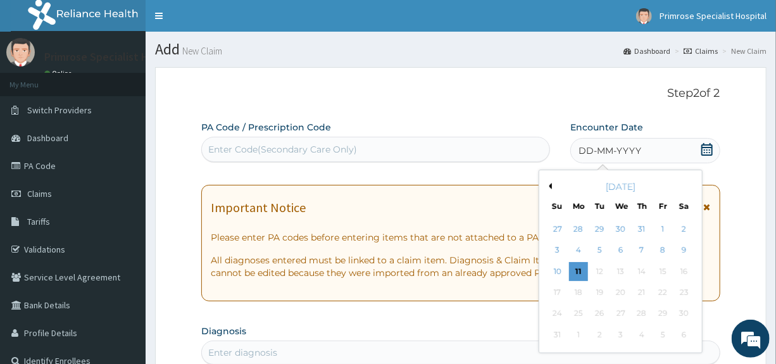
click at [550, 185] on button "Previous Month" at bounding box center [548, 186] width 6 height 6
click at [557, 248] on div "6" at bounding box center [557, 250] width 19 height 19
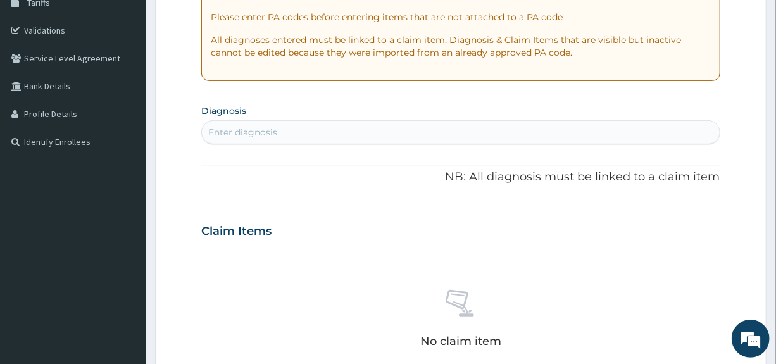
scroll to position [253, 0]
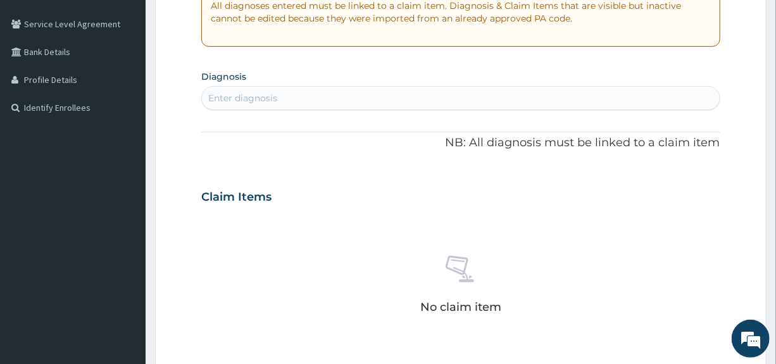
click at [301, 96] on div "Enter diagnosis" at bounding box center [460, 98] width 517 height 20
type input "MALARIA"
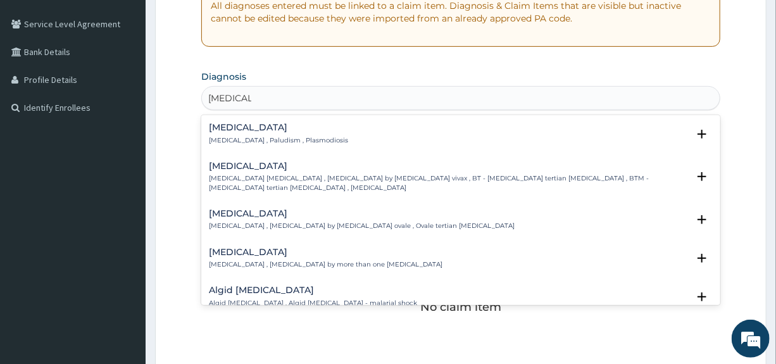
drag, startPoint x: 213, startPoint y: 140, endPoint x: 219, endPoint y: 135, distance: 7.7
click at [219, 136] on p "Malaria , Paludism , Plasmodiosis" at bounding box center [278, 140] width 139 height 9
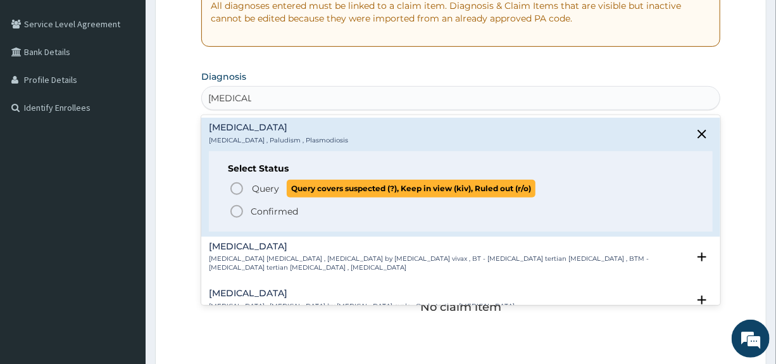
click at [263, 183] on span "Query" at bounding box center [265, 188] width 27 height 13
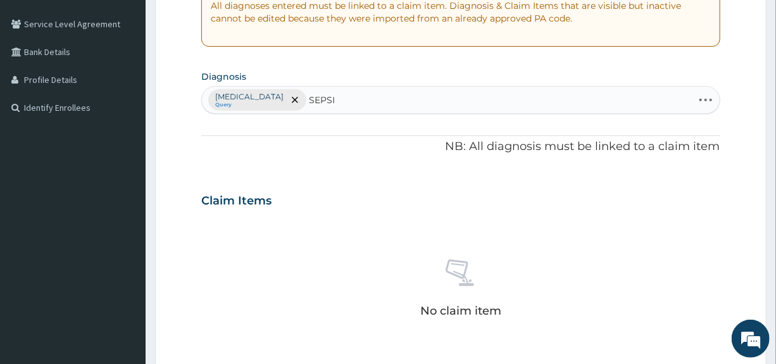
type input "SEPSIS"
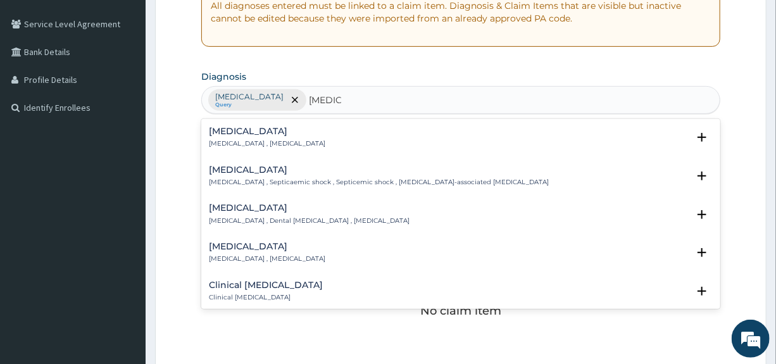
click at [220, 130] on h4 "Sepsis" at bounding box center [267, 131] width 116 height 9
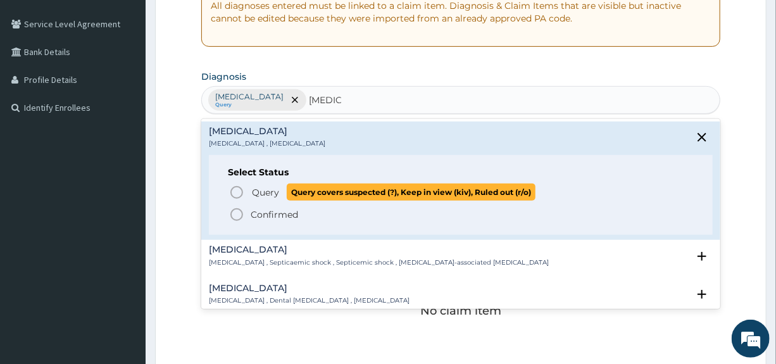
click at [261, 191] on span "Query" at bounding box center [265, 192] width 27 height 13
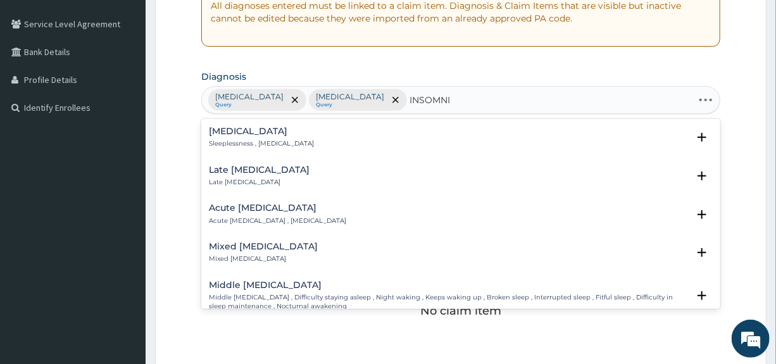
type input "INSOMNIA"
click at [211, 130] on h4 "Insomnia" at bounding box center [261, 131] width 105 height 9
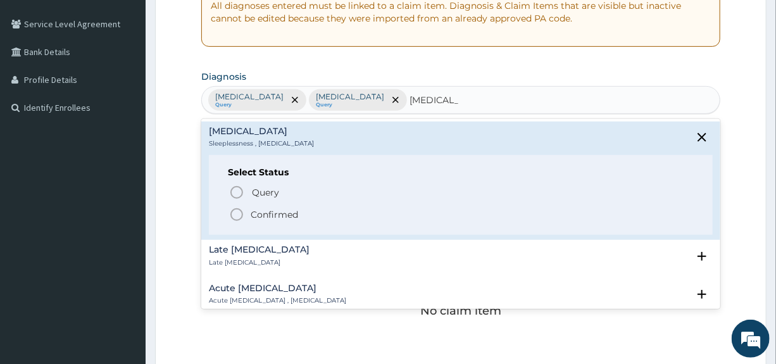
click at [263, 209] on p "Confirmed" at bounding box center [274, 214] width 47 height 13
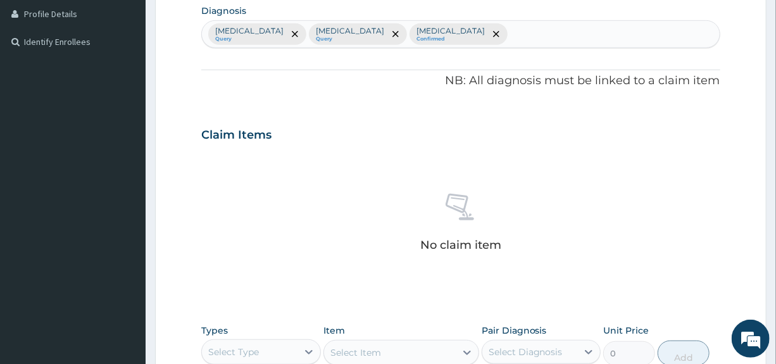
scroll to position [547, 0]
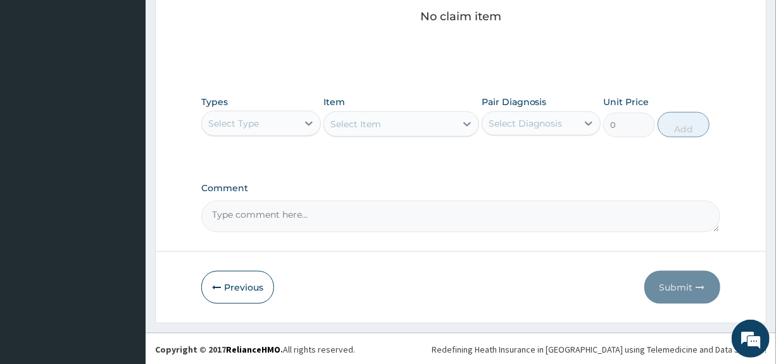
click at [265, 120] on div "Select Type" at bounding box center [249, 123] width 95 height 20
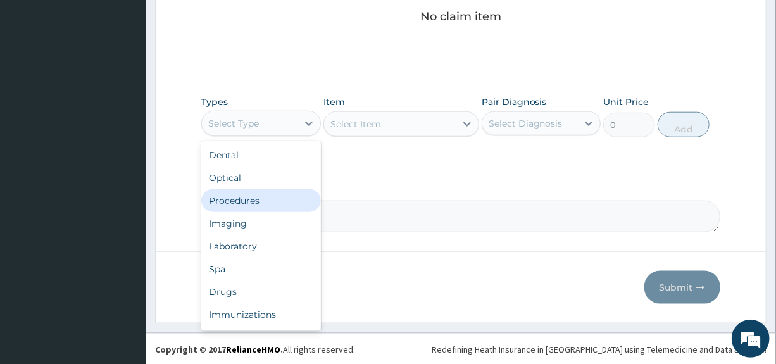
click at [245, 194] on div "Procedures" at bounding box center [260, 200] width 119 height 23
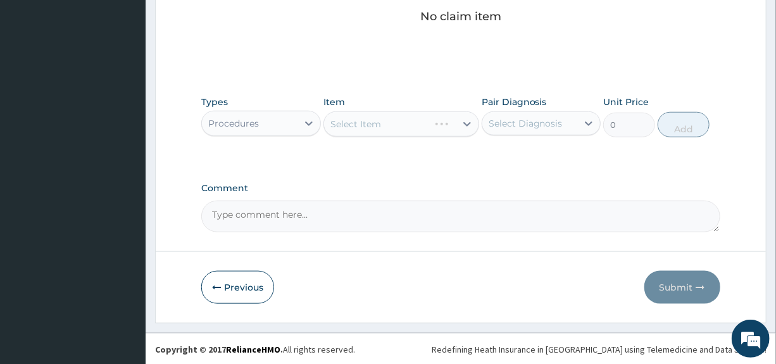
click at [549, 123] on div "Select Diagnosis" at bounding box center [525, 123] width 74 height 13
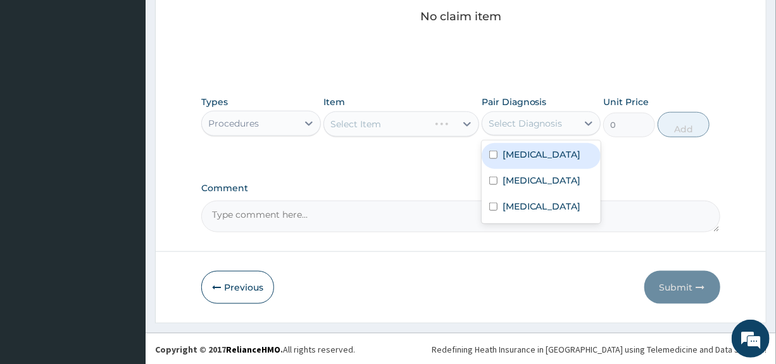
click at [538, 153] on div "Malaria" at bounding box center [540, 156] width 119 height 26
checkbox input "true"
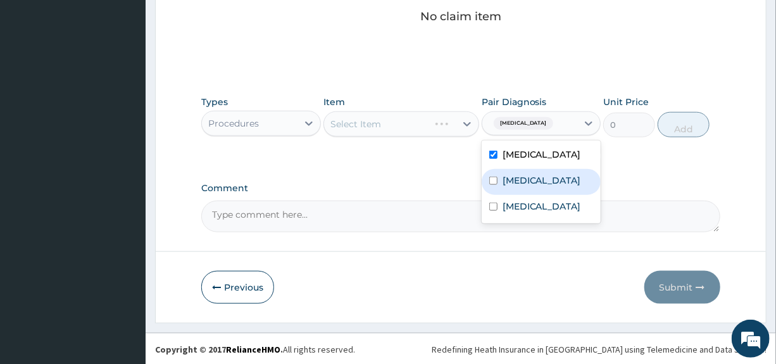
click at [519, 183] on label "Sepsis" at bounding box center [541, 180] width 78 height 13
checkbox input "true"
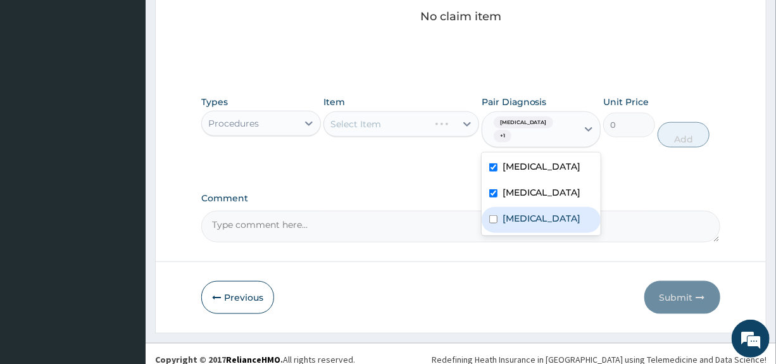
click at [512, 212] on label "Insomnia" at bounding box center [541, 218] width 78 height 13
checkbox input "true"
click at [450, 124] on div "Select Item" at bounding box center [401, 123] width 156 height 25
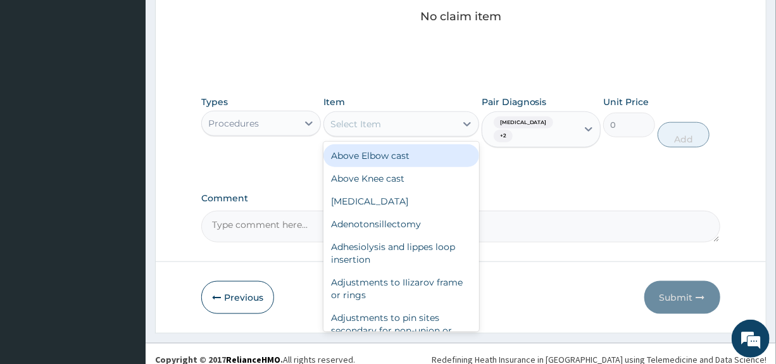
click at [450, 124] on div "Select Item" at bounding box center [390, 124] width 132 height 20
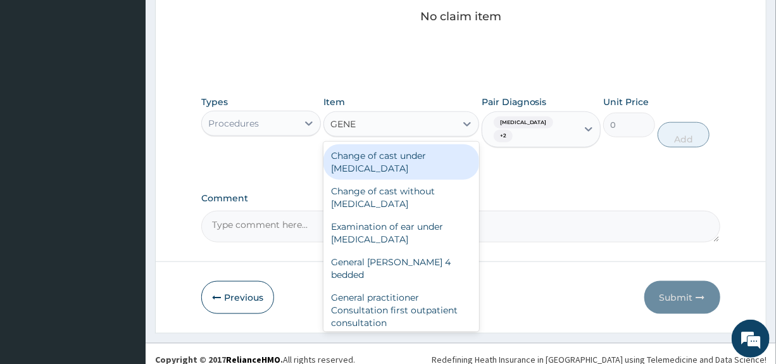
type input "GENER"
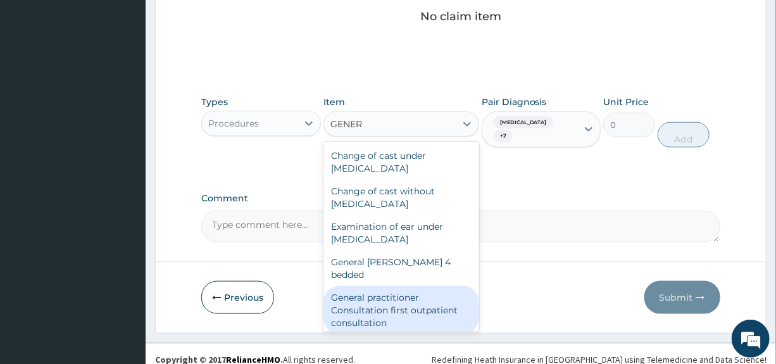
click at [402, 286] on div "General practitioner Consultation first outpatient consultation" at bounding box center [401, 310] width 156 height 48
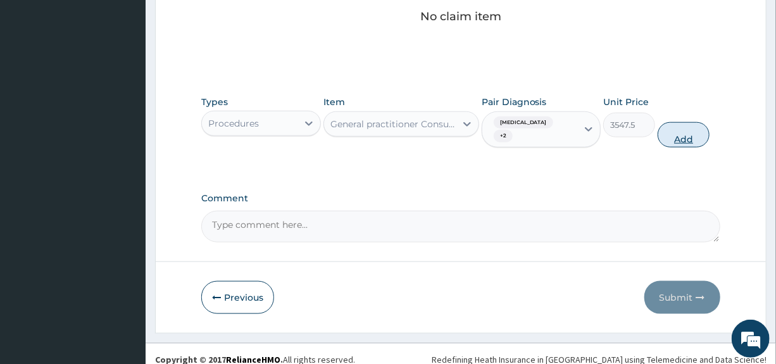
click at [699, 127] on button "Add" at bounding box center [683, 134] width 52 height 25
type input "0"
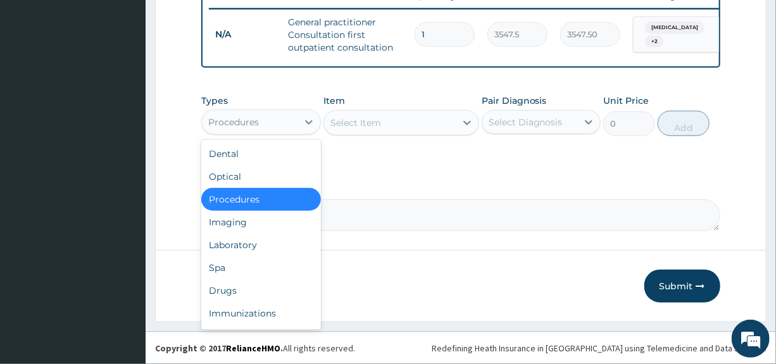
click at [296, 120] on div "Procedures" at bounding box center [249, 122] width 95 height 20
click at [221, 241] on div "Laboratory" at bounding box center [260, 244] width 119 height 23
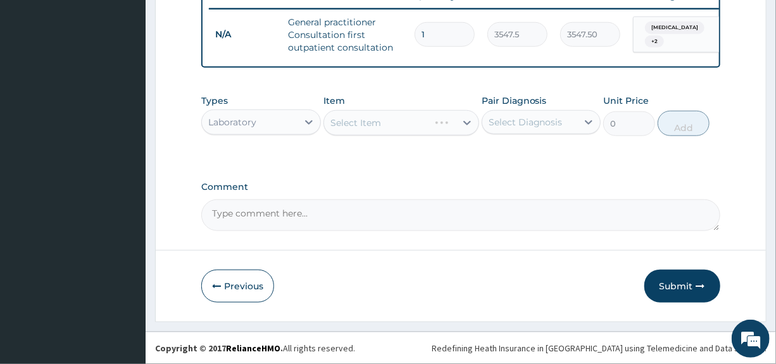
click at [538, 125] on div "Select Diagnosis" at bounding box center [525, 122] width 74 height 13
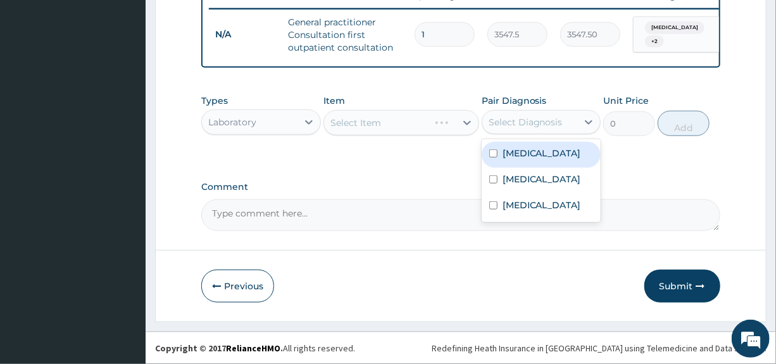
drag, startPoint x: 518, startPoint y: 158, endPoint x: 443, endPoint y: 149, distance: 75.1
click at [514, 157] on label "Malaria" at bounding box center [541, 153] width 78 height 13
checkbox input "true"
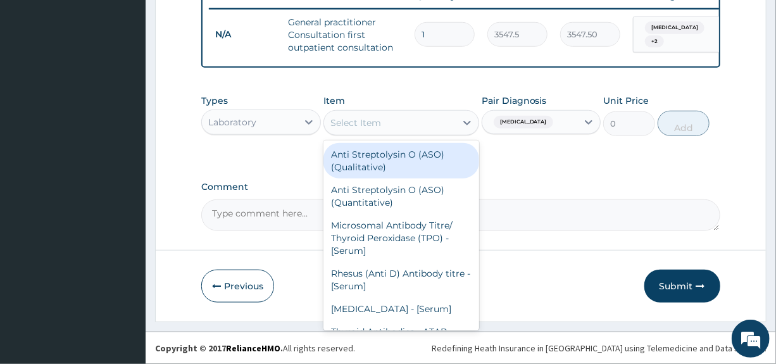
click at [439, 130] on div "Select Item" at bounding box center [390, 123] width 132 height 20
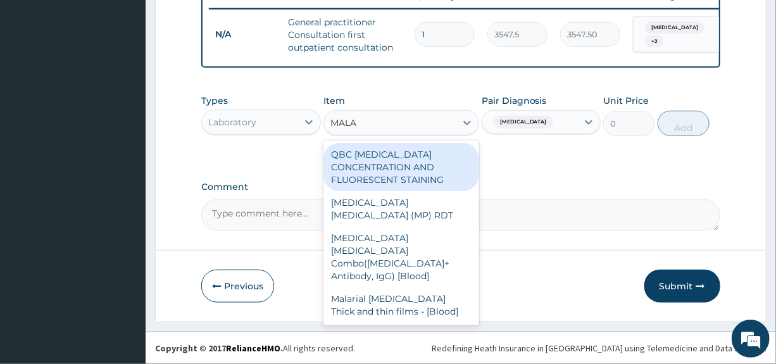
type input "MALAR"
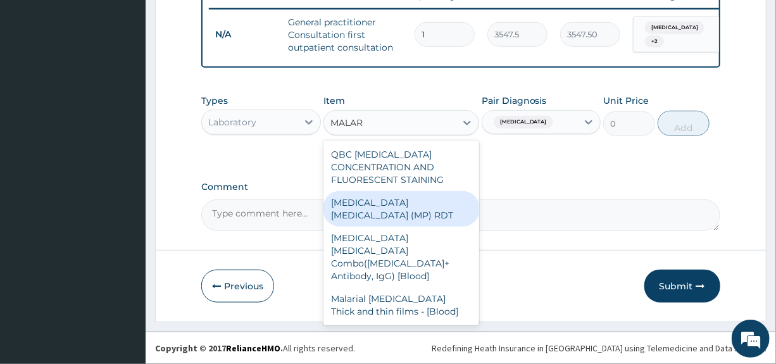
click at [376, 202] on div "MALARIA PARASITE (MP) RDT" at bounding box center [401, 208] width 156 height 35
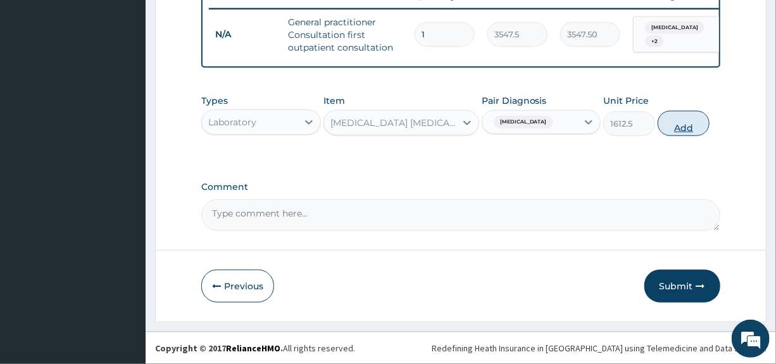
click at [677, 123] on button "Add" at bounding box center [683, 123] width 52 height 25
type input "0"
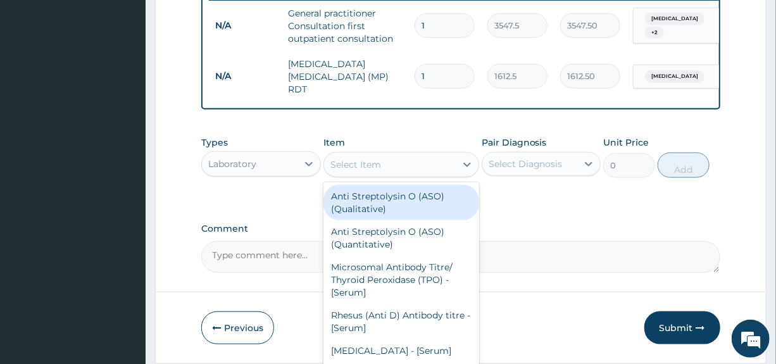
click at [430, 163] on div "Select Item" at bounding box center [390, 164] width 132 height 20
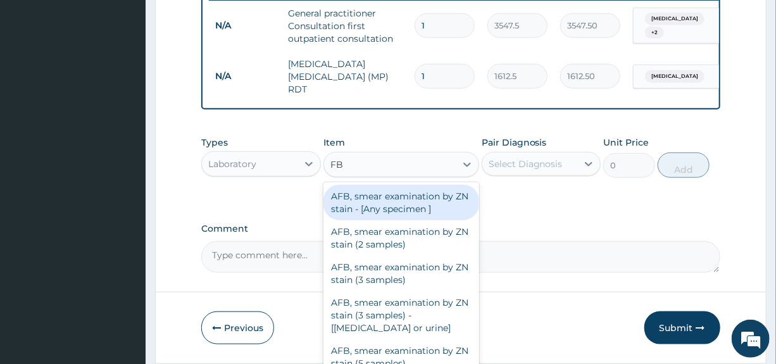
type input "FBC"
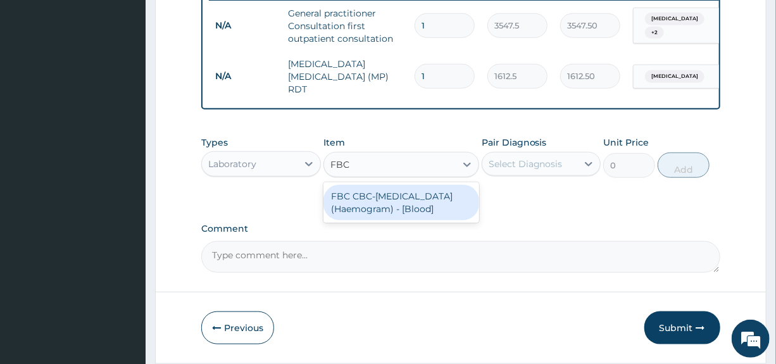
click at [389, 211] on div "FBC CBC-Complete Blood Count (Haemogram) - [Blood]" at bounding box center [401, 202] width 156 height 35
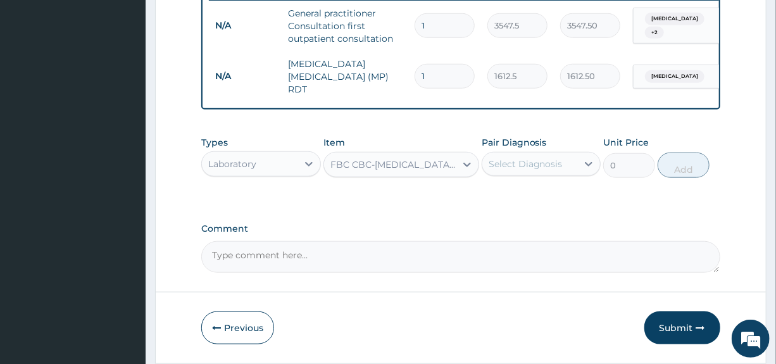
type input "4300"
click at [525, 170] on div "Select Diagnosis" at bounding box center [525, 164] width 74 height 13
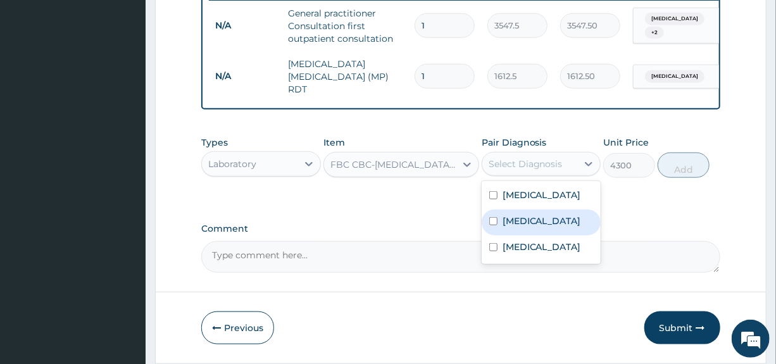
click at [516, 220] on label "Sepsis" at bounding box center [541, 220] width 78 height 13
checkbox input "true"
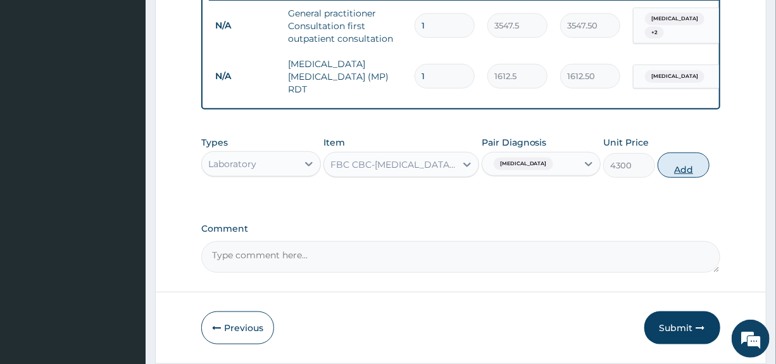
click at [689, 170] on button "Add" at bounding box center [683, 164] width 52 height 25
type input "0"
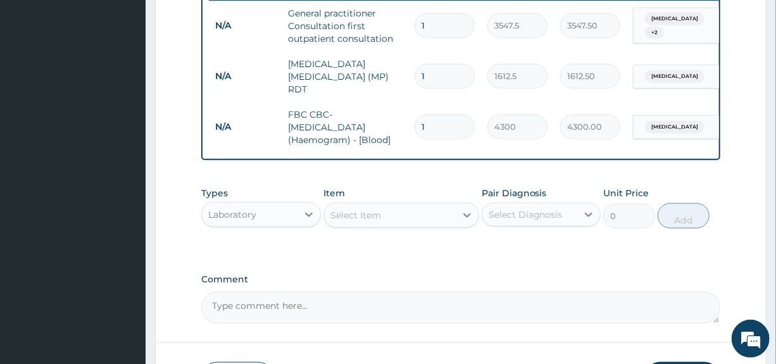
click at [365, 224] on div "Select Item" at bounding box center [390, 215] width 132 height 20
type input "LEXO"
click at [290, 213] on div "Laboratory" at bounding box center [249, 214] width 95 height 20
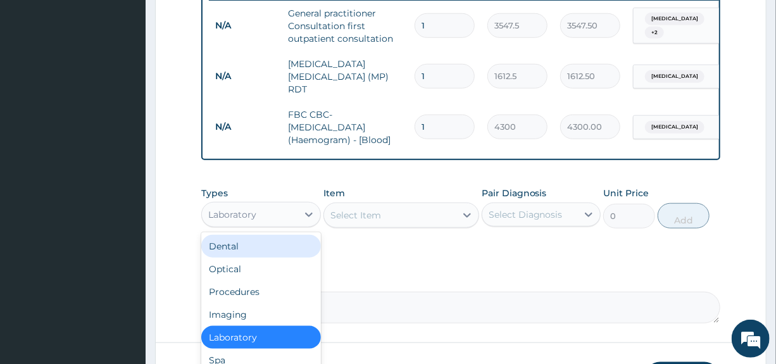
scroll to position [43, 0]
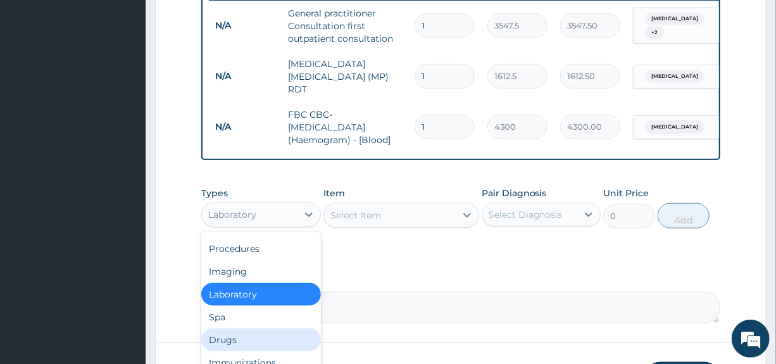
click at [225, 340] on div "Drugs" at bounding box center [260, 339] width 119 height 23
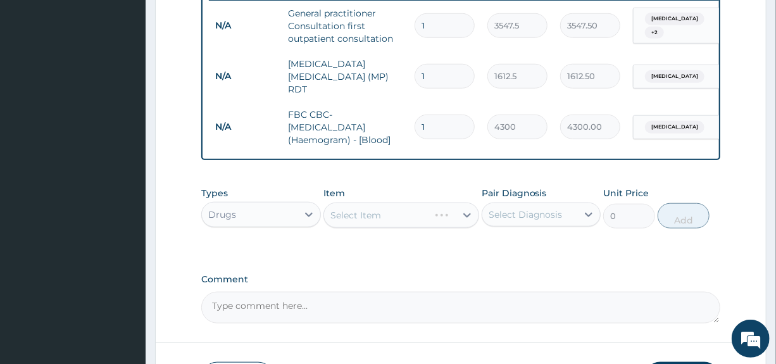
click at [545, 216] on div "Select Diagnosis" at bounding box center [525, 214] width 74 height 13
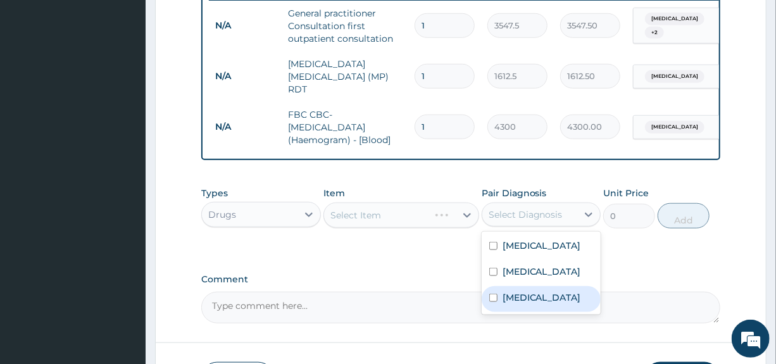
drag, startPoint x: 512, startPoint y: 299, endPoint x: 499, endPoint y: 177, distance: 122.8
click at [512, 296] on label "Insomnia" at bounding box center [541, 297] width 78 height 13
checkbox input "true"
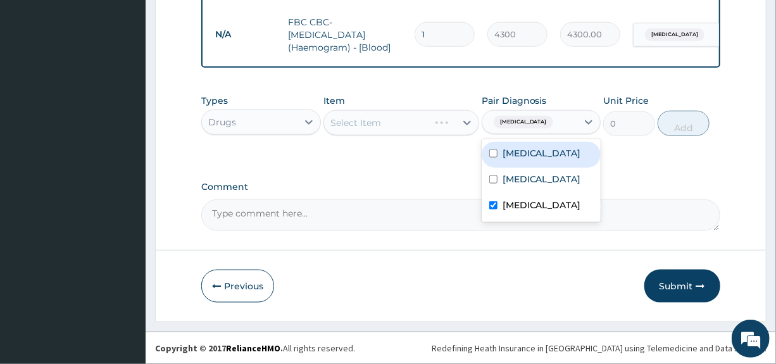
scroll to position [599, 0]
click at [461, 126] on icon at bounding box center [467, 122] width 13 height 13
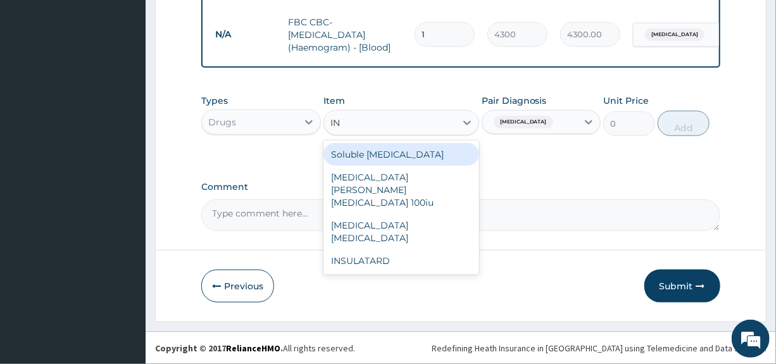
type input "I"
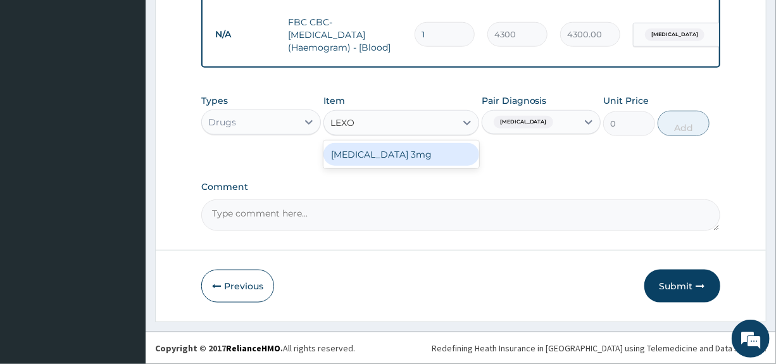
type input "LEXOT"
click at [386, 154] on div "Lexotan 3mg" at bounding box center [401, 154] width 156 height 23
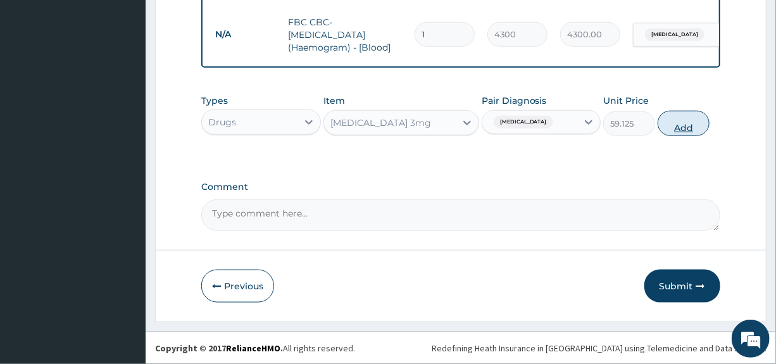
click at [683, 123] on button "Add" at bounding box center [683, 123] width 52 height 25
type input "0"
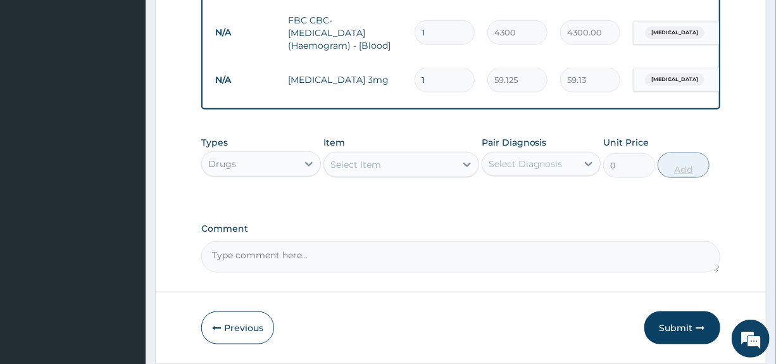
type input "0.00"
type input "4"
type input "236.50"
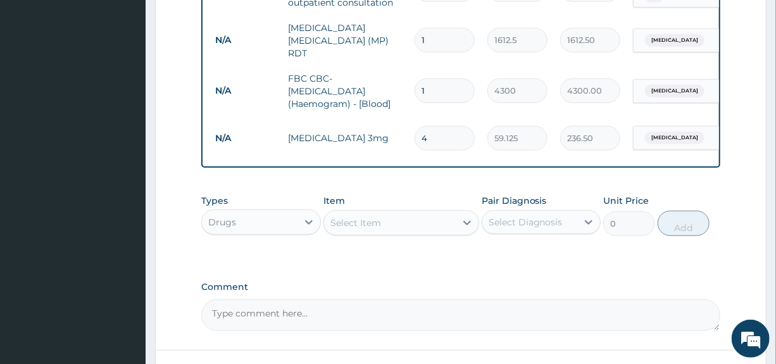
scroll to position [643, 0]
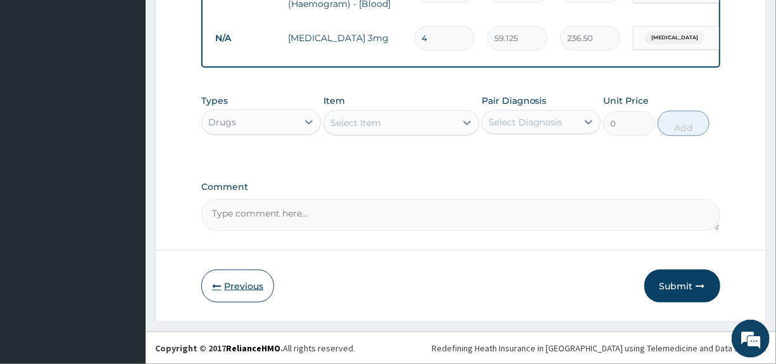
type input "4"
click at [235, 285] on button "Previous" at bounding box center [237, 286] width 73 height 33
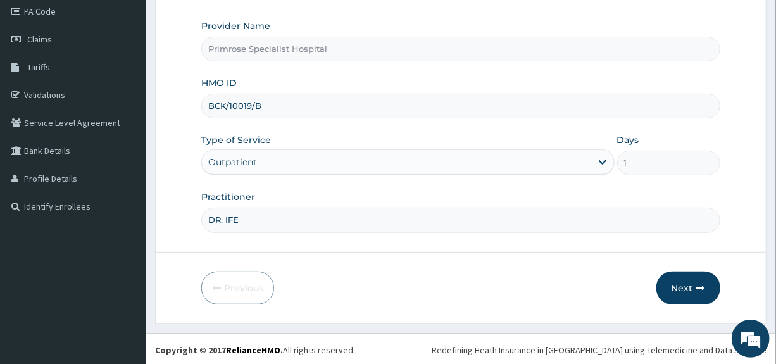
drag, startPoint x: 290, startPoint y: 102, endPoint x: 188, endPoint y: 113, distance: 103.1
click at [188, 113] on form "Step 1 of 2 Claim details Provider Name Primrose Specialist Hospital HMO ID BCK…" at bounding box center [460, 118] width 611 height 411
click at [683, 293] on button "Next" at bounding box center [688, 287] width 64 height 33
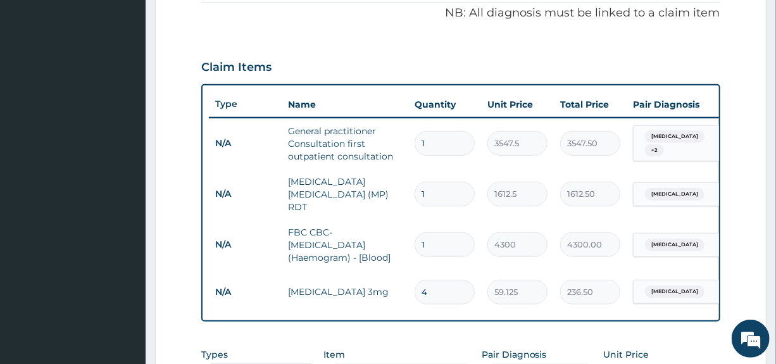
scroll to position [597, 0]
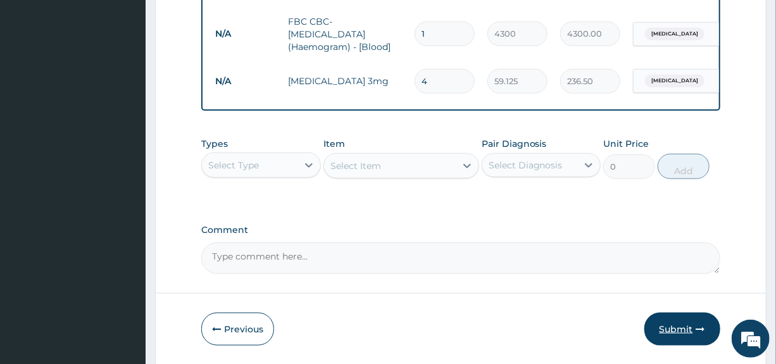
click at [678, 327] on button "Submit" at bounding box center [682, 329] width 76 height 33
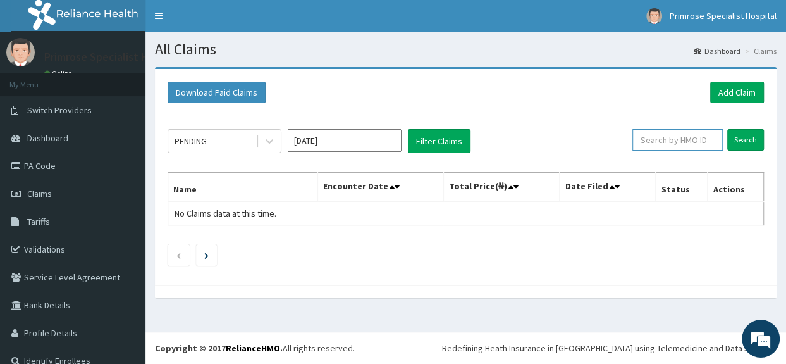
click at [665, 146] on input "text" at bounding box center [678, 140] width 90 height 22
paste input "BCK/10019/B"
type input "BCK/10019/B"
click at [745, 135] on input "Search" at bounding box center [746, 140] width 37 height 22
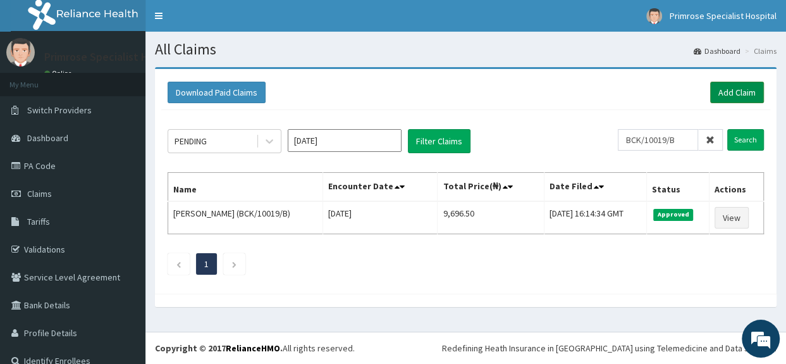
click at [734, 90] on link "Add Claim" at bounding box center [738, 93] width 54 height 22
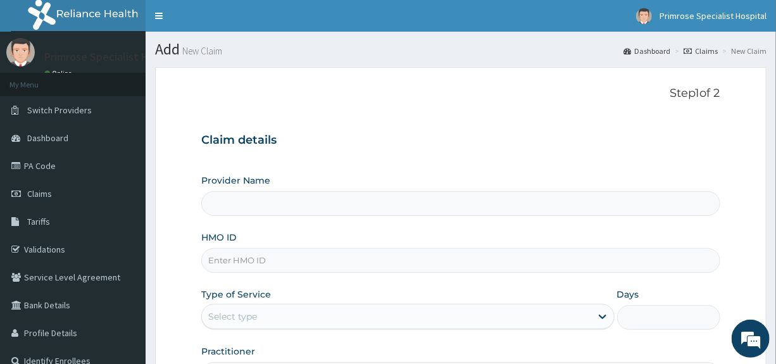
type input "Primrose Specialist Hospital"
click at [251, 260] on input "HMO ID" at bounding box center [460, 260] width 518 height 25
type input "j"
type input "JEE/10182/A"
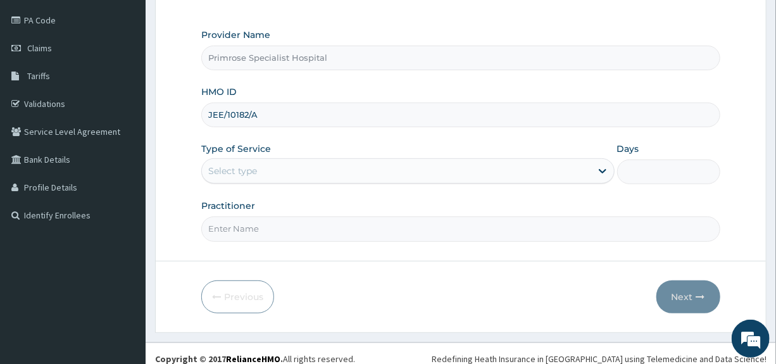
scroll to position [154, 0]
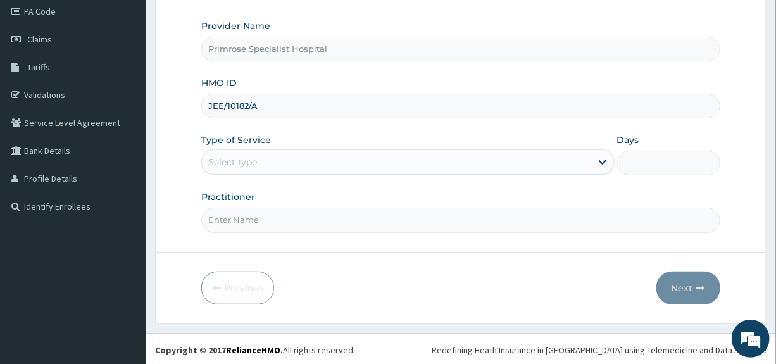
click at [285, 157] on div "Select type" at bounding box center [396, 162] width 388 height 20
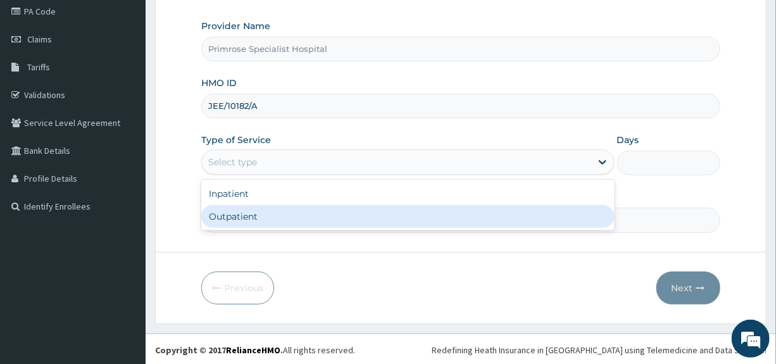
click at [260, 209] on div "Outpatient" at bounding box center [407, 216] width 413 height 23
type input "1"
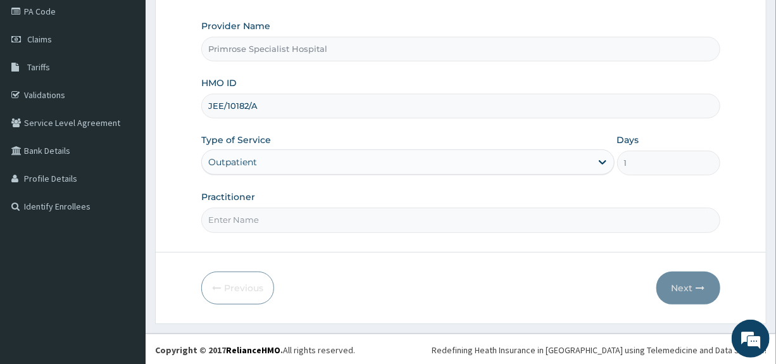
click at [259, 216] on input "Practitioner" at bounding box center [460, 220] width 518 height 25
type input "DR. IFE"
click at [666, 285] on button "Next" at bounding box center [688, 287] width 64 height 33
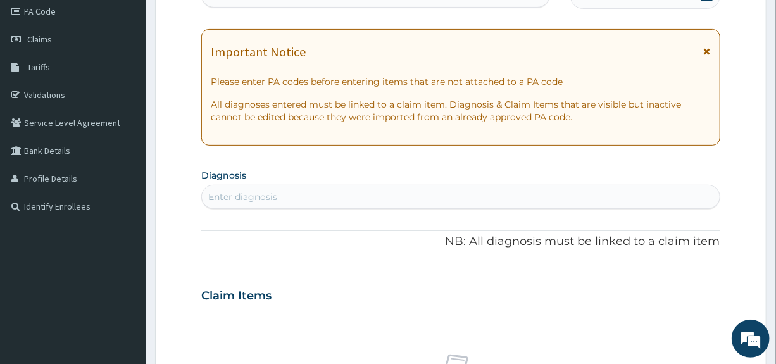
scroll to position [0, 0]
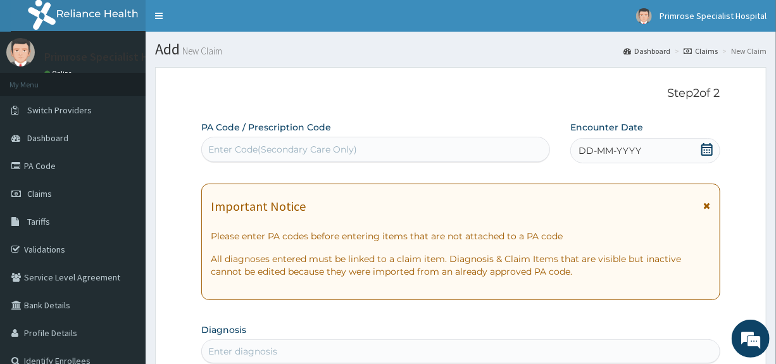
click at [705, 147] on icon at bounding box center [706, 149] width 11 height 13
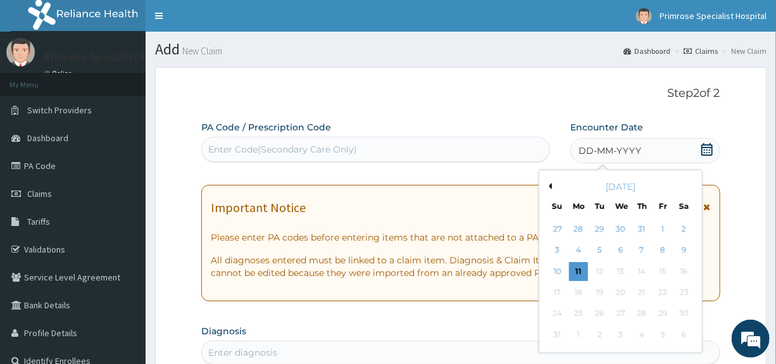
click at [547, 186] on button "Previous Month" at bounding box center [548, 186] width 6 height 6
click at [556, 249] on div "6" at bounding box center [557, 250] width 19 height 19
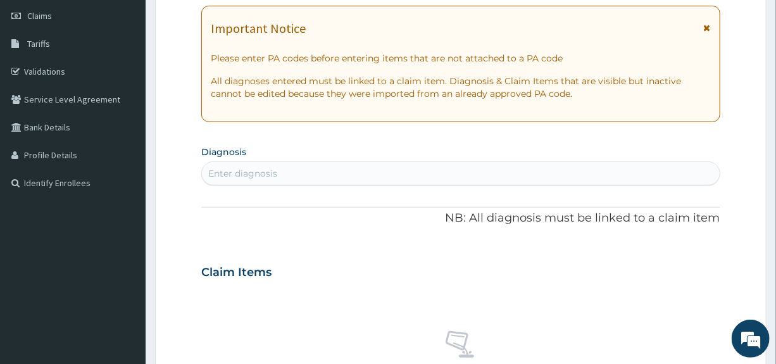
scroll to position [190, 0]
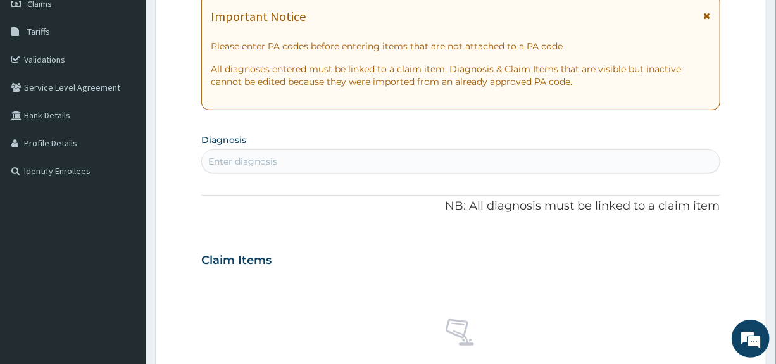
click at [271, 162] on div "Enter diagnosis" at bounding box center [242, 161] width 69 height 13
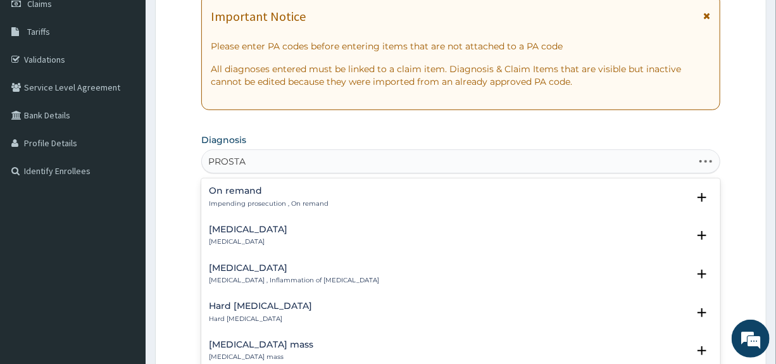
type input "PROSTAT"
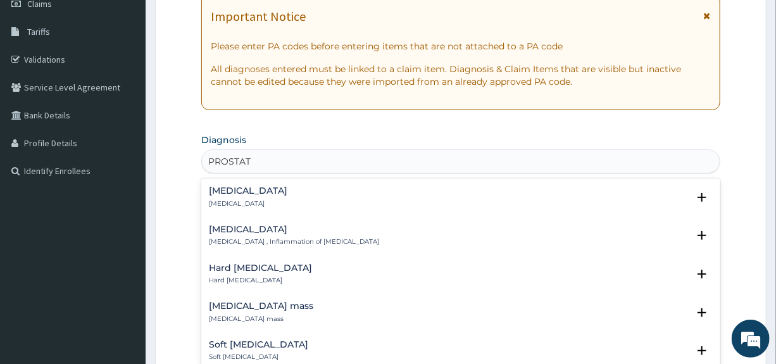
click at [220, 229] on h4 "[MEDICAL_DATA]" at bounding box center [294, 229] width 170 height 9
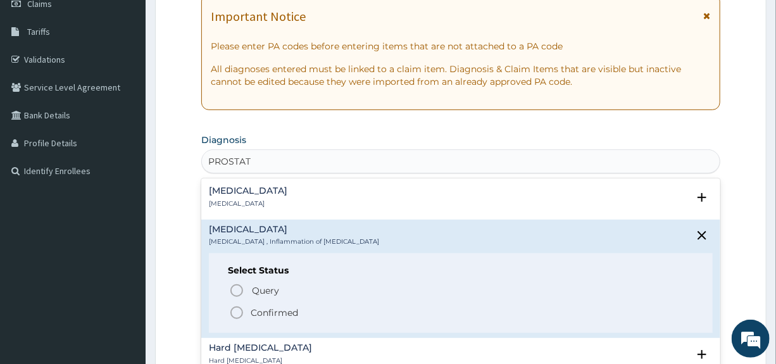
click at [269, 311] on p "Confirmed" at bounding box center [274, 312] width 47 height 13
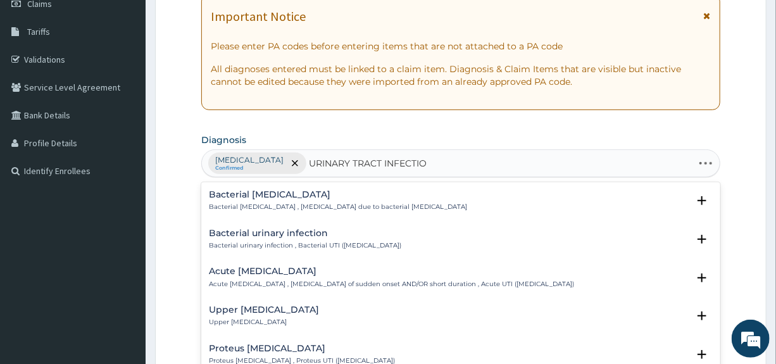
type input "[MEDICAL_DATA]"
click at [282, 349] on h4 "Proteus [MEDICAL_DATA]" at bounding box center [302, 348] width 186 height 9
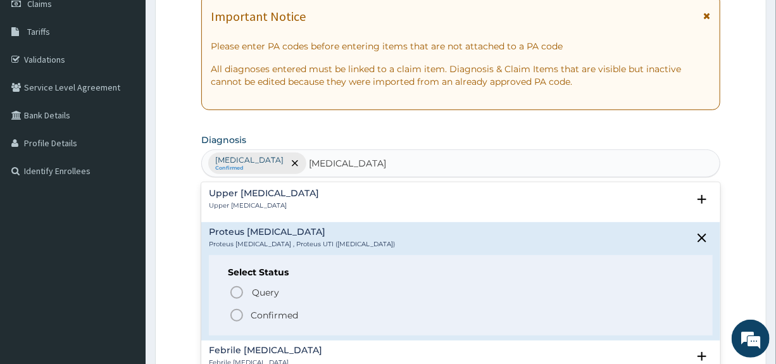
scroll to position [127, 0]
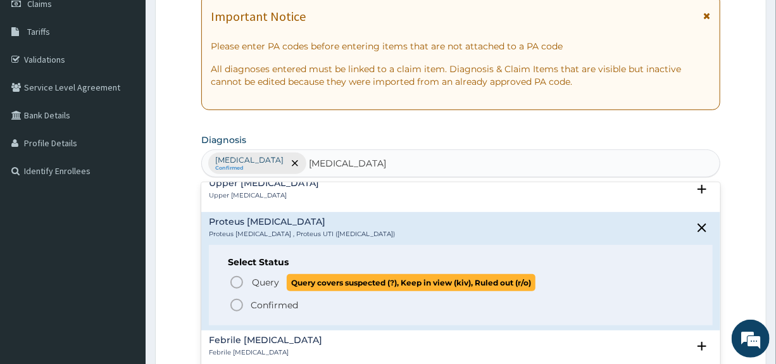
click at [269, 280] on span "Query" at bounding box center [265, 282] width 27 height 13
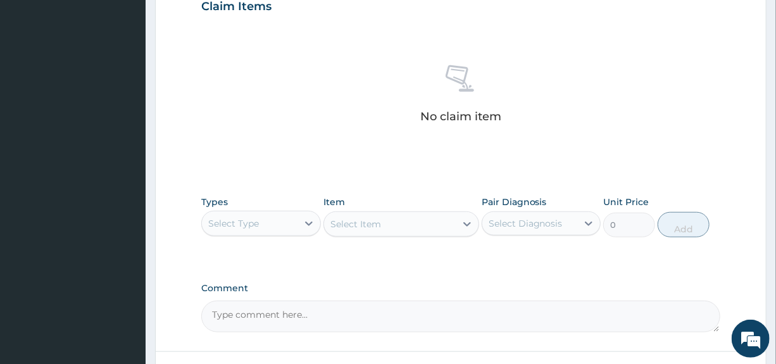
scroll to position [506, 0]
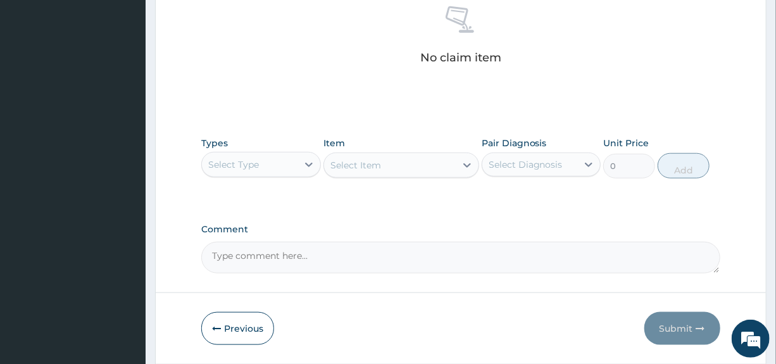
click at [266, 171] on div "Select Type" at bounding box center [249, 164] width 95 height 20
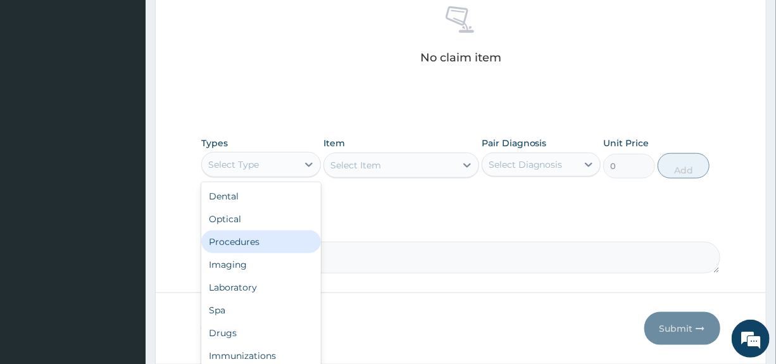
drag, startPoint x: 233, startPoint y: 241, endPoint x: 337, endPoint y: 229, distance: 104.5
click at [232, 242] on div "Procedures" at bounding box center [260, 241] width 119 height 23
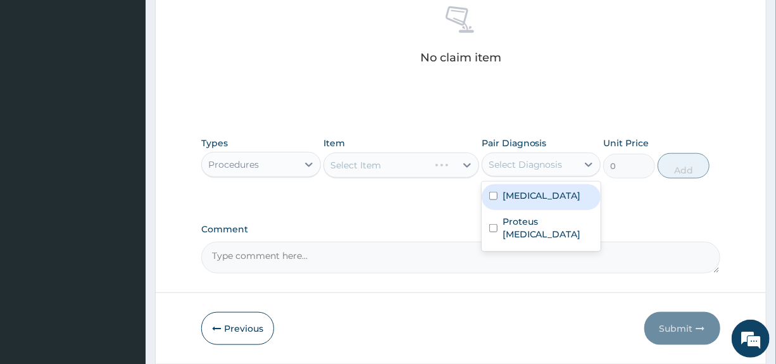
click at [514, 165] on div "Select Diagnosis" at bounding box center [525, 164] width 74 height 13
click at [516, 192] on label "[MEDICAL_DATA]" at bounding box center [541, 195] width 78 height 13
checkbox input "true"
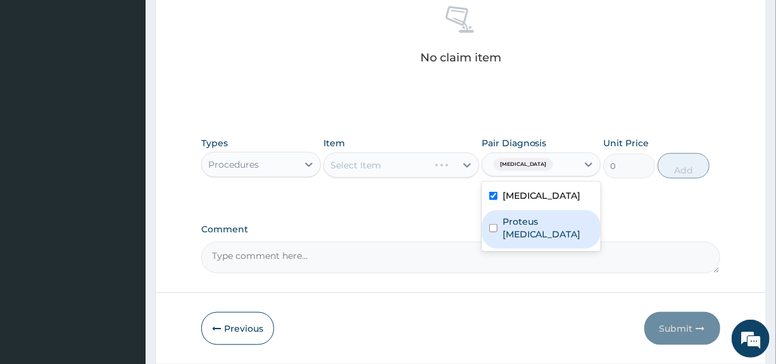
click at [530, 227] on label "Proteus [MEDICAL_DATA]" at bounding box center [547, 227] width 90 height 25
checkbox input "true"
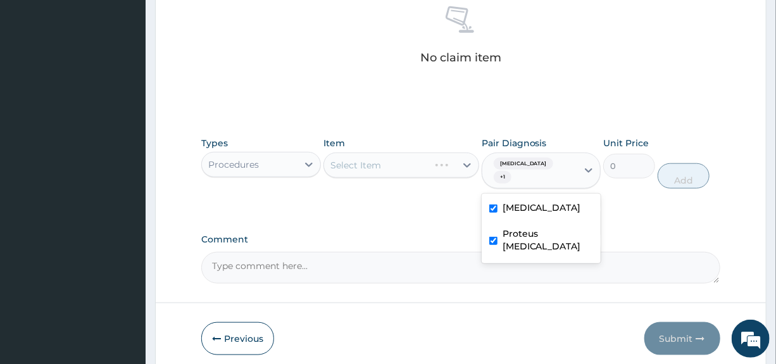
click at [424, 164] on div "Select Item" at bounding box center [401, 164] width 156 height 25
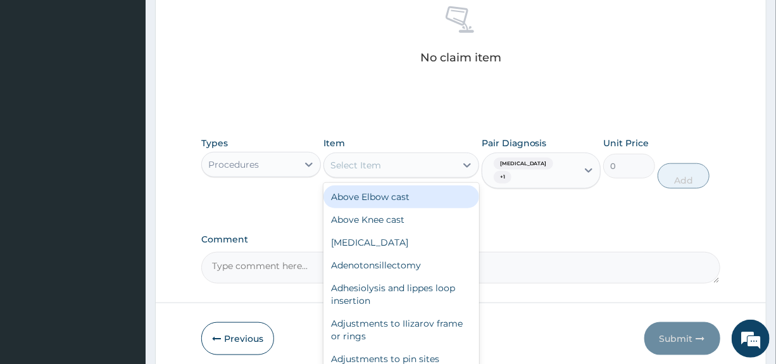
click at [425, 163] on div "Select Item" at bounding box center [390, 165] width 132 height 20
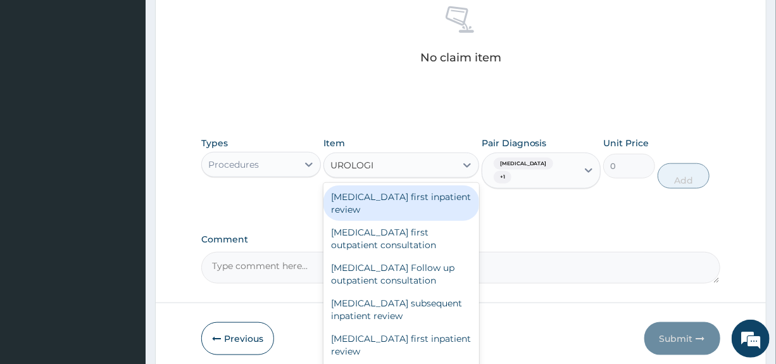
type input "UROLOGIS"
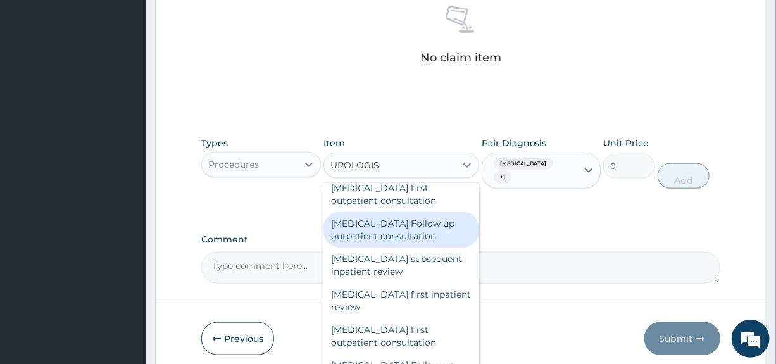
scroll to position [63, 0]
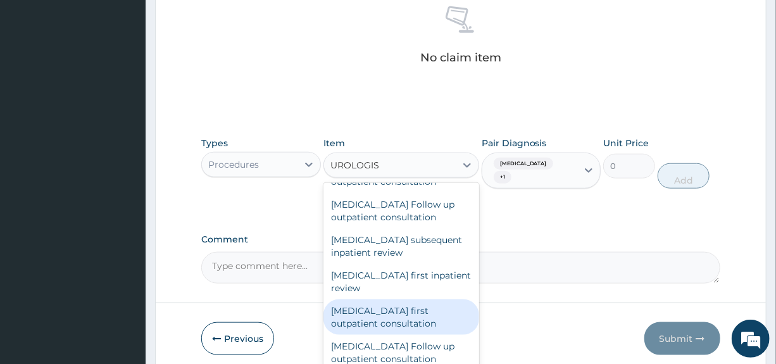
click at [392, 318] on div "[MEDICAL_DATA] first outpatient consultation" at bounding box center [401, 316] width 156 height 35
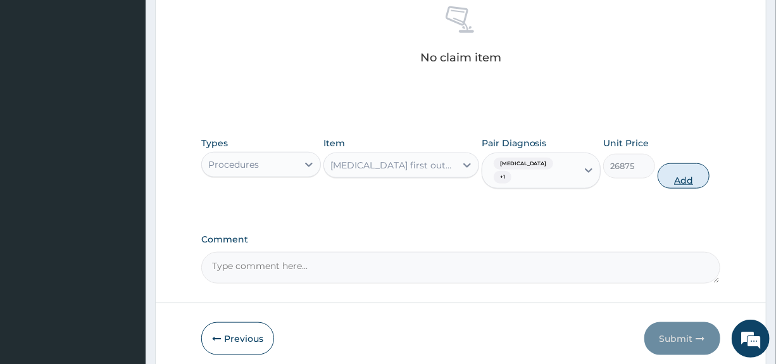
click at [675, 167] on button "Add" at bounding box center [683, 175] width 52 height 25
type input "0"
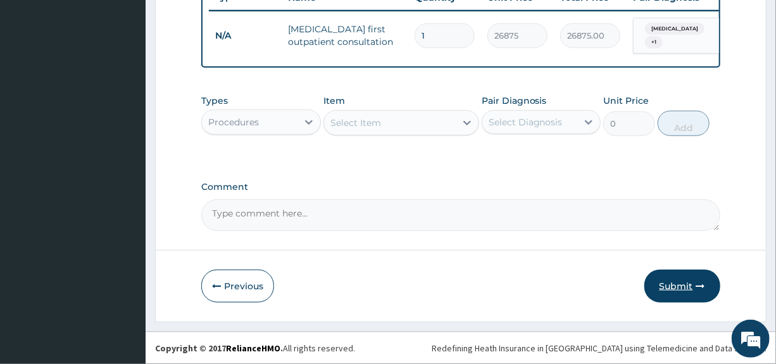
click at [680, 281] on button "Submit" at bounding box center [682, 286] width 76 height 33
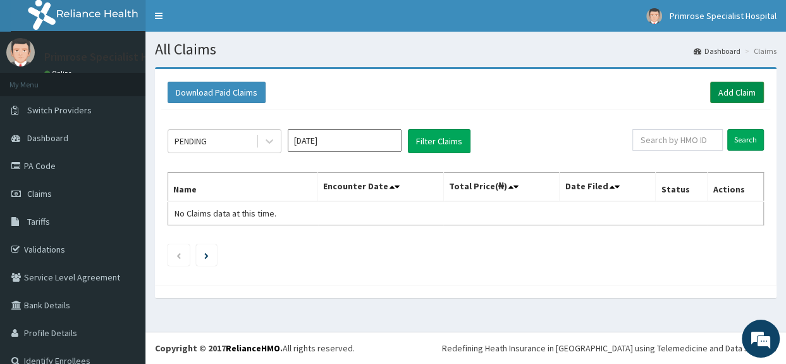
click at [726, 94] on link "Add Claim" at bounding box center [738, 93] width 54 height 22
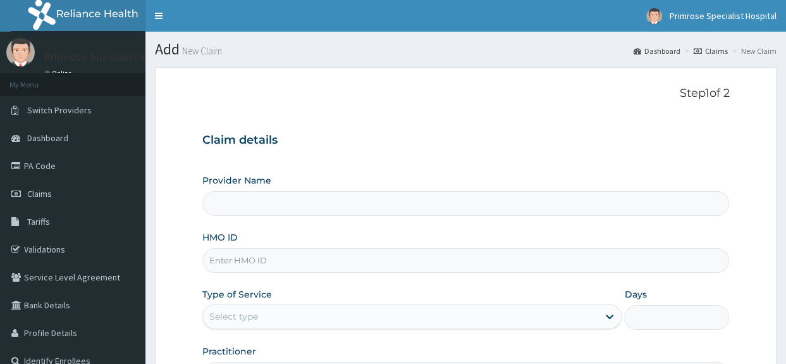
type input "Primrose Specialist Hospital"
click at [40, 192] on span "Claims" at bounding box center [39, 193] width 25 height 11
click at [41, 194] on span "Claims" at bounding box center [39, 193] width 25 height 11
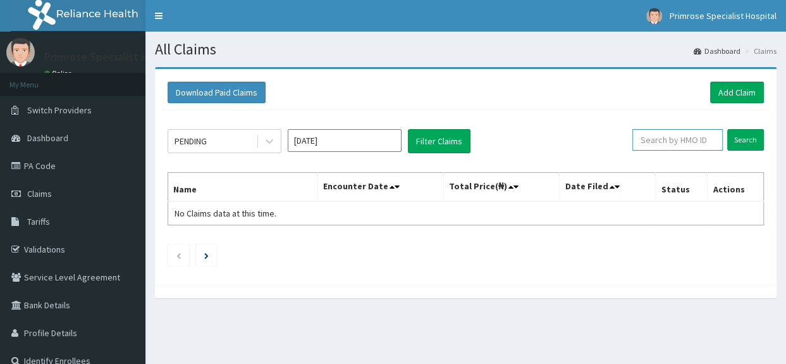
click at [683, 144] on input "text" at bounding box center [678, 140] width 90 height 22
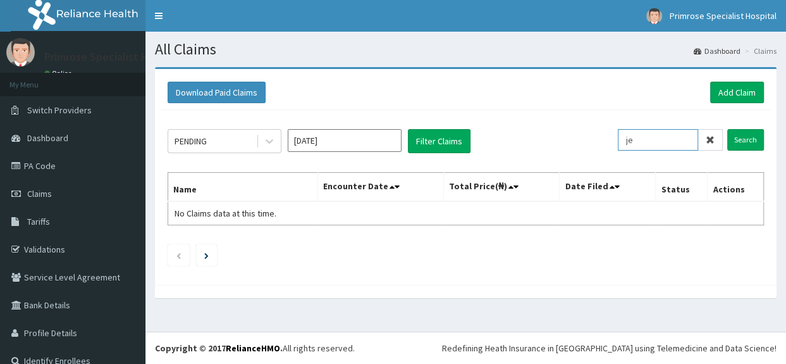
type input "j"
type input "JEE/10182/A"
click at [748, 136] on input "Search" at bounding box center [746, 140] width 37 height 22
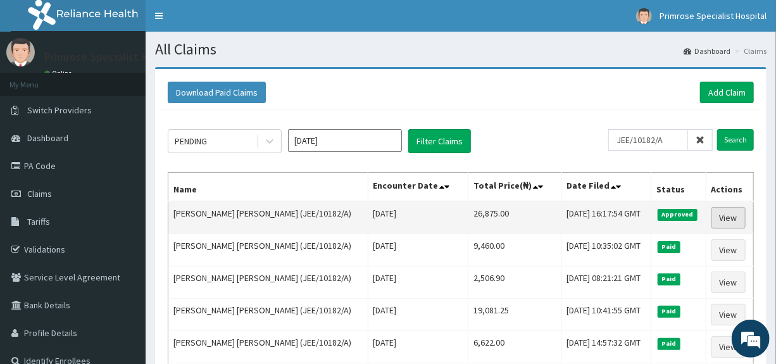
click at [723, 216] on link "View" at bounding box center [728, 218] width 34 height 22
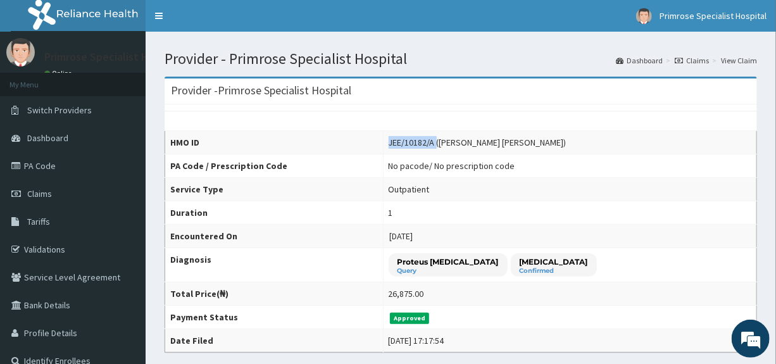
drag, startPoint x: 385, startPoint y: 140, endPoint x: 430, endPoint y: 143, distance: 45.6
click at [430, 143] on div "JEE/10182/A ([PERSON_NAME] [PERSON_NAME])" at bounding box center [477, 142] width 178 height 13
copy div "JEE/10182/A"
click at [47, 140] on span "Dashboard" at bounding box center [47, 137] width 41 height 11
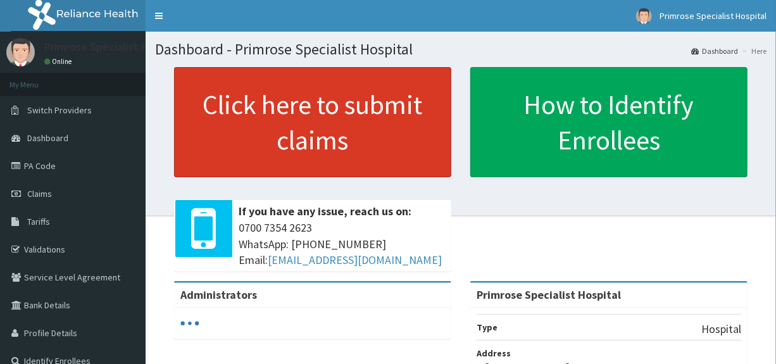
click at [290, 128] on link "Click here to submit claims" at bounding box center [312, 122] width 277 height 110
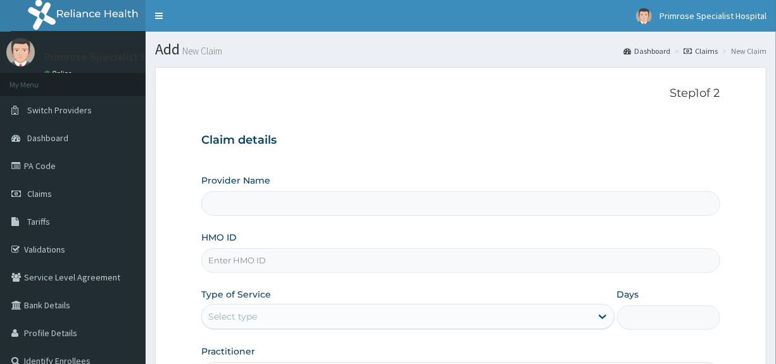
click at [232, 259] on input "HMO ID" at bounding box center [460, 260] width 518 height 25
type input "Primrose Specialist Hospital"
paste input "JEE/10182/A"
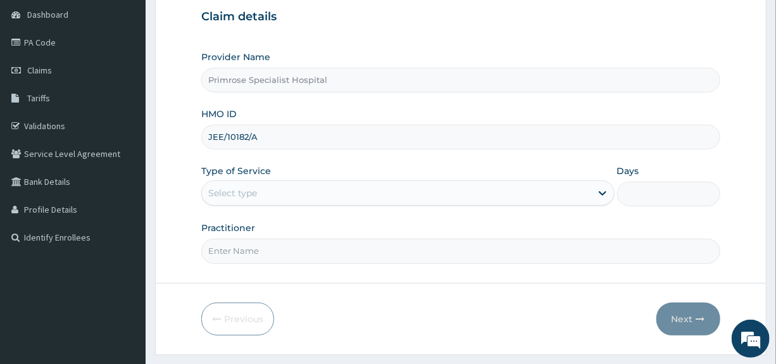
scroll to position [127, 0]
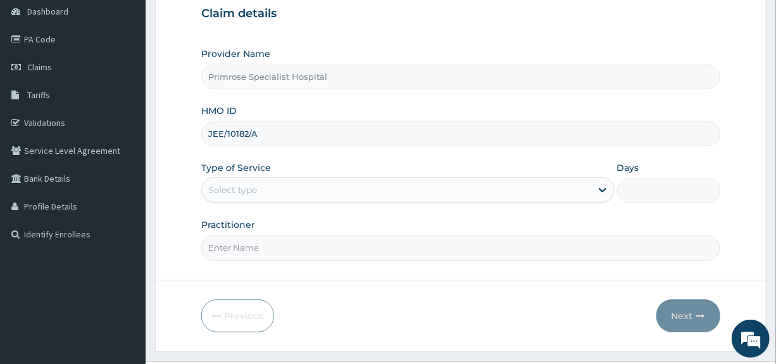
type input "JEE/10182/A"
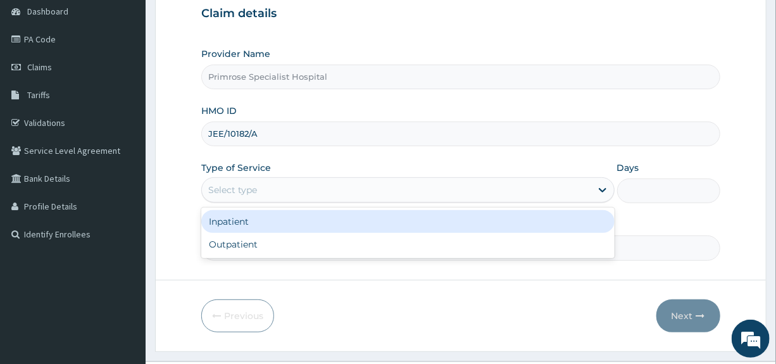
click at [271, 183] on div "Select type" at bounding box center [396, 190] width 388 height 20
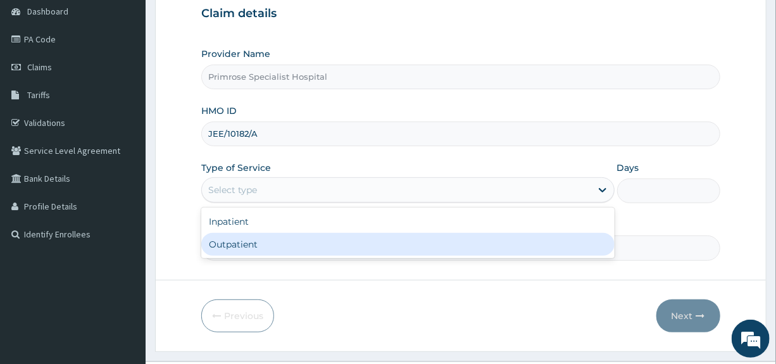
click at [237, 243] on div "Outpatient" at bounding box center [407, 244] width 413 height 23
type input "1"
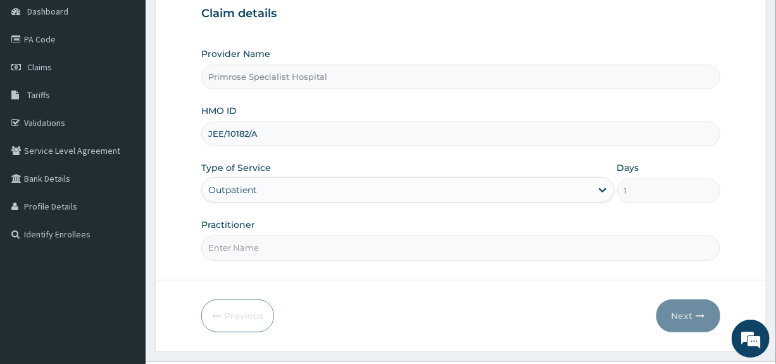
click at [237, 244] on input "Practitioner" at bounding box center [460, 247] width 518 height 25
type input "DR. IFE"
click at [695, 314] on button "Next" at bounding box center [688, 315] width 64 height 33
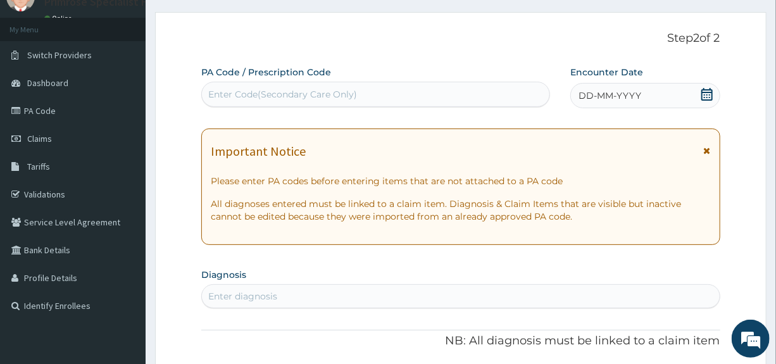
scroll to position [0, 0]
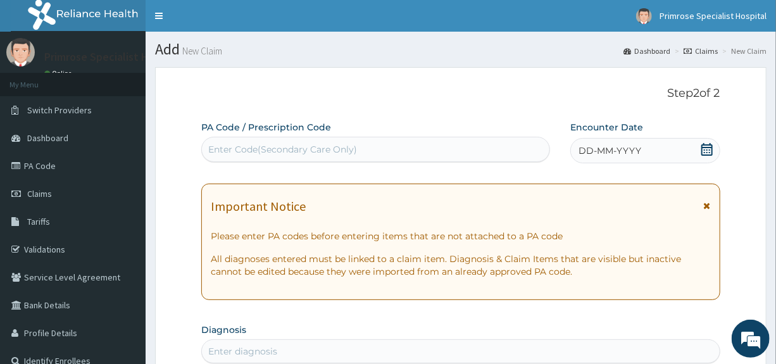
click at [304, 149] on div "Enter Code(Secondary Care Only)" at bounding box center [282, 149] width 149 height 13
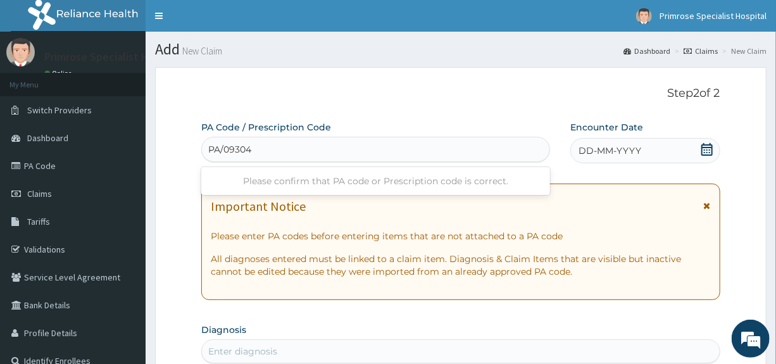
type input "PA/093048"
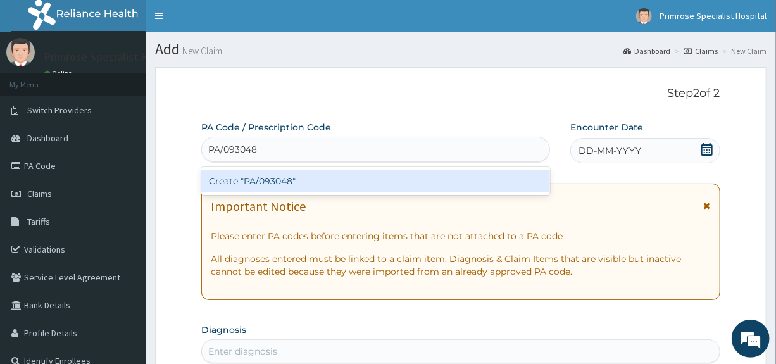
click at [250, 177] on div "Create "PA/093048"" at bounding box center [375, 181] width 349 height 23
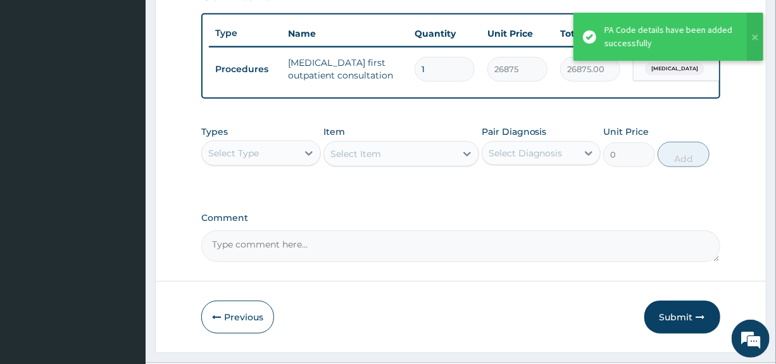
scroll to position [470, 0]
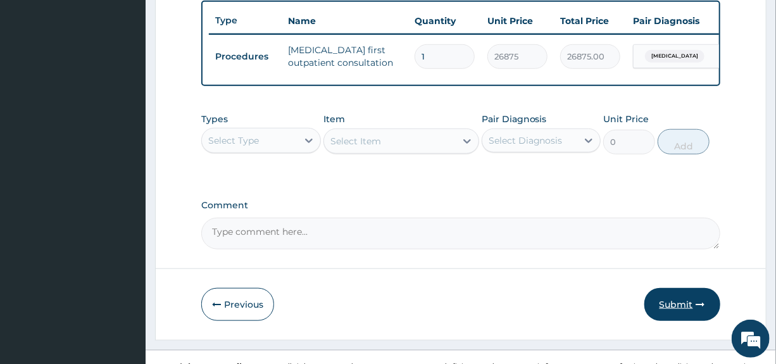
click at [678, 313] on button "Submit" at bounding box center [682, 304] width 76 height 33
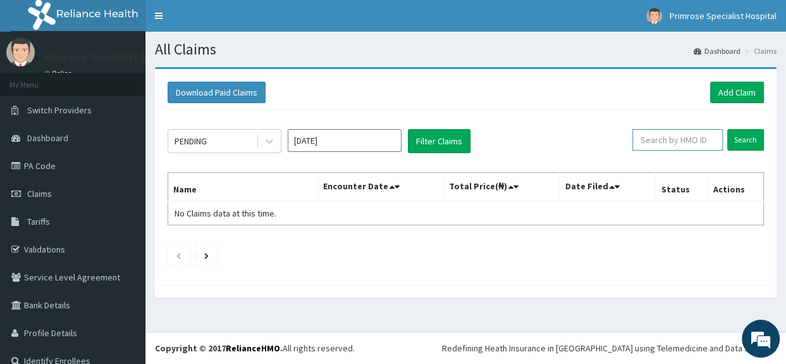
click at [695, 141] on input "text" at bounding box center [678, 140] width 90 height 22
type input "J"
paste input "JEE/10182/A"
type input "JEE/10182/A"
click at [746, 136] on input "Search" at bounding box center [746, 140] width 37 height 22
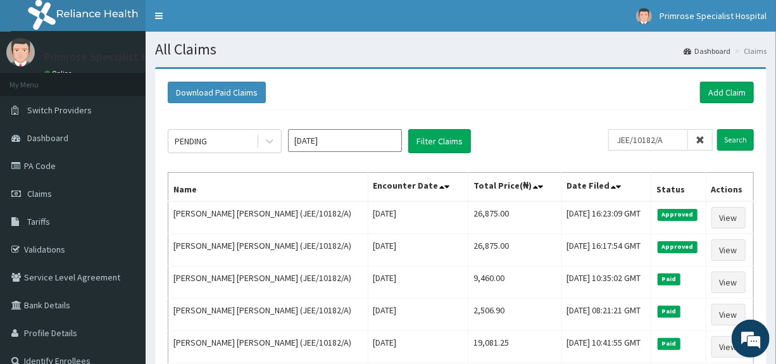
drag, startPoint x: 725, startPoint y: 250, endPoint x: 776, endPoint y: 193, distance: 76.2
click at [776, 193] on html "R EL Toggle navigation Primrose Specialist Hospital Primrose Specialist Hospita…" at bounding box center [388, 342] width 776 height 684
click at [724, 89] on link "Add Claim" at bounding box center [727, 93] width 54 height 22
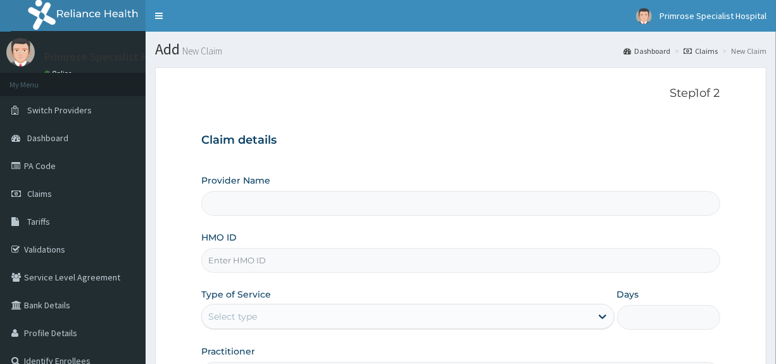
click at [266, 271] on input "HMO ID" at bounding box center [460, 260] width 518 height 25
type input "Primrose Specialist Hospital"
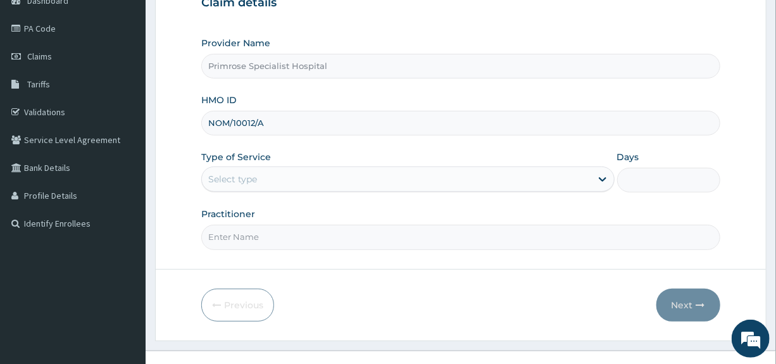
scroll to position [154, 0]
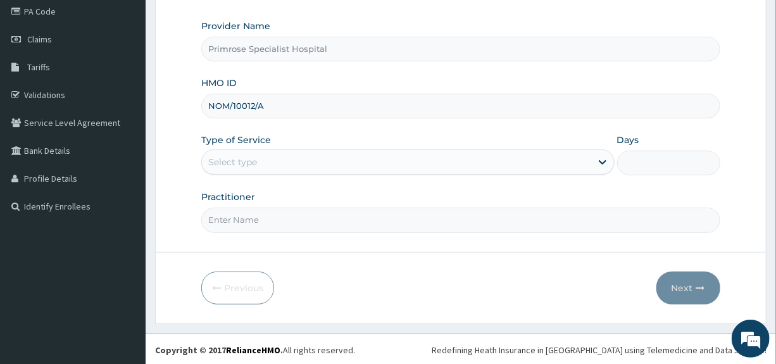
type input "NOM/10012/A"
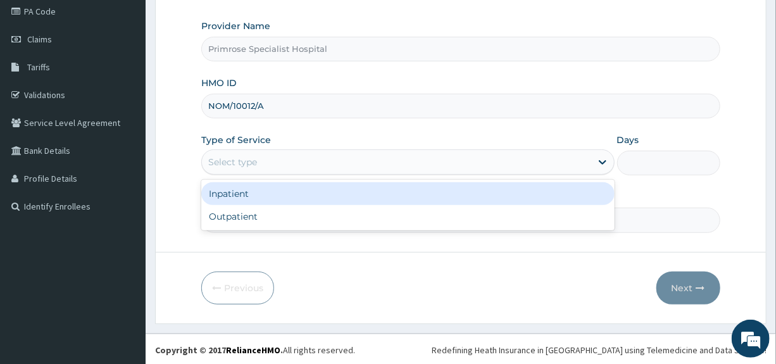
click at [244, 163] on div "Select type" at bounding box center [232, 162] width 49 height 13
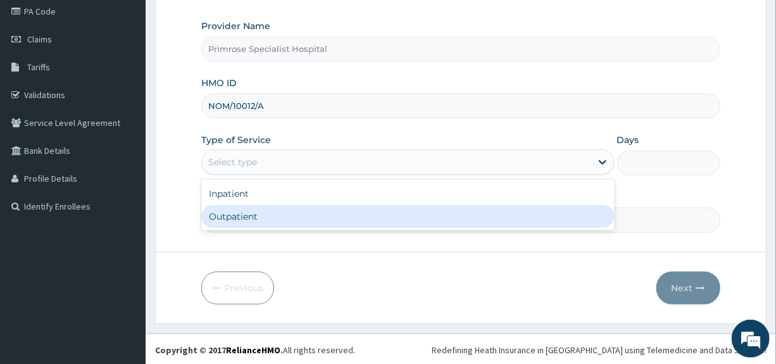
click at [247, 208] on div "Outpatient" at bounding box center [407, 216] width 413 height 23
type input "1"
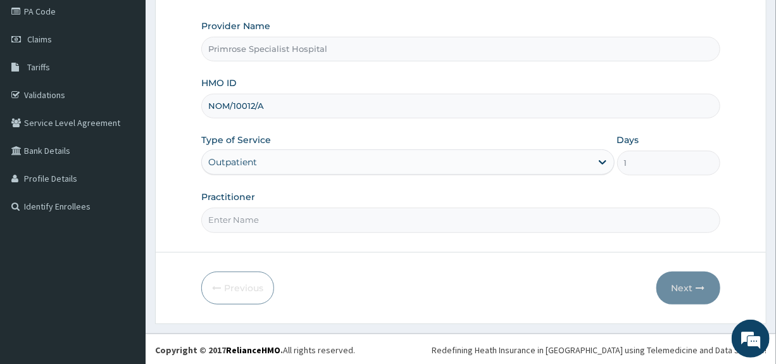
click at [251, 225] on input "Practitioner" at bounding box center [460, 220] width 518 height 25
type input "DR. IFE"
click at [678, 283] on button "Next" at bounding box center [688, 287] width 64 height 33
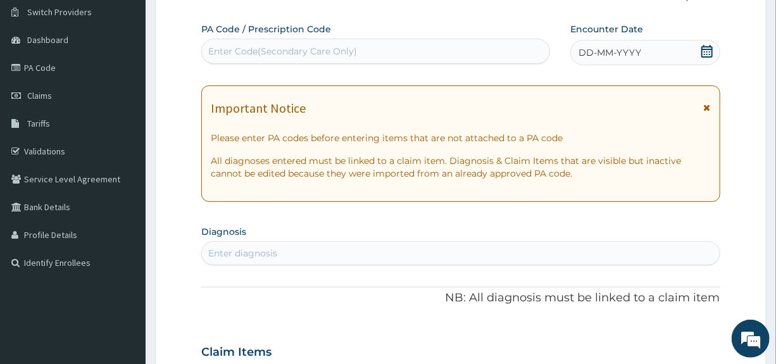
scroll to position [28, 0]
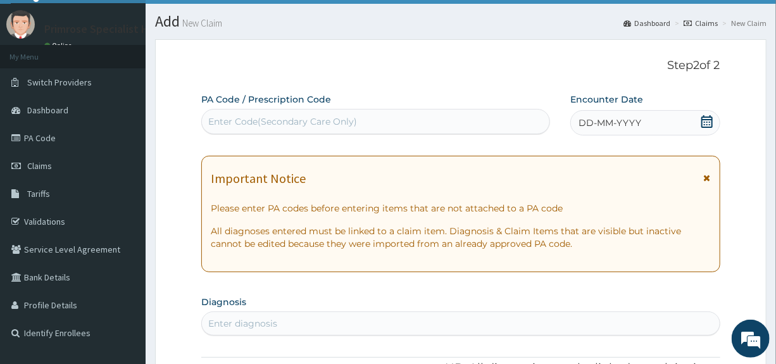
click at [706, 120] on icon at bounding box center [706, 121] width 13 height 13
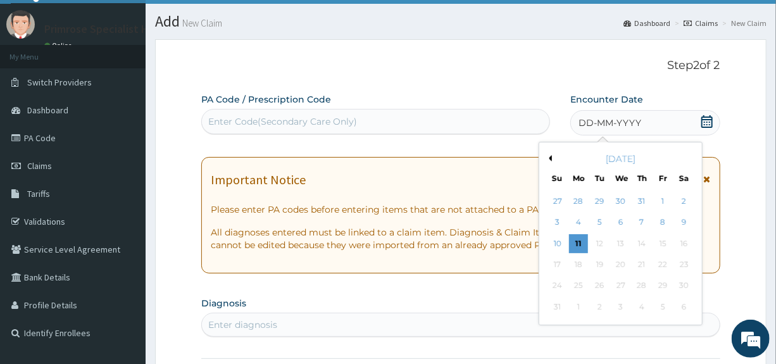
click at [547, 158] on button "Previous Month" at bounding box center [548, 158] width 6 height 6
click at [662, 201] on div "4" at bounding box center [663, 201] width 19 height 19
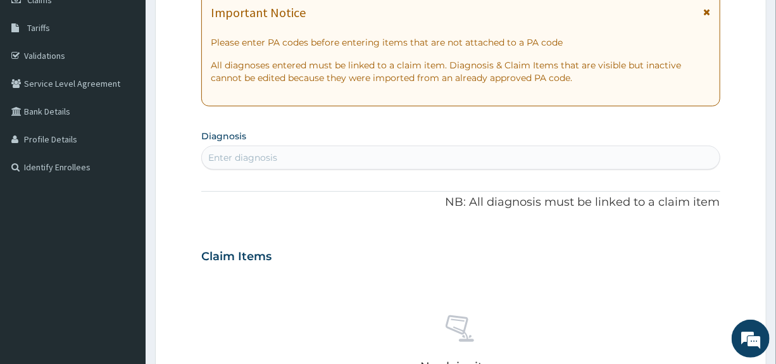
scroll to position [281, 0]
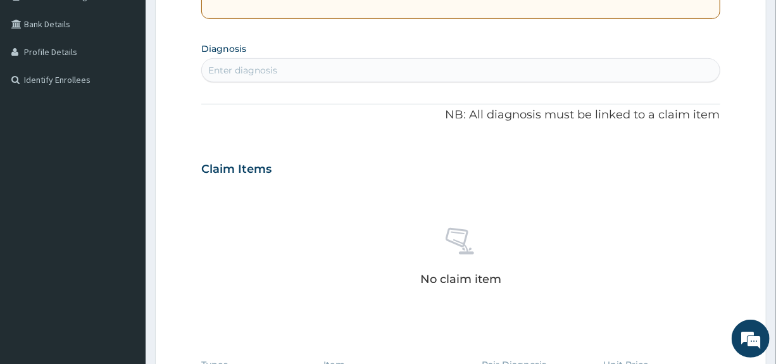
click at [340, 72] on div "Enter diagnosis" at bounding box center [460, 70] width 517 height 20
type input "malaria"
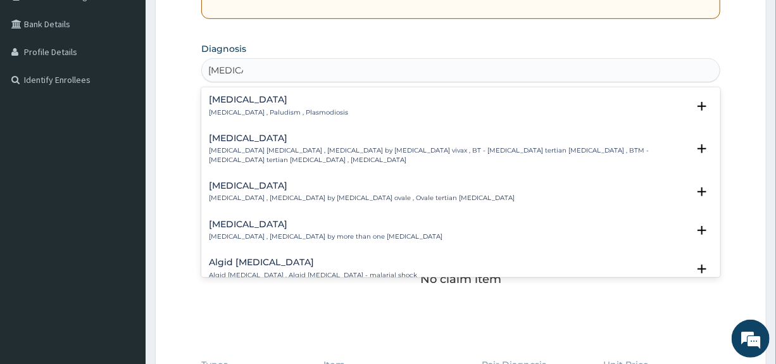
click at [232, 91] on div "Malaria Malaria , Paludism , Plasmodiosis Select Status Query Query covers susp…" at bounding box center [460, 109] width 518 height 39
click at [229, 101] on h4 "[MEDICAL_DATA]" at bounding box center [278, 99] width 139 height 9
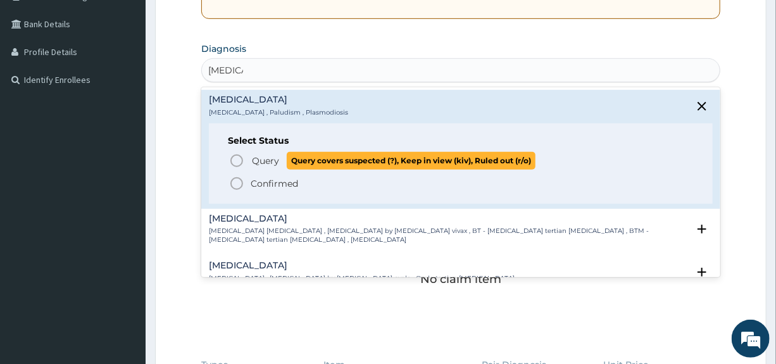
click at [268, 162] on span "Query" at bounding box center [265, 160] width 27 height 13
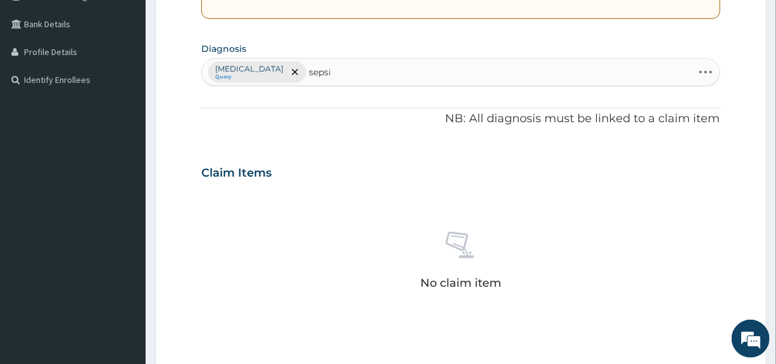
type input "sepsis"
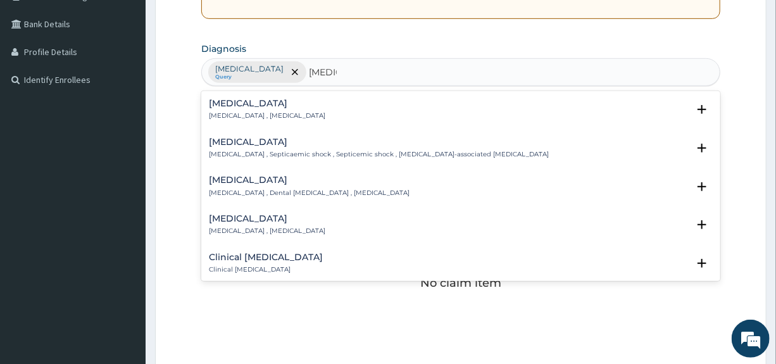
click at [218, 96] on div "Sepsis Systemic infection , Sepsis Select Status Query Query covers suspected (…" at bounding box center [460, 113] width 518 height 39
click at [231, 102] on h4 "[MEDICAL_DATA]" at bounding box center [267, 103] width 116 height 9
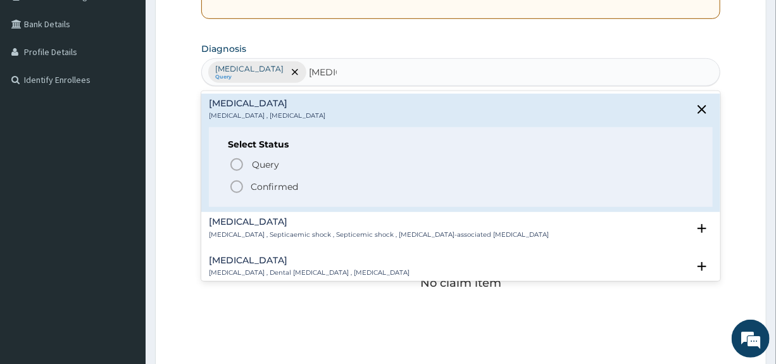
click at [270, 185] on p "Confirmed" at bounding box center [274, 186] width 47 height 13
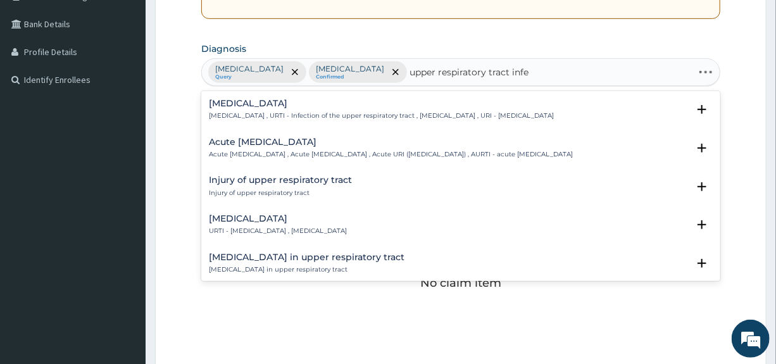
type input "upper respiratory tract infec"
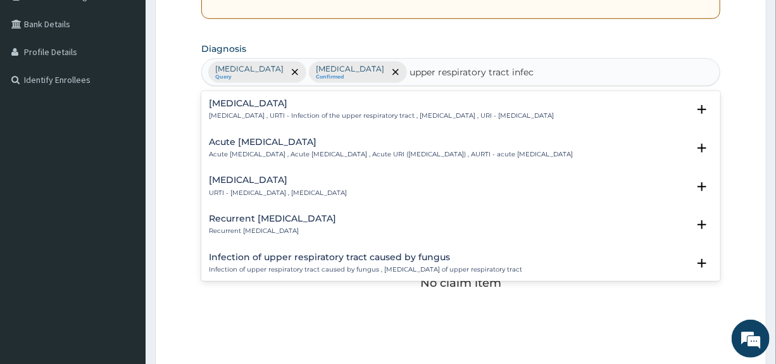
click at [259, 185] on h4 "[MEDICAL_DATA]" at bounding box center [278, 179] width 138 height 9
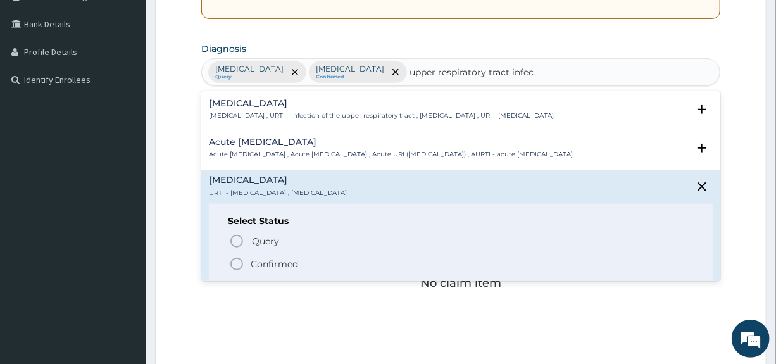
click at [275, 270] on p "Confirmed" at bounding box center [274, 264] width 47 height 13
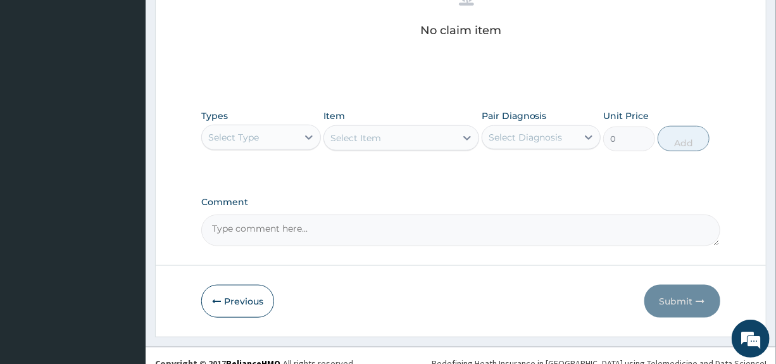
scroll to position [534, 0]
click at [305, 133] on icon at bounding box center [308, 136] width 13 height 13
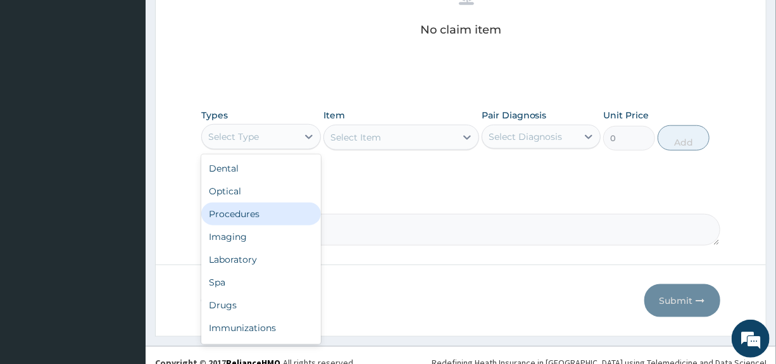
click at [232, 214] on div "Procedures" at bounding box center [260, 213] width 119 height 23
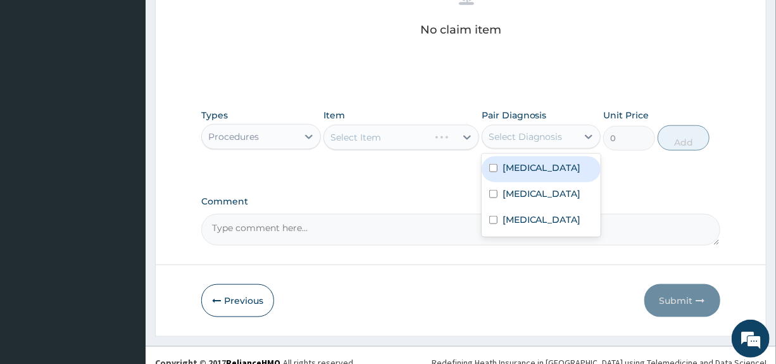
click at [507, 135] on div "Select Diagnosis" at bounding box center [525, 136] width 74 height 13
click at [509, 165] on label "[MEDICAL_DATA]" at bounding box center [541, 167] width 78 height 13
checkbox input "true"
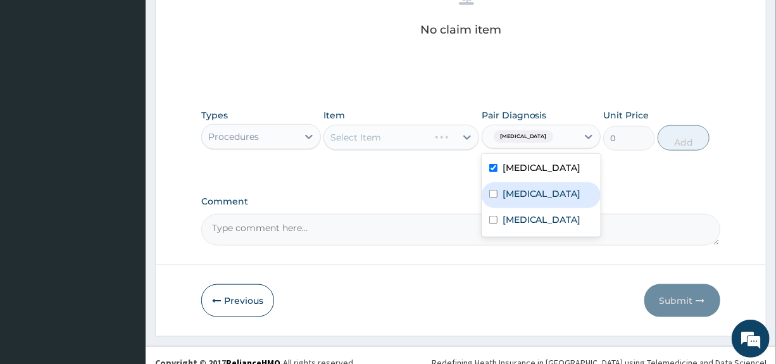
click at [509, 189] on label "[MEDICAL_DATA]" at bounding box center [541, 193] width 78 height 13
checkbox input "true"
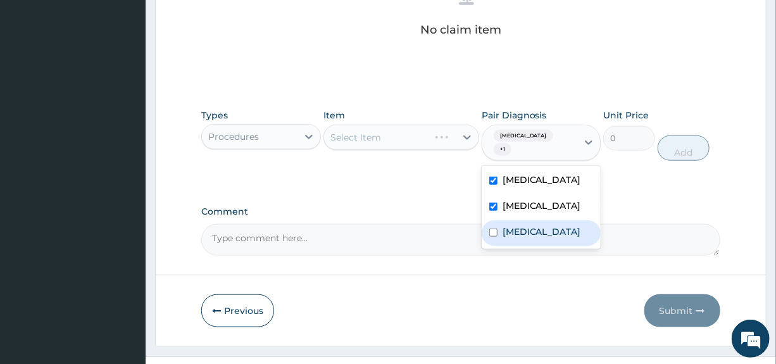
drag, startPoint x: 515, startPoint y: 218, endPoint x: 494, endPoint y: 218, distance: 20.9
click at [515, 225] on label "[MEDICAL_DATA]" at bounding box center [541, 231] width 78 height 13
checkbox input "true"
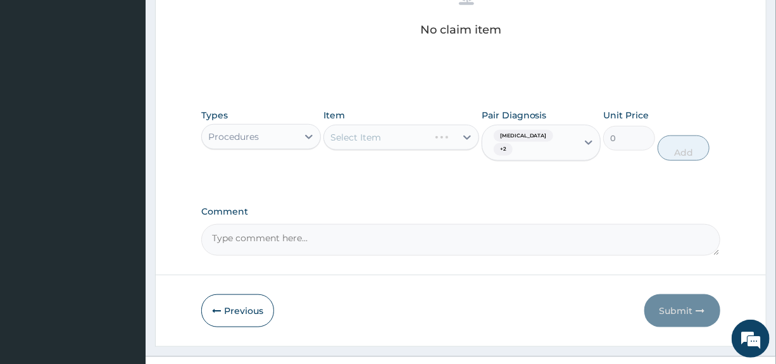
click at [414, 137] on div "Select Item" at bounding box center [401, 137] width 156 height 25
click at [437, 130] on div "Select Item" at bounding box center [390, 137] width 132 height 20
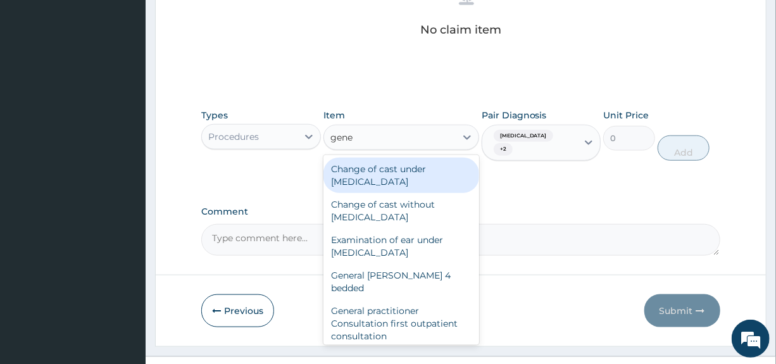
type input "gener"
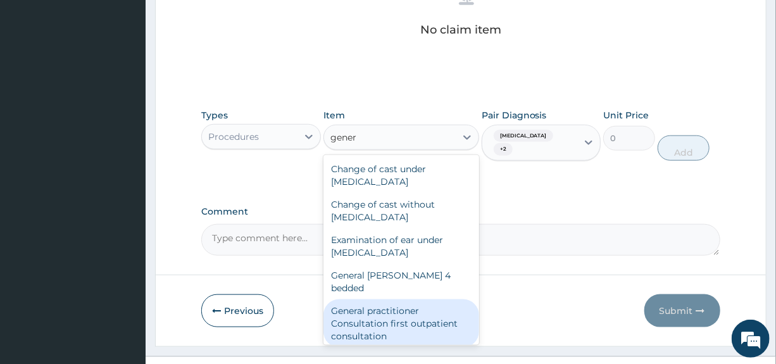
click at [381, 299] on div "General practitioner Consultation first outpatient consultation" at bounding box center [401, 323] width 156 height 48
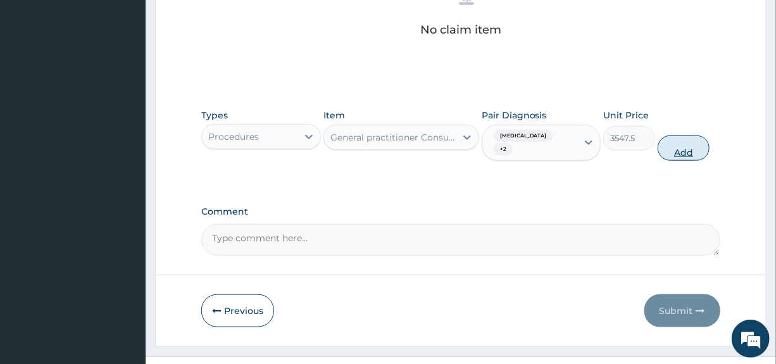
click at [696, 143] on button "Add" at bounding box center [683, 147] width 52 height 25
type input "0"
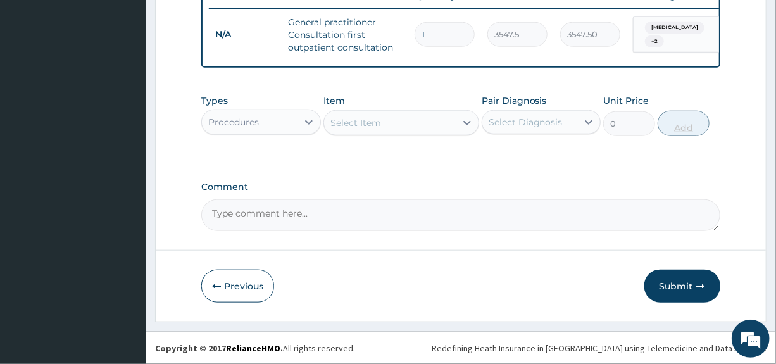
scroll to position [504, 0]
click at [284, 122] on div "Procedures" at bounding box center [249, 122] width 95 height 20
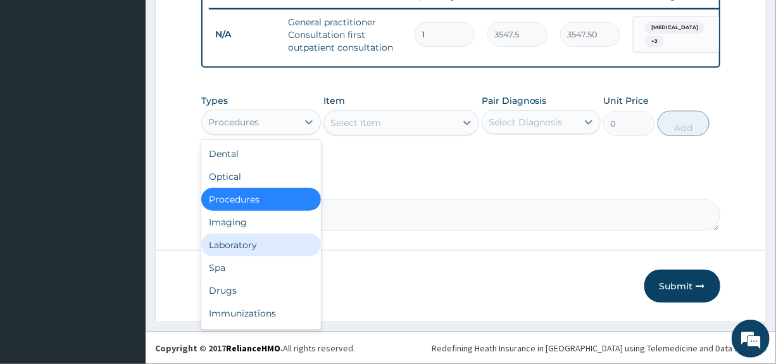
click at [223, 248] on div "Laboratory" at bounding box center [260, 244] width 119 height 23
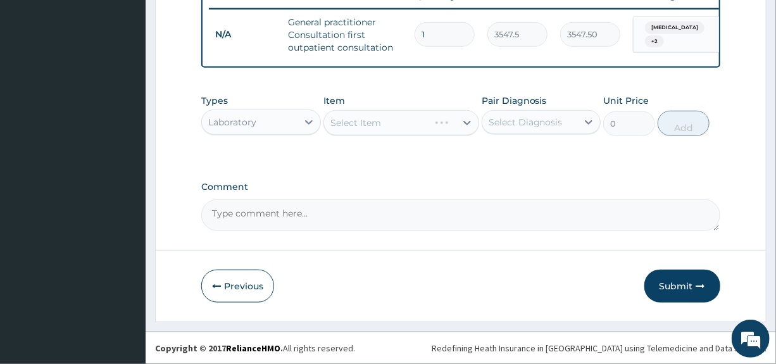
click at [538, 127] on div "Select Diagnosis" at bounding box center [525, 122] width 74 height 13
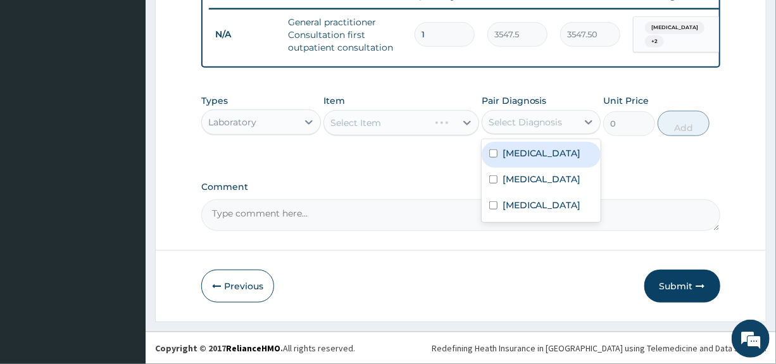
click at [534, 156] on label "Malaria" at bounding box center [541, 153] width 78 height 13
checkbox input "true"
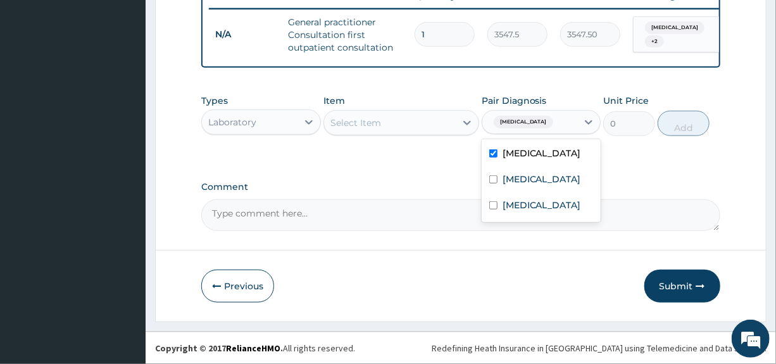
click at [414, 125] on div "Select Item" at bounding box center [390, 123] width 132 height 20
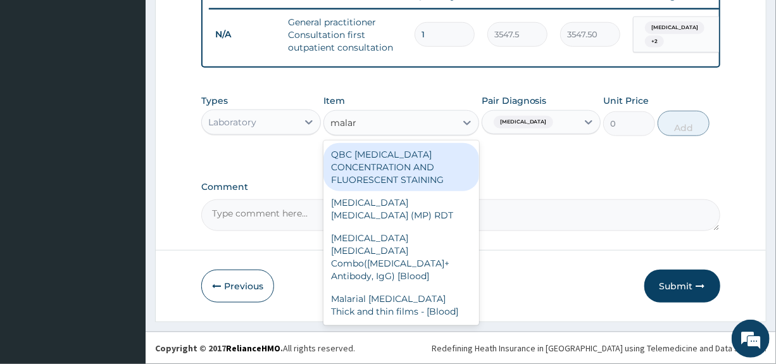
type input "malari"
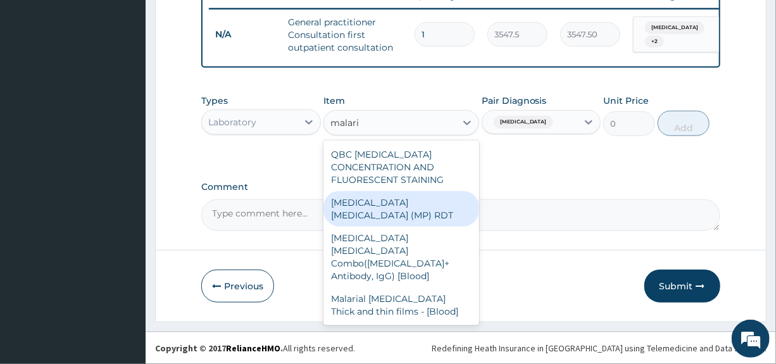
click at [402, 204] on div "MALARIA PARASITE (MP) RDT" at bounding box center [401, 208] width 156 height 35
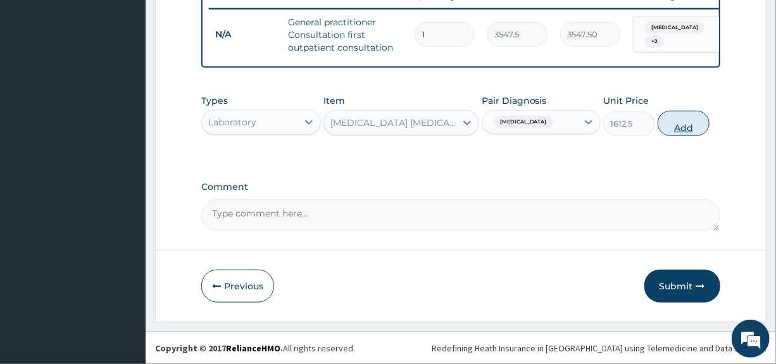
click at [680, 126] on button "Add" at bounding box center [683, 123] width 52 height 25
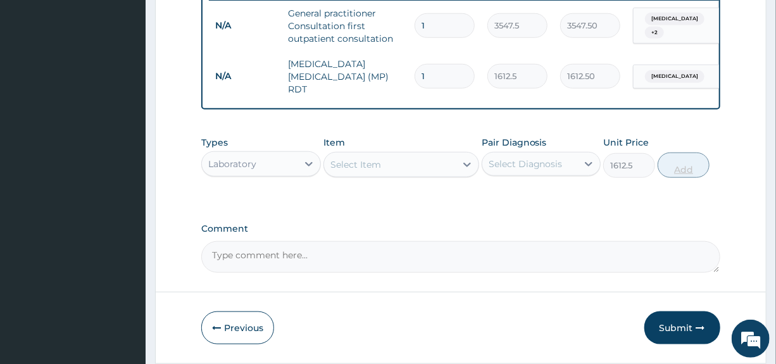
type input "0"
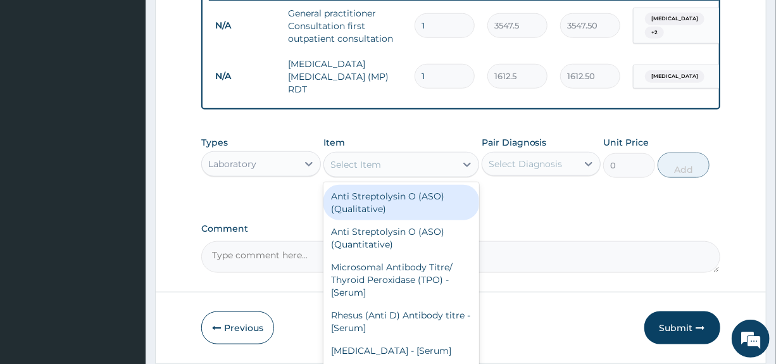
click at [430, 175] on div "Select Item" at bounding box center [390, 164] width 132 height 20
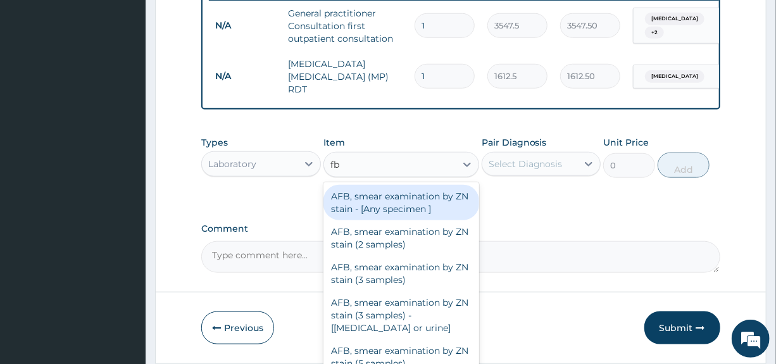
type input "fbc"
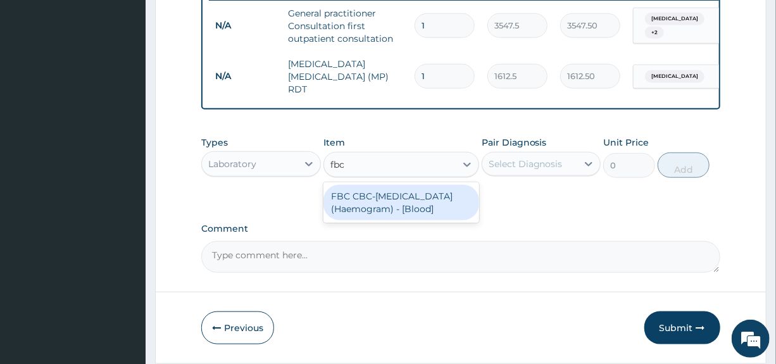
click at [383, 194] on div "FBC CBC-Complete Blood Count (Haemogram) - [Blood]" at bounding box center [401, 202] width 156 height 35
type input "4300"
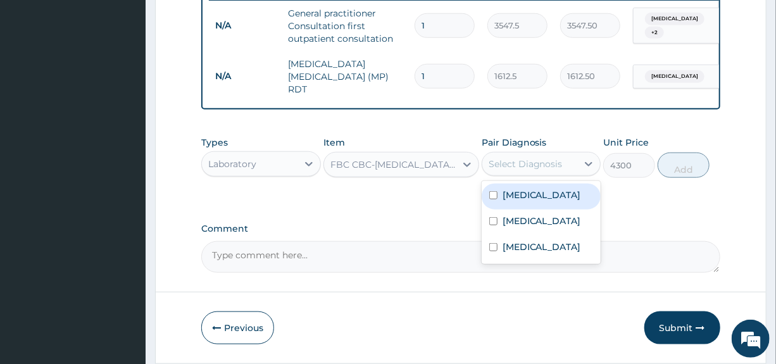
click at [504, 156] on div "Select Diagnosis" at bounding box center [529, 164] width 95 height 20
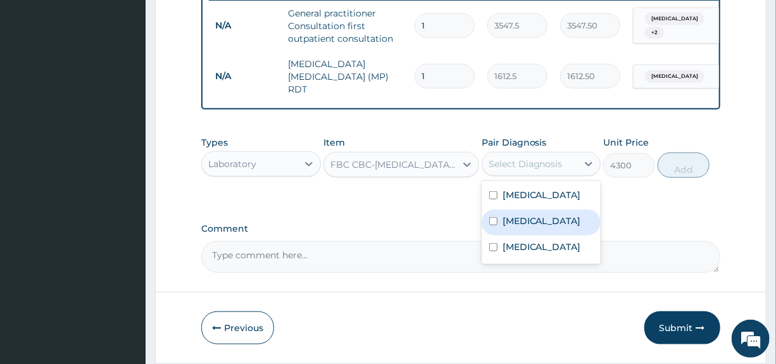
click at [523, 222] on label "Sepsis" at bounding box center [541, 220] width 78 height 13
checkbox input "true"
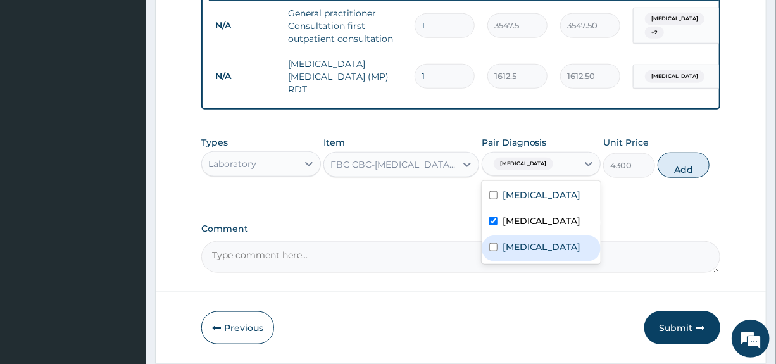
drag, startPoint x: 523, startPoint y: 251, endPoint x: 612, endPoint y: 219, distance: 94.9
click at [525, 251] on label "Viral upper respiratory tract infection" at bounding box center [541, 246] width 78 height 13
checkbox input "true"
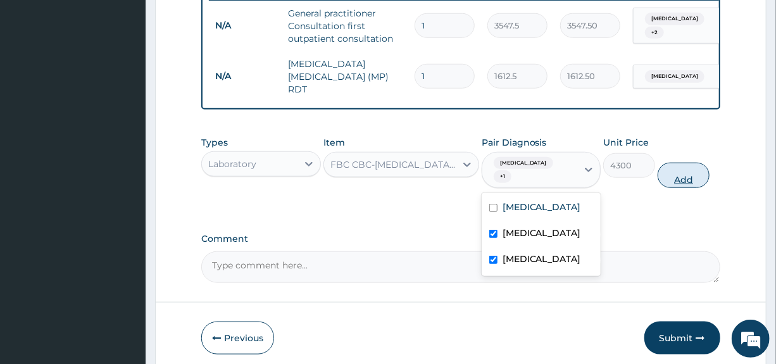
click at [690, 173] on button "Add" at bounding box center [683, 175] width 52 height 25
type input "0"
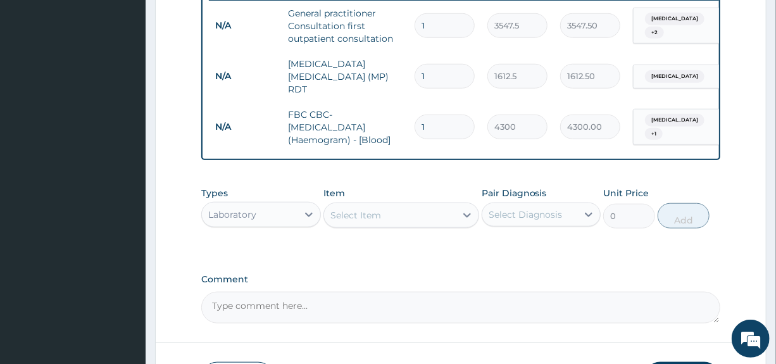
click at [235, 216] on div "Laboratory" at bounding box center [232, 214] width 48 height 13
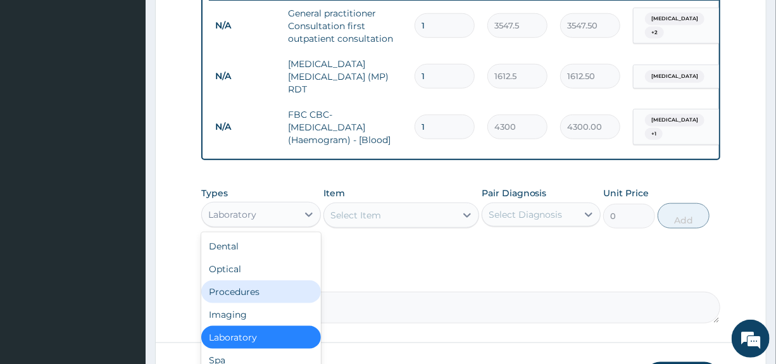
scroll to position [43, 0]
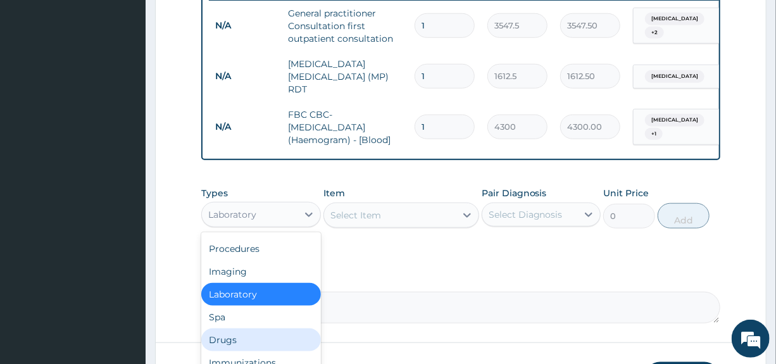
click at [231, 339] on div "Drugs" at bounding box center [260, 339] width 119 height 23
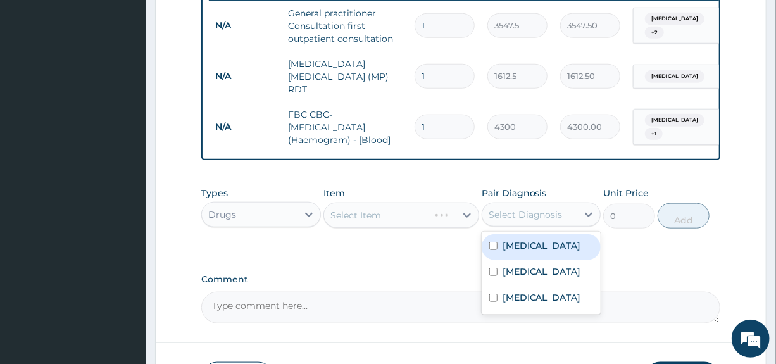
click at [566, 218] on div "Select Diagnosis" at bounding box center [529, 214] width 95 height 20
click at [529, 247] on label "Malaria" at bounding box center [541, 245] width 78 height 13
checkbox input "true"
click at [360, 214] on div "Select Item" at bounding box center [355, 215] width 51 height 13
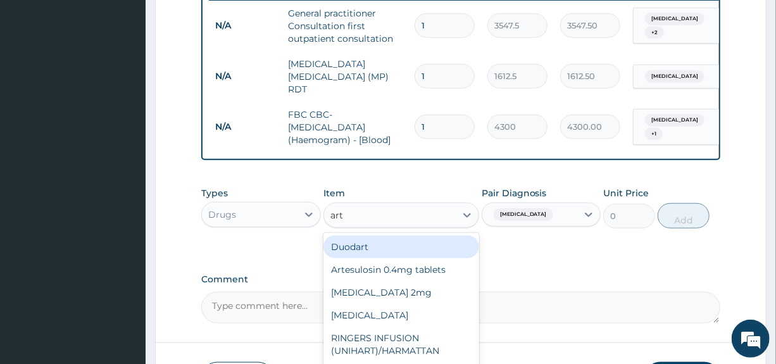
type input "arte"
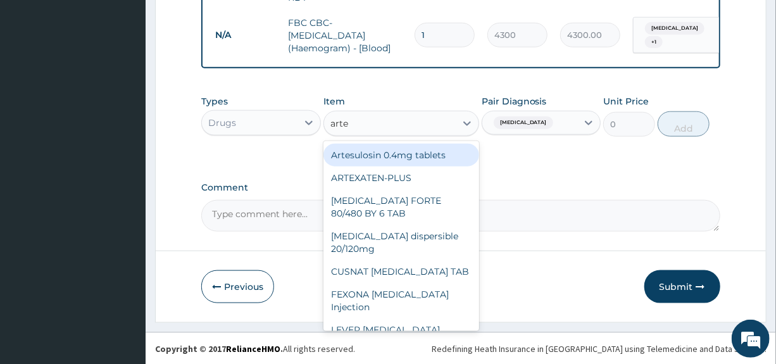
scroll to position [599, 0]
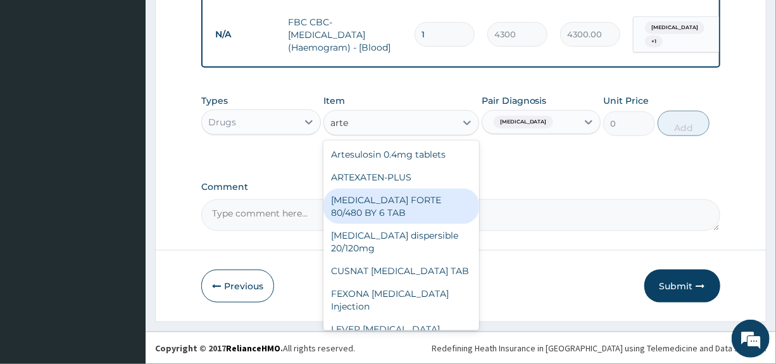
click at [392, 197] on div "COARTEM FORTE 80/480 BY 6 TAB" at bounding box center [401, 206] width 156 height 35
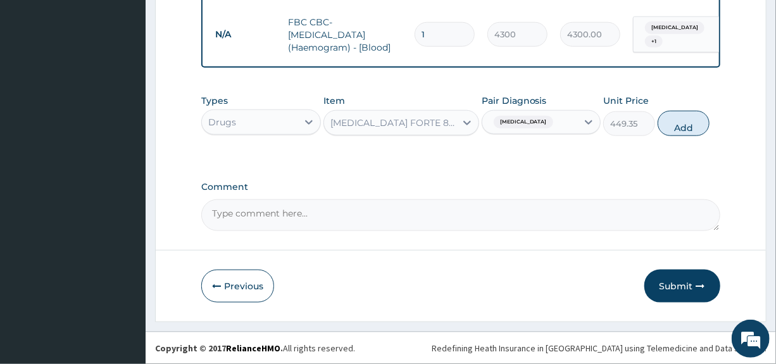
click at [526, 117] on div "Malaria" at bounding box center [521, 122] width 66 height 16
click at [675, 123] on button "Add" at bounding box center [683, 123] width 52 height 25
type input "0"
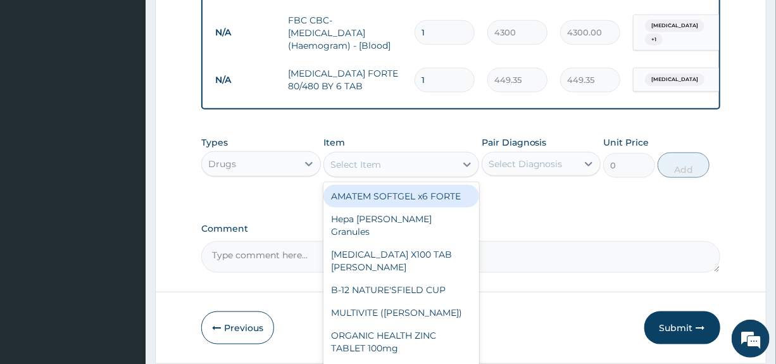
click at [416, 165] on div "Select Item" at bounding box center [390, 164] width 132 height 20
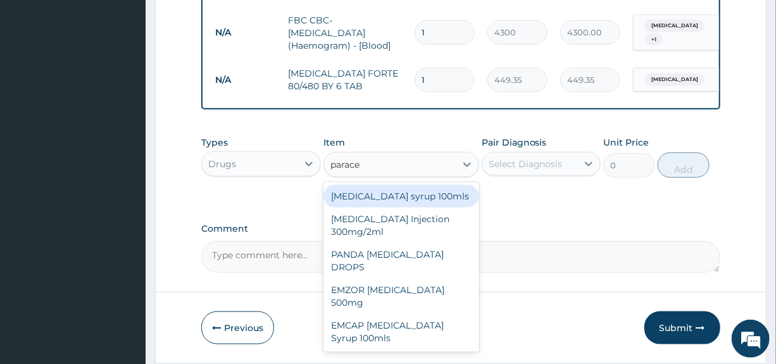
type input "paracet"
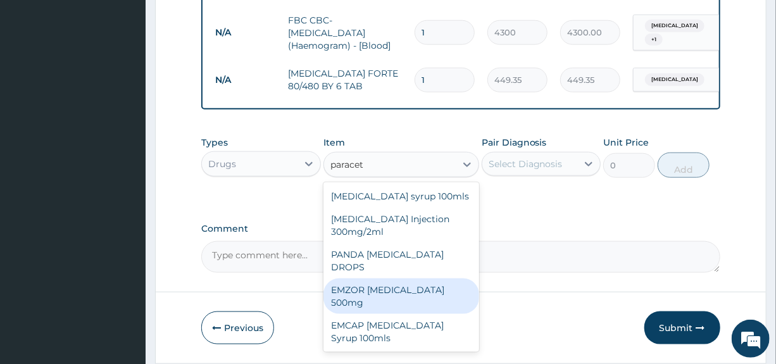
click at [418, 278] on div "EMZOR PARACETAMOL 500mg" at bounding box center [401, 295] width 156 height 35
type input "23.65"
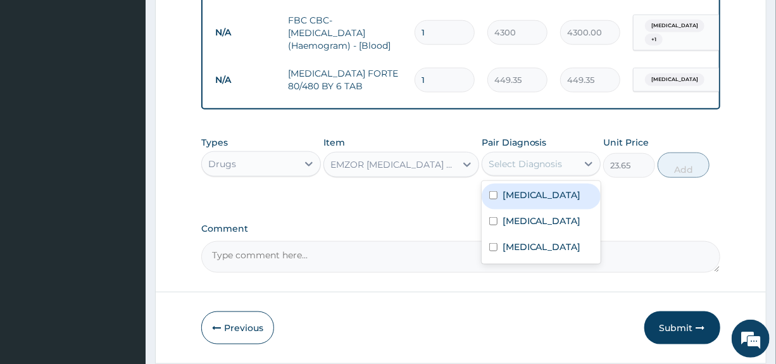
click at [550, 170] on div "Select Diagnosis" at bounding box center [525, 164] width 74 height 13
click at [531, 201] on label "Malaria" at bounding box center [541, 195] width 78 height 13
checkbox input "true"
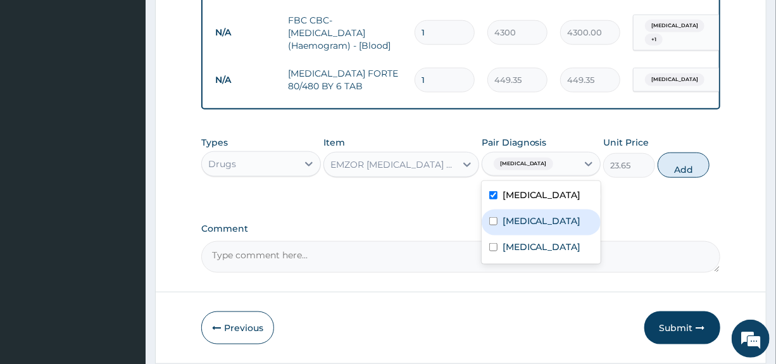
drag, startPoint x: 522, startPoint y: 220, endPoint x: 522, endPoint y: 247, distance: 26.6
click at [522, 221] on label "Sepsis" at bounding box center [541, 220] width 78 height 13
checkbox input "true"
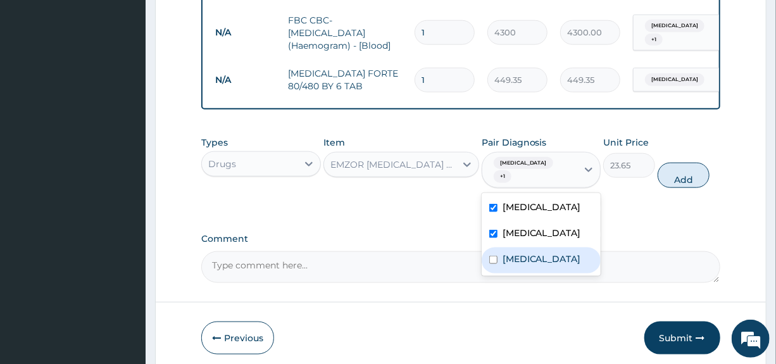
click at [522, 256] on label "Viral upper respiratory tract infection" at bounding box center [541, 258] width 78 height 13
checkbox input "true"
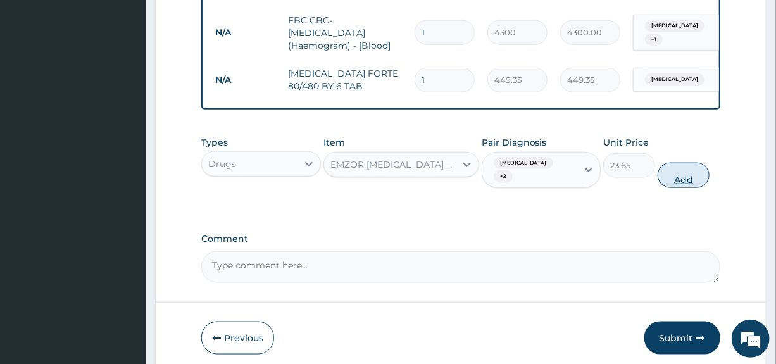
click at [678, 172] on button "Add" at bounding box center [683, 175] width 52 height 25
type input "0"
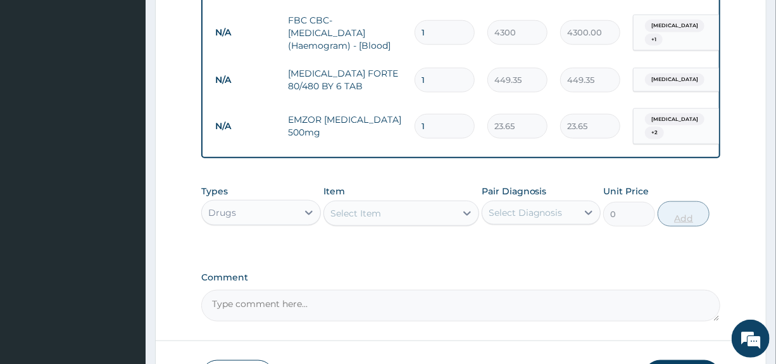
type input "18"
type input "425.70"
type input "18"
click at [399, 209] on div "Select Item" at bounding box center [390, 213] width 132 height 20
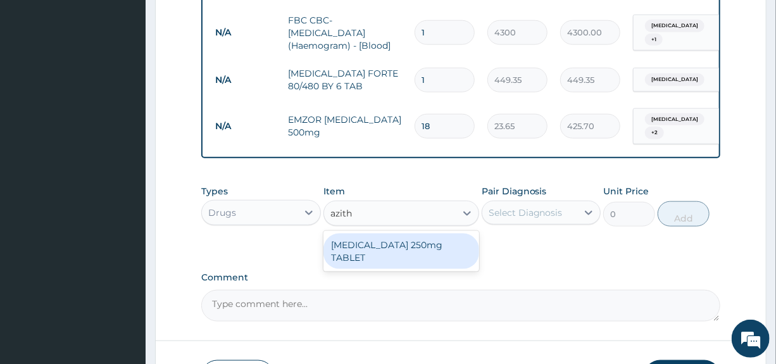
type input "azithr"
click at [396, 245] on div "AZITHROMYCIN 250mg TABLET" at bounding box center [401, 250] width 156 height 35
type input "177.375"
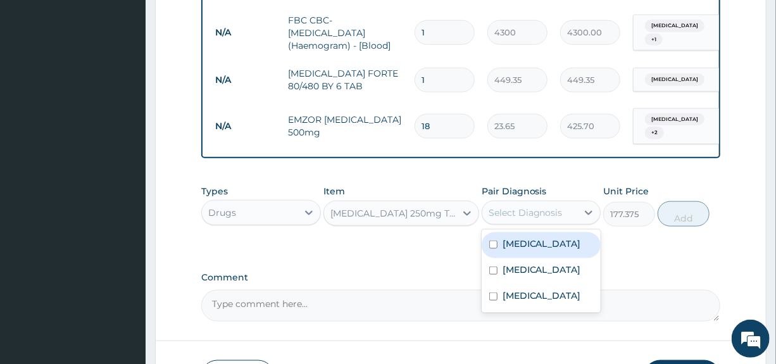
click at [531, 201] on div "Select Diagnosis" at bounding box center [540, 213] width 119 height 24
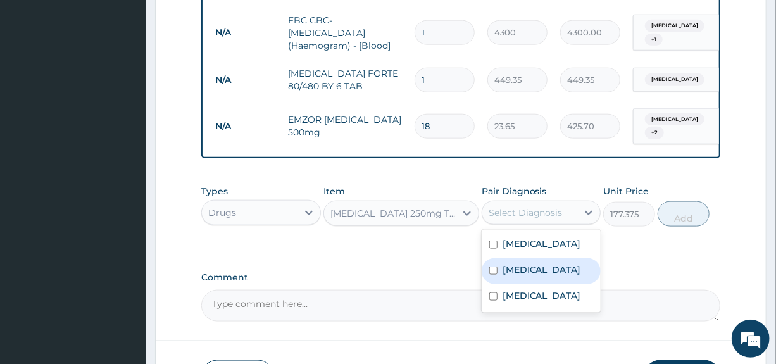
drag, startPoint x: 518, startPoint y: 262, endPoint x: 519, endPoint y: 284, distance: 22.2
click at [518, 263] on label "Sepsis" at bounding box center [541, 269] width 78 height 13
checkbox input "true"
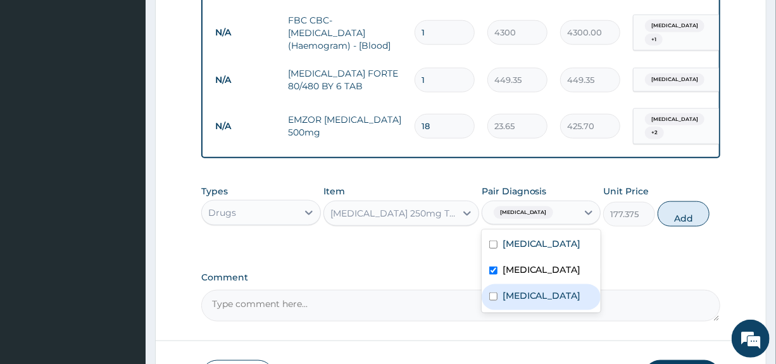
click at [519, 302] on label "Viral upper respiratory tract infection" at bounding box center [541, 295] width 78 height 13
checkbox input "true"
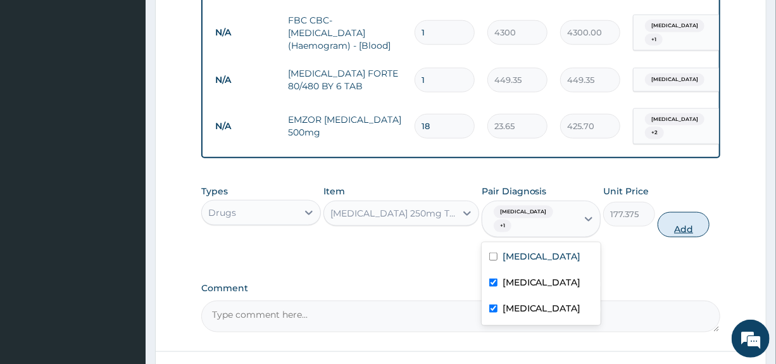
click at [690, 212] on button "Add" at bounding box center [683, 224] width 52 height 25
type input "0"
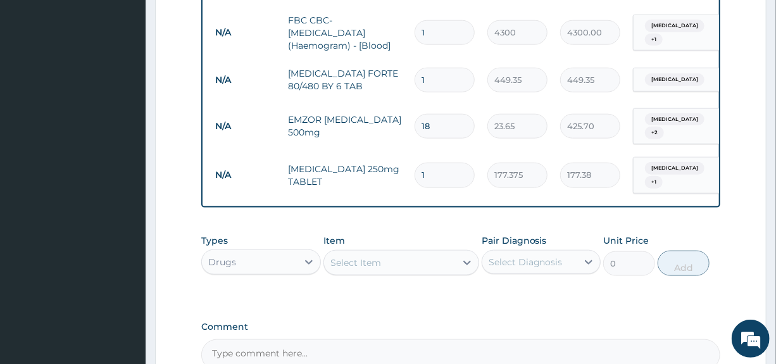
click at [399, 252] on div "Select Item" at bounding box center [390, 262] width 132 height 20
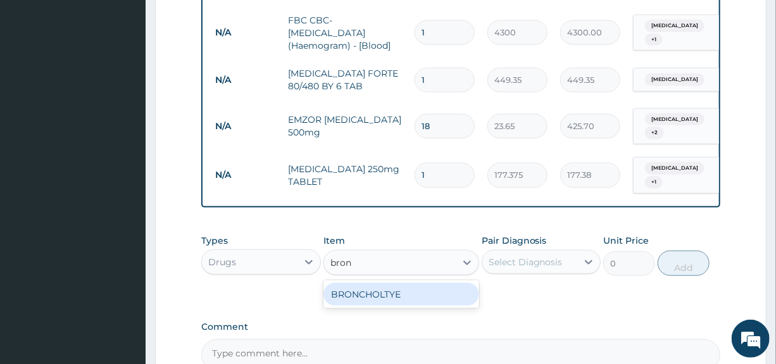
type input "bronc"
click at [401, 284] on div "BRONCHOLTYE" at bounding box center [401, 294] width 156 height 23
type input "1773.75"
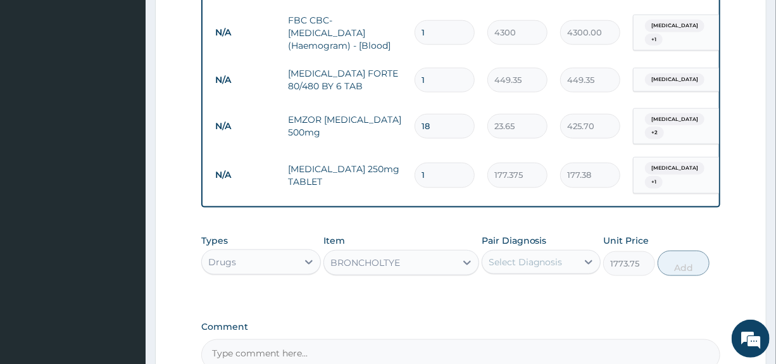
click at [531, 260] on div "Select Diagnosis" at bounding box center [525, 262] width 74 height 13
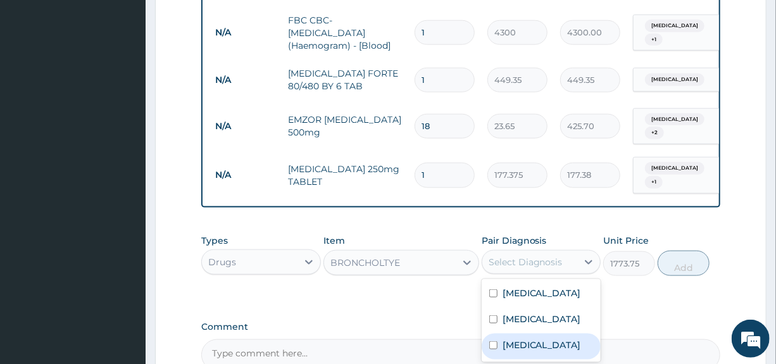
click at [523, 340] on label "Viral upper respiratory tract infection" at bounding box center [541, 344] width 78 height 13
checkbox input "true"
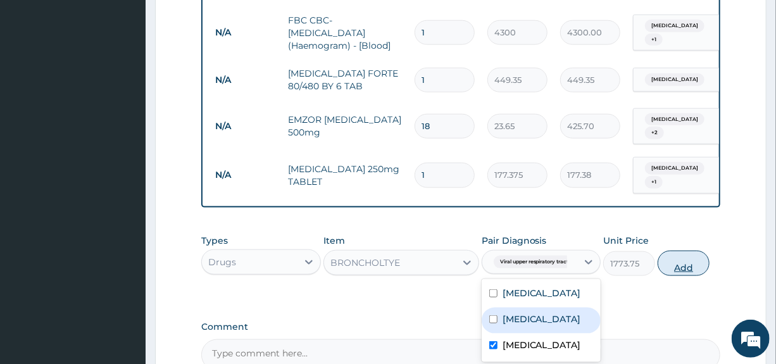
click at [694, 253] on button "Add" at bounding box center [683, 263] width 52 height 25
type input "0"
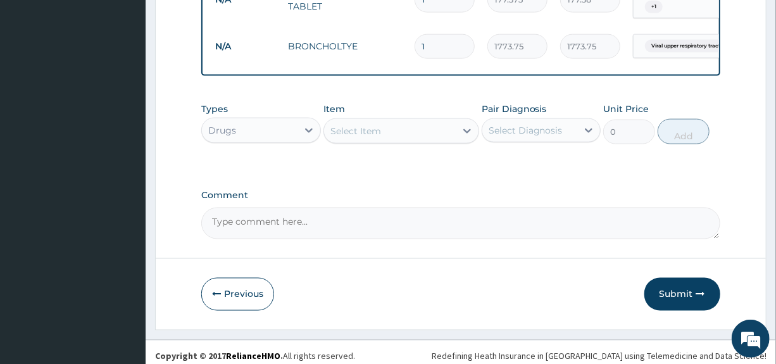
scroll to position [774, 0]
click at [242, 282] on button "Previous" at bounding box center [237, 293] width 73 height 33
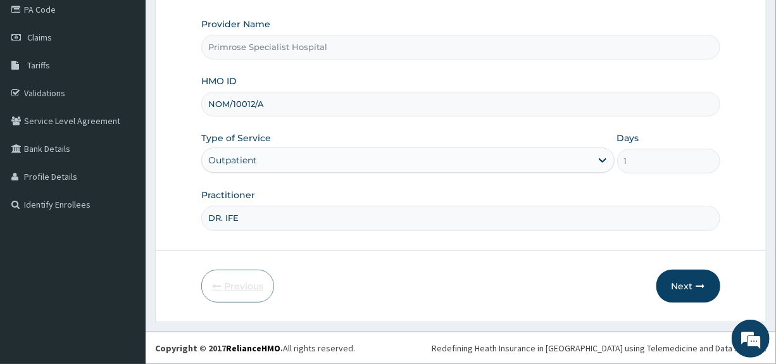
scroll to position [154, 0]
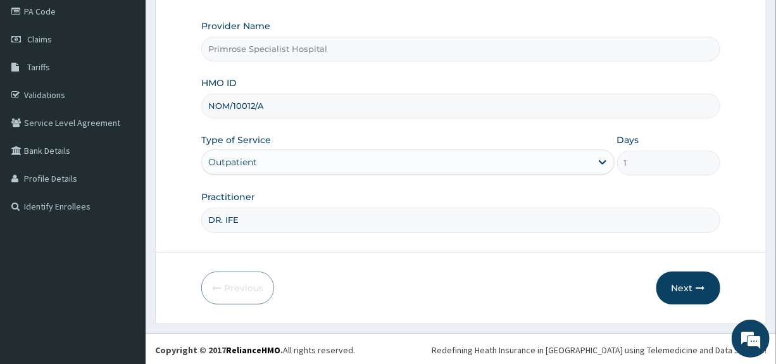
drag, startPoint x: 286, startPoint y: 101, endPoint x: 171, endPoint y: 108, distance: 115.4
click at [171, 108] on form "Step 1 of 2 Claim details Provider Name Primrose Specialist Hospital HMO ID NOM…" at bounding box center [460, 118] width 611 height 411
click at [689, 286] on button "Next" at bounding box center [688, 287] width 64 height 33
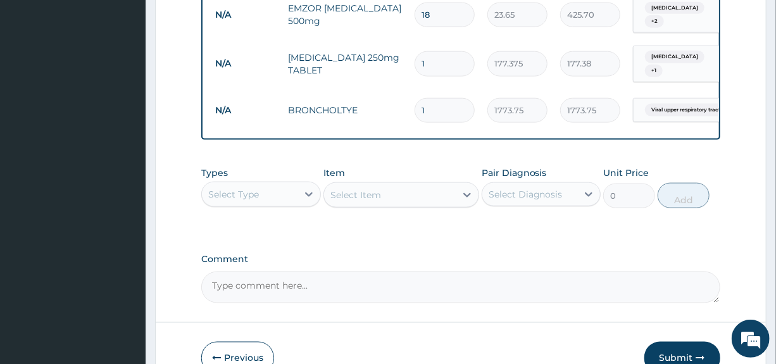
scroll to position [774, 0]
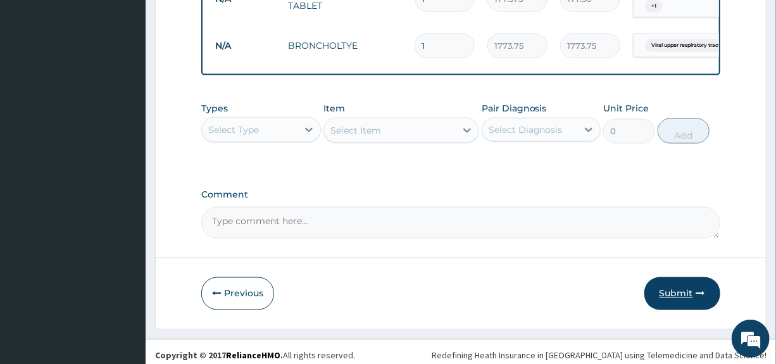
click at [691, 284] on button "Submit" at bounding box center [682, 293] width 76 height 33
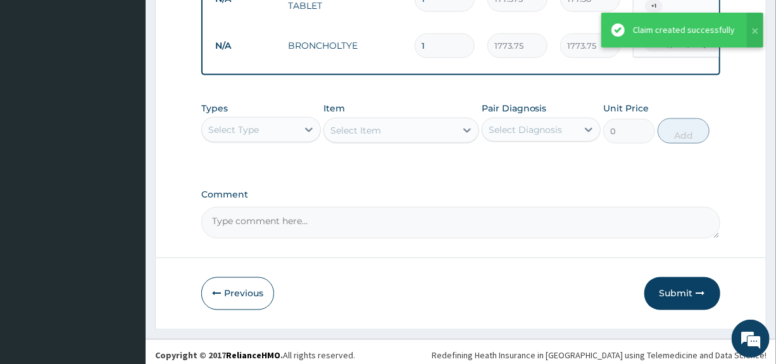
scroll to position [521, 0]
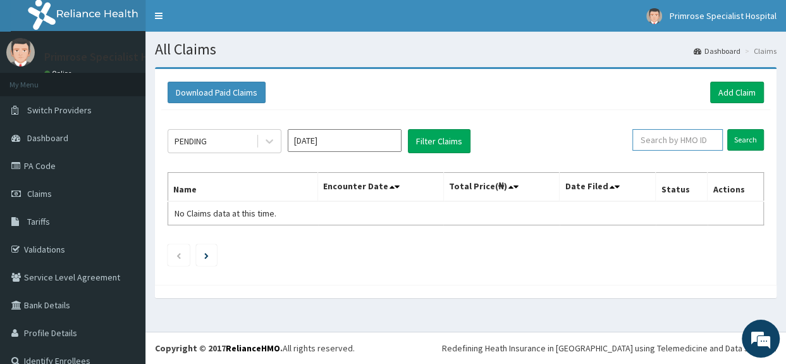
click at [699, 140] on input "text" at bounding box center [678, 140] width 90 height 22
paste input "NOM/10012/A"
type input "NOM/10012/A"
click at [742, 143] on input "Search" at bounding box center [746, 140] width 37 height 22
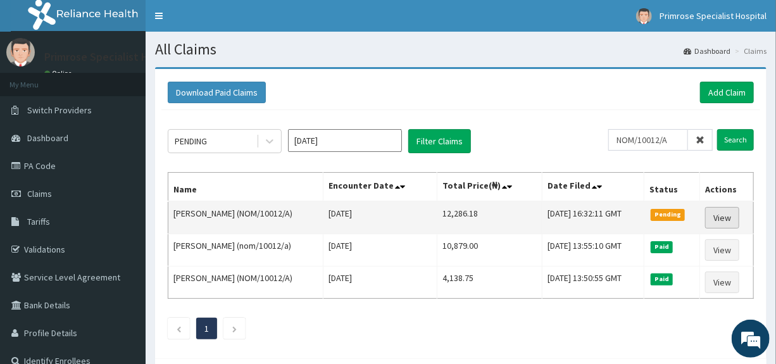
click at [730, 213] on link "View" at bounding box center [722, 218] width 34 height 22
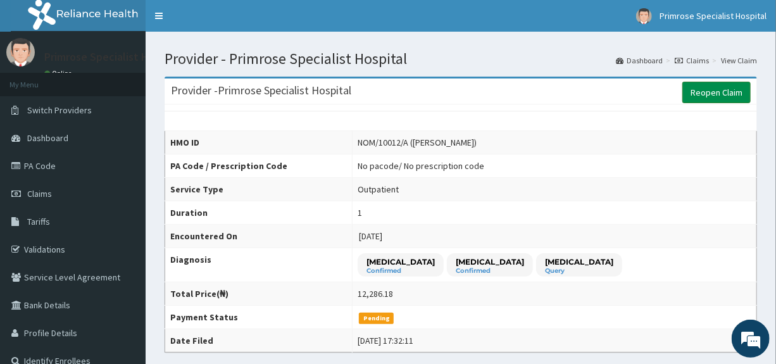
click at [711, 87] on link "Reopen Claim" at bounding box center [716, 93] width 68 height 22
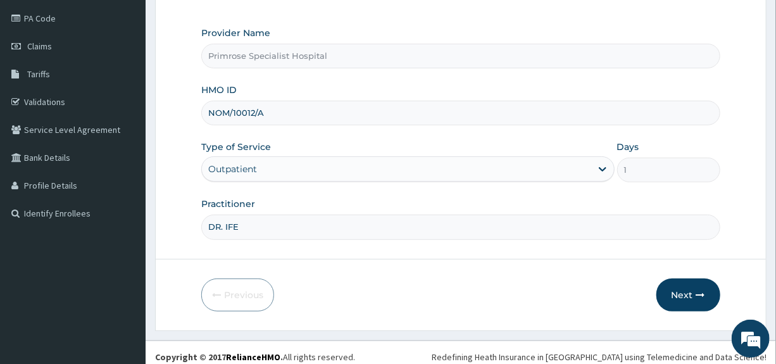
scroll to position [154, 0]
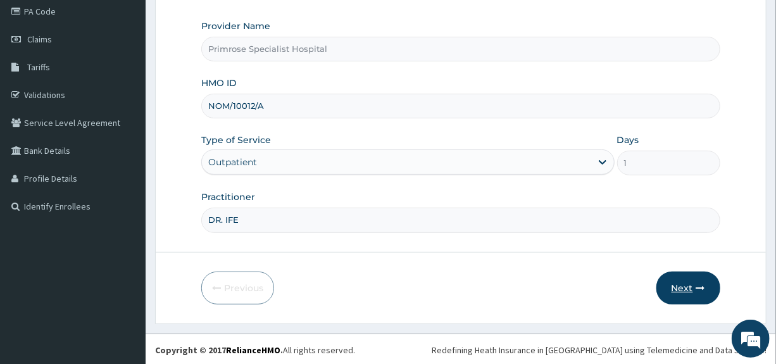
click at [685, 282] on button "Next" at bounding box center [688, 287] width 64 height 33
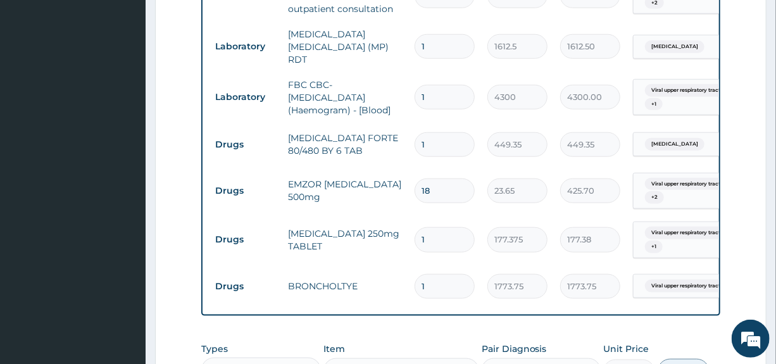
scroll to position [0, 0]
click at [448, 134] on input "1" at bounding box center [444, 144] width 60 height 25
type input "0.00"
type input "6"
type input "2696.10"
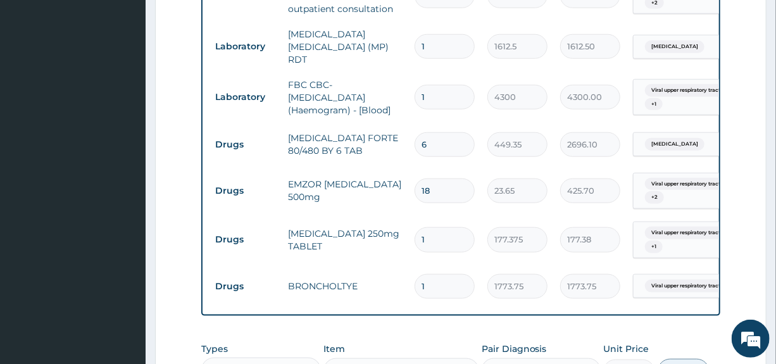
type input "6"
click at [435, 232] on input "1" at bounding box center [444, 239] width 60 height 25
type input "0.00"
type input "5"
type input "886.88"
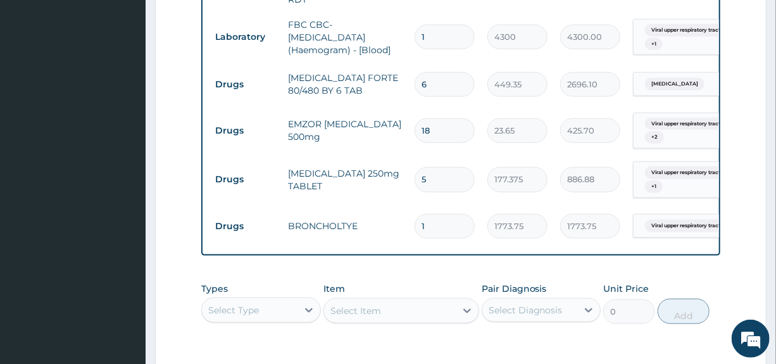
scroll to position [715, 0]
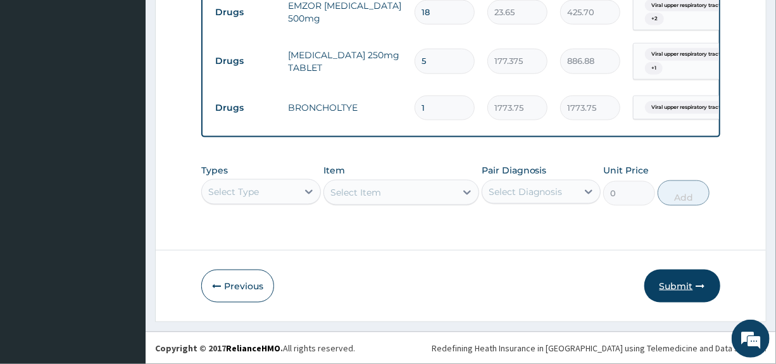
type input "5"
click at [681, 287] on button "Submit" at bounding box center [682, 286] width 76 height 33
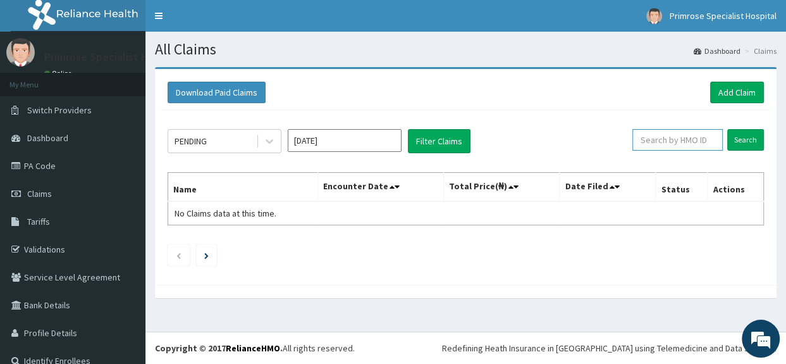
click at [669, 139] on input "text" at bounding box center [678, 140] width 90 height 22
paste input "NOM/10012/A"
type input "NOM/10012/A"
click at [738, 137] on input "Search" at bounding box center [746, 140] width 37 height 22
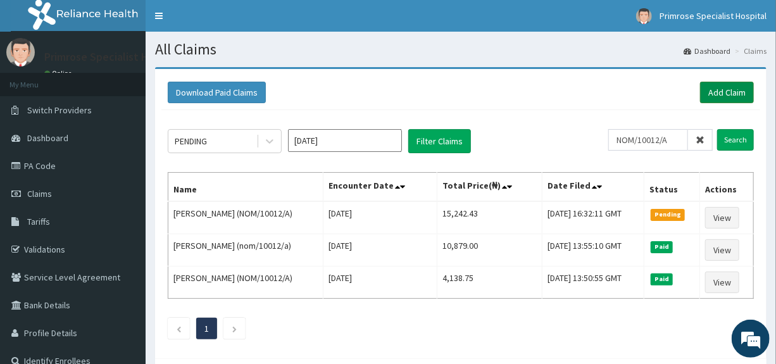
click at [744, 96] on link "Add Claim" at bounding box center [727, 93] width 54 height 22
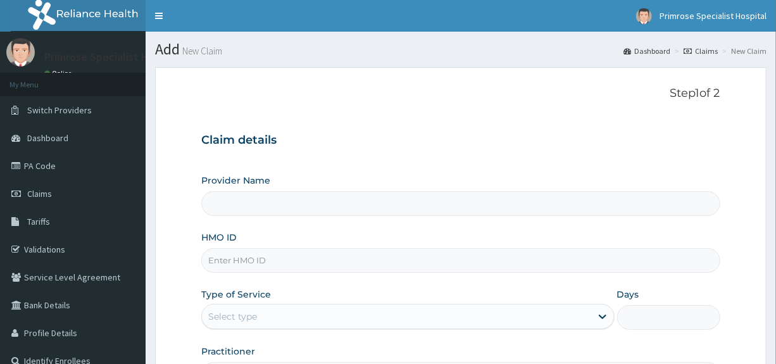
type input "Primrose Specialist Hospital"
click at [239, 255] on input "HMO ID" at bounding box center [460, 260] width 518 height 25
type input "w"
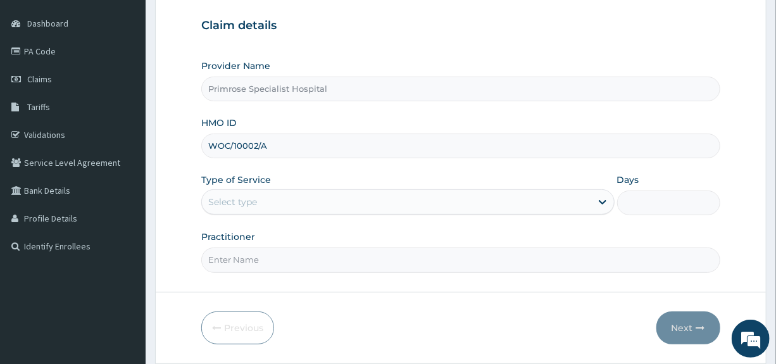
scroll to position [127, 0]
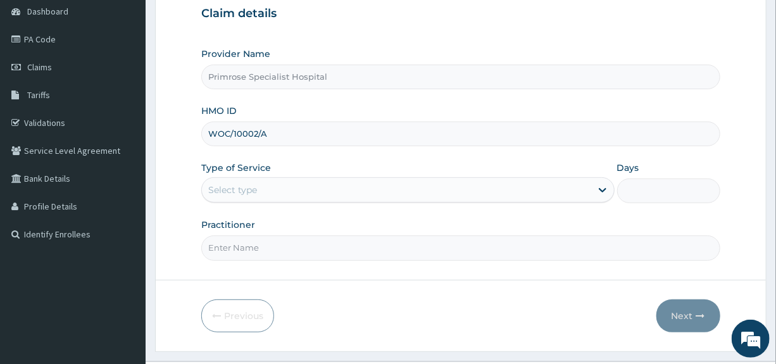
type input "WOC/10002/A"
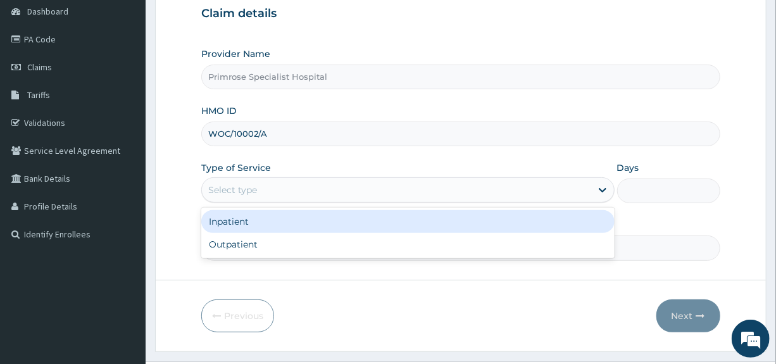
click at [254, 185] on div "Select type" at bounding box center [232, 189] width 49 height 13
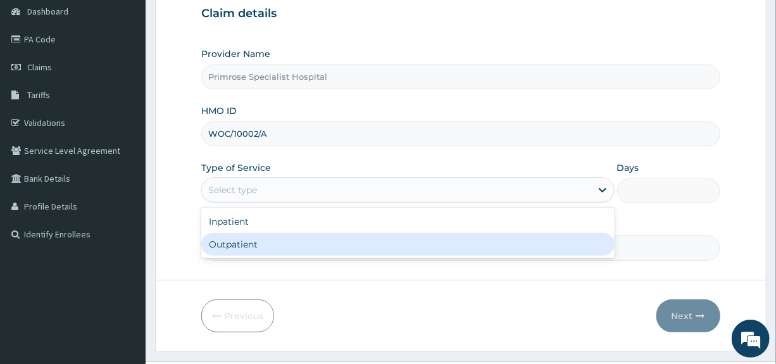
click at [243, 246] on div "Outpatient" at bounding box center [407, 244] width 413 height 23
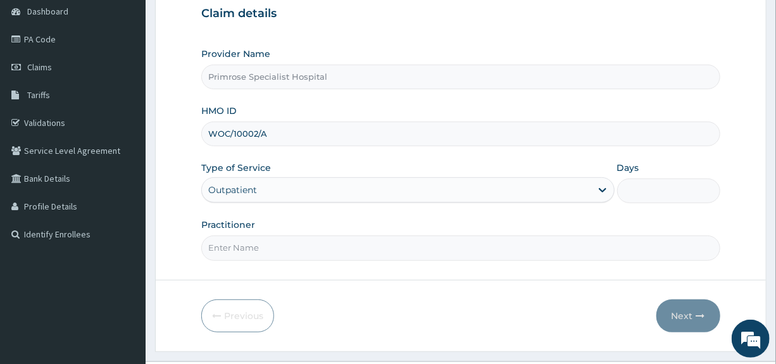
type input "1"
click at [245, 248] on input "Practitioner" at bounding box center [460, 247] width 518 height 25
type input "DR. IFE"
click at [686, 313] on button "Next" at bounding box center [688, 315] width 64 height 33
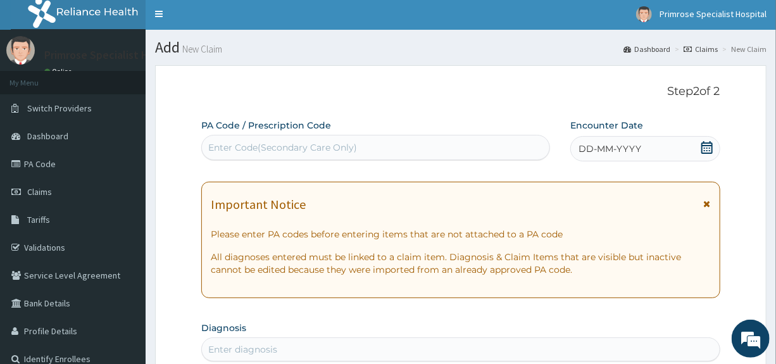
scroll to position [0, 0]
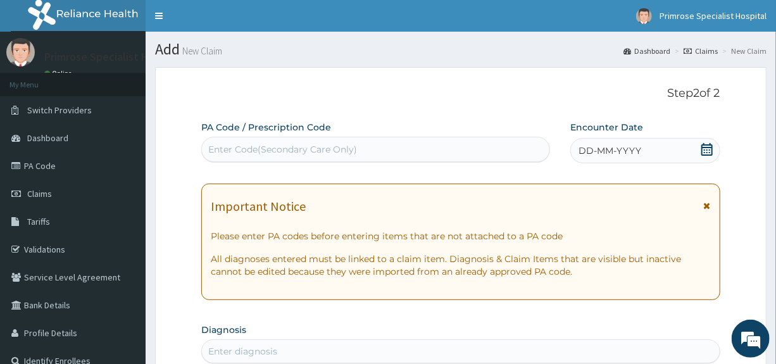
click at [704, 149] on icon at bounding box center [706, 149] width 11 height 13
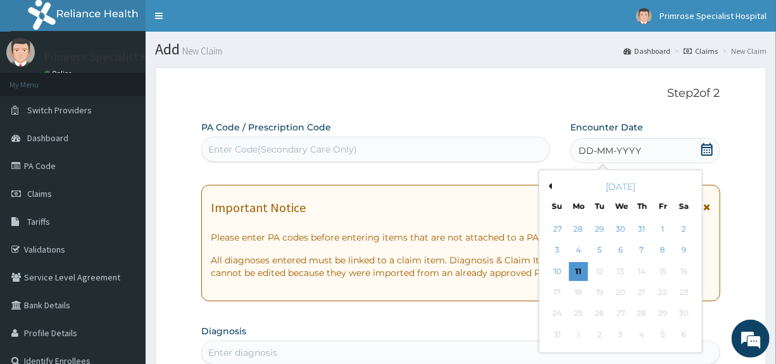
click at [547, 183] on button "Previous Month" at bounding box center [548, 186] width 6 height 6
click at [664, 230] on div "4" at bounding box center [663, 229] width 19 height 19
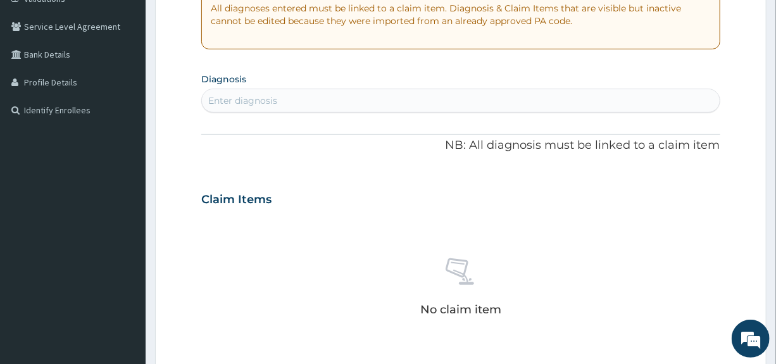
scroll to position [253, 0]
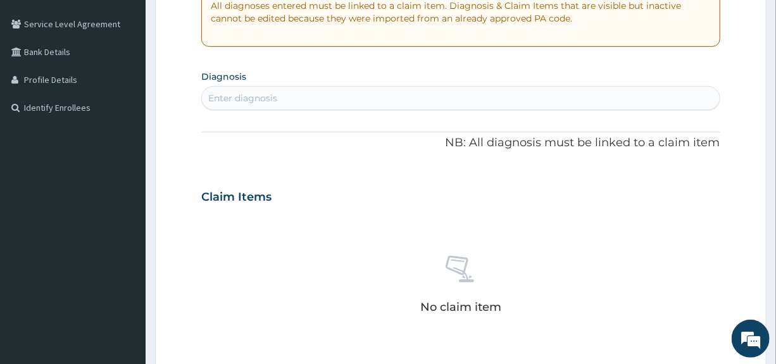
click at [356, 101] on div "Enter diagnosis" at bounding box center [460, 98] width 517 height 20
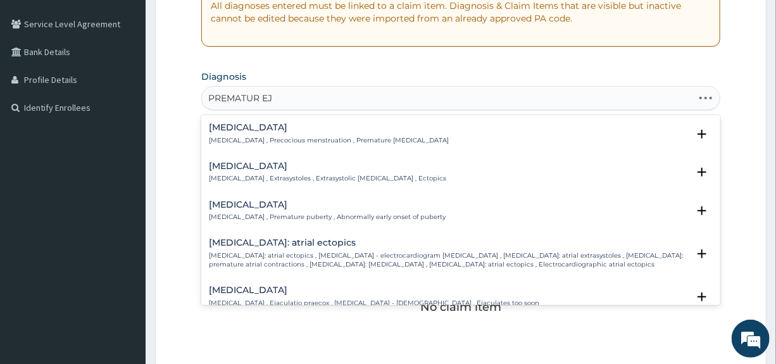
type input "PREMATUR EJA"
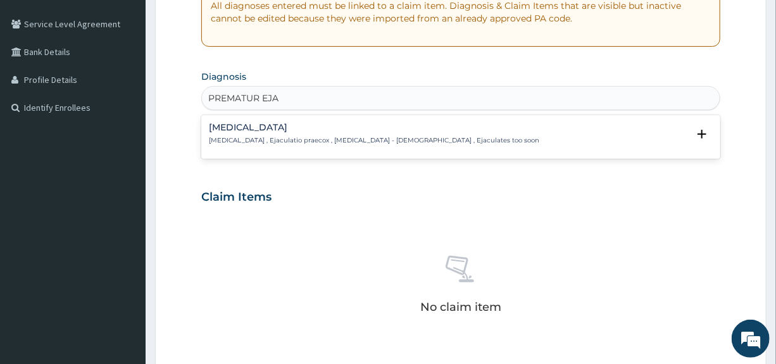
click at [286, 127] on h4 "[MEDICAL_DATA]" at bounding box center [374, 127] width 330 height 9
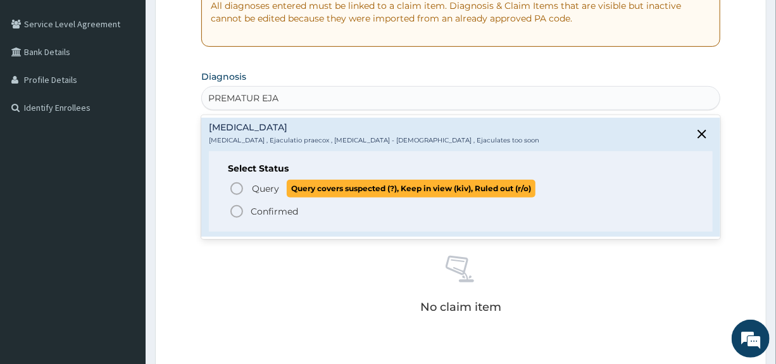
click at [268, 188] on span "Query" at bounding box center [265, 188] width 27 height 13
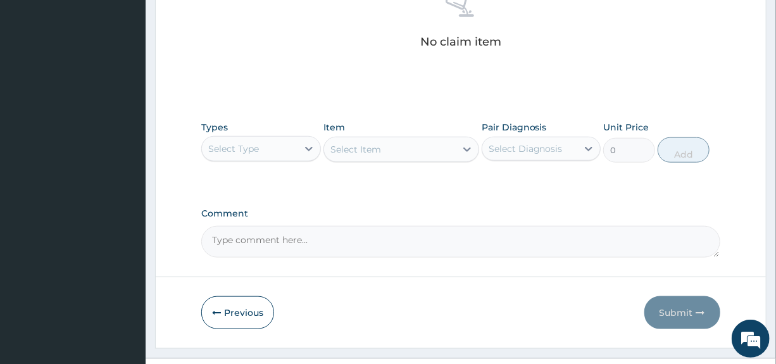
scroll to position [547, 0]
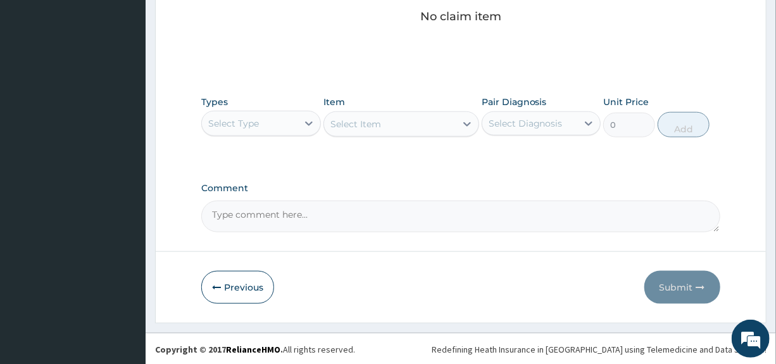
click at [265, 124] on div "Select Type" at bounding box center [249, 123] width 95 height 20
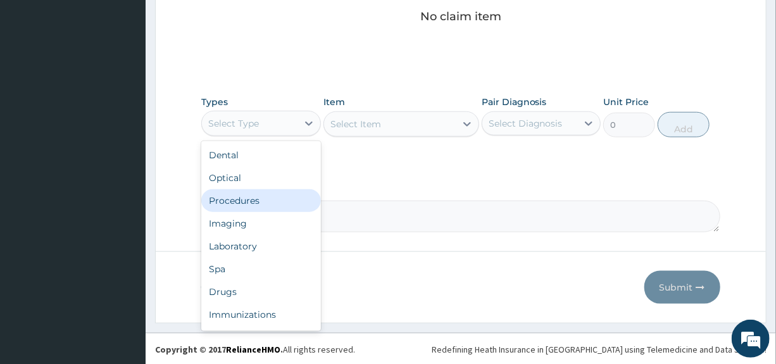
click at [249, 190] on div "Procedures" at bounding box center [260, 200] width 119 height 23
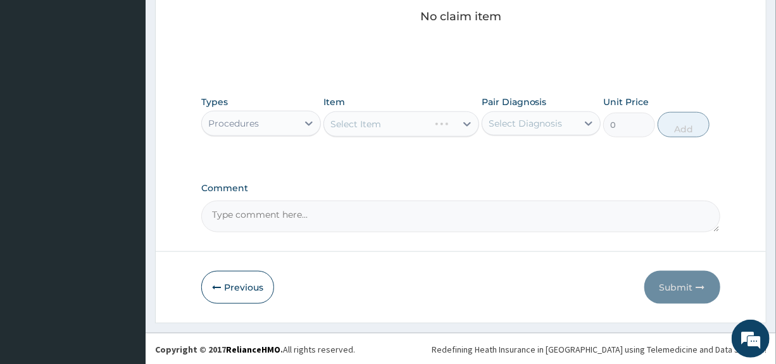
click at [518, 121] on div "Select Diagnosis" at bounding box center [525, 123] width 74 height 13
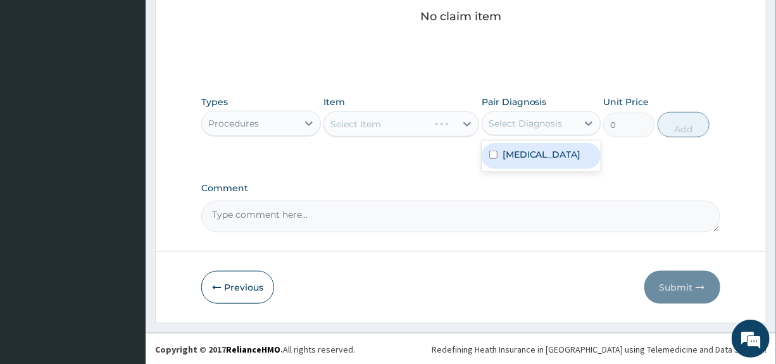
drag, startPoint x: 519, startPoint y: 145, endPoint x: 503, endPoint y: 147, distance: 16.0
click at [519, 146] on div "[MEDICAL_DATA]" at bounding box center [540, 156] width 119 height 26
checkbox input "true"
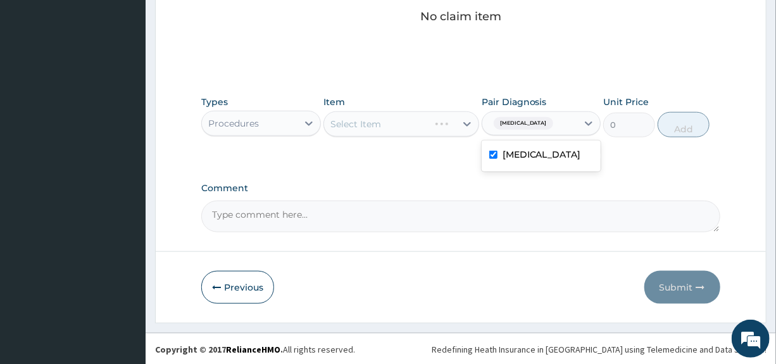
click at [436, 122] on div "Select Item" at bounding box center [401, 123] width 156 height 25
click at [418, 122] on div "Select Item" at bounding box center [390, 124] width 132 height 20
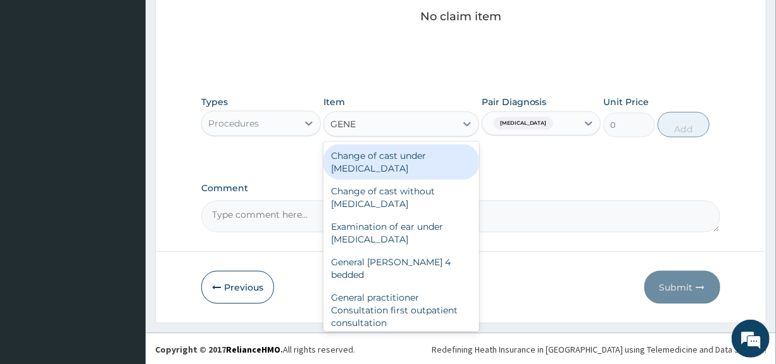
type input "GENER"
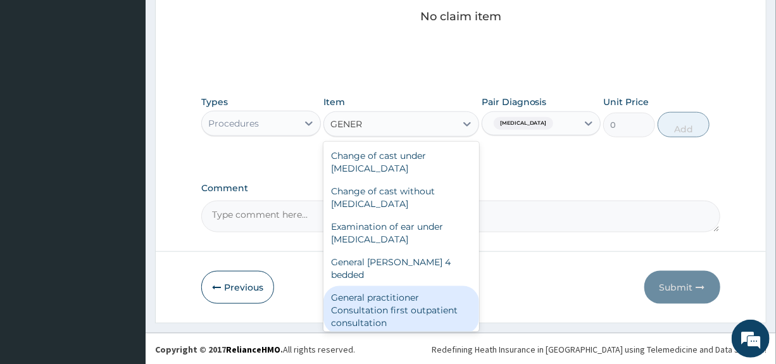
scroll to position [63, 0]
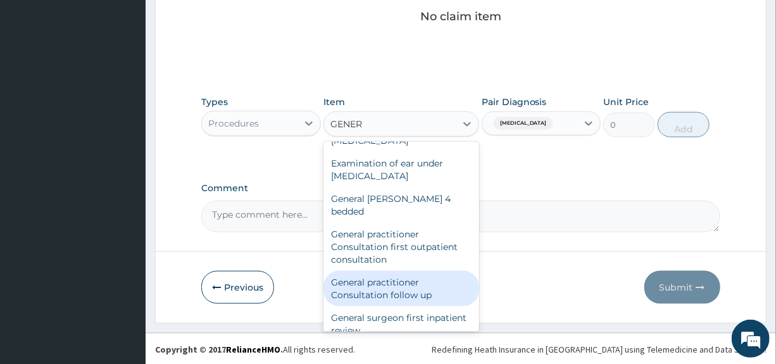
click at [386, 283] on div "General practitioner Consultation follow up" at bounding box center [401, 288] width 156 height 35
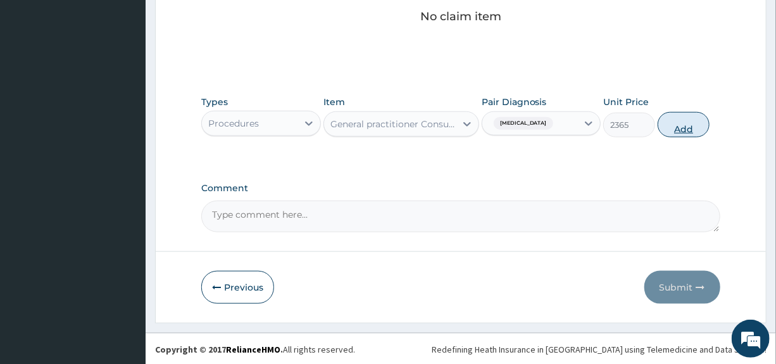
click at [692, 121] on button "Add" at bounding box center [683, 124] width 52 height 25
type input "0"
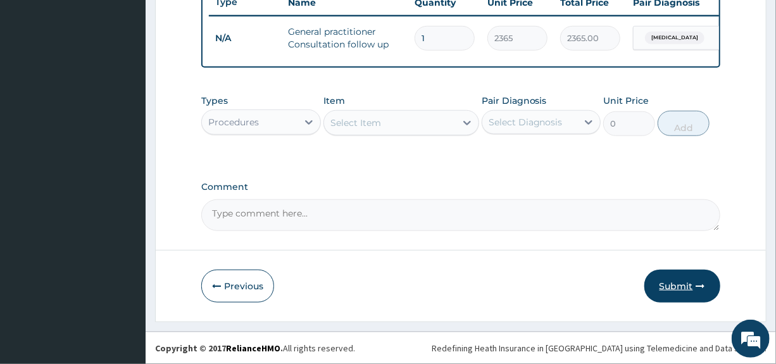
click at [671, 282] on button "Submit" at bounding box center [682, 286] width 76 height 33
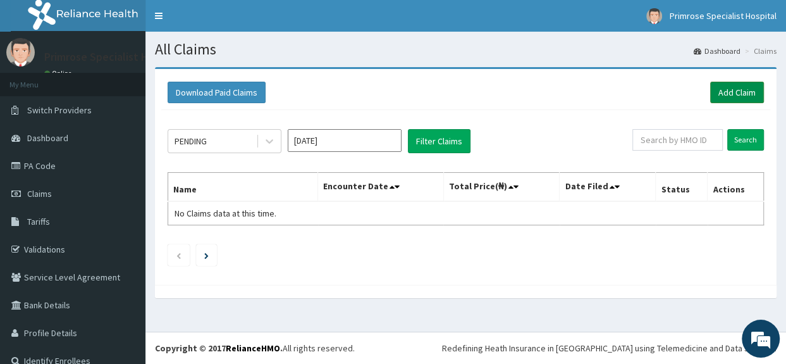
click at [723, 94] on link "Add Claim" at bounding box center [738, 93] width 54 height 22
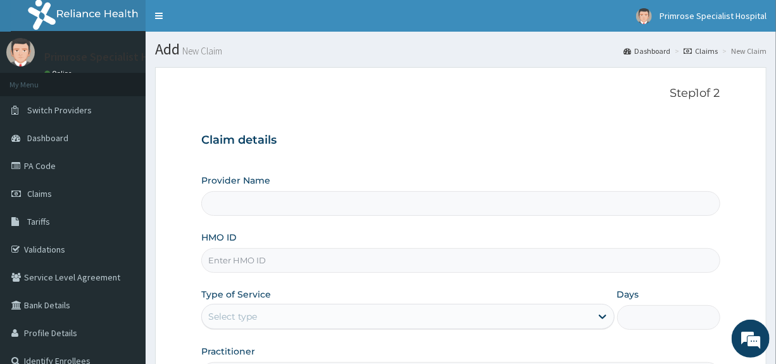
click at [251, 259] on input "HMO ID" at bounding box center [460, 260] width 518 height 25
type input "Primrose Specialist Hospital"
type input "ROL"
type input "Primrose Specialist Hospital"
click at [271, 258] on input "HMO ID" at bounding box center [460, 260] width 518 height 25
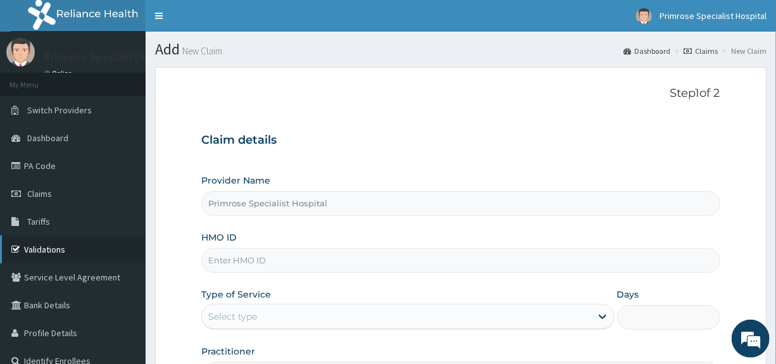
click at [47, 248] on link "Validations" at bounding box center [73, 249] width 146 height 28
